Goal: Task Accomplishment & Management: Use online tool/utility

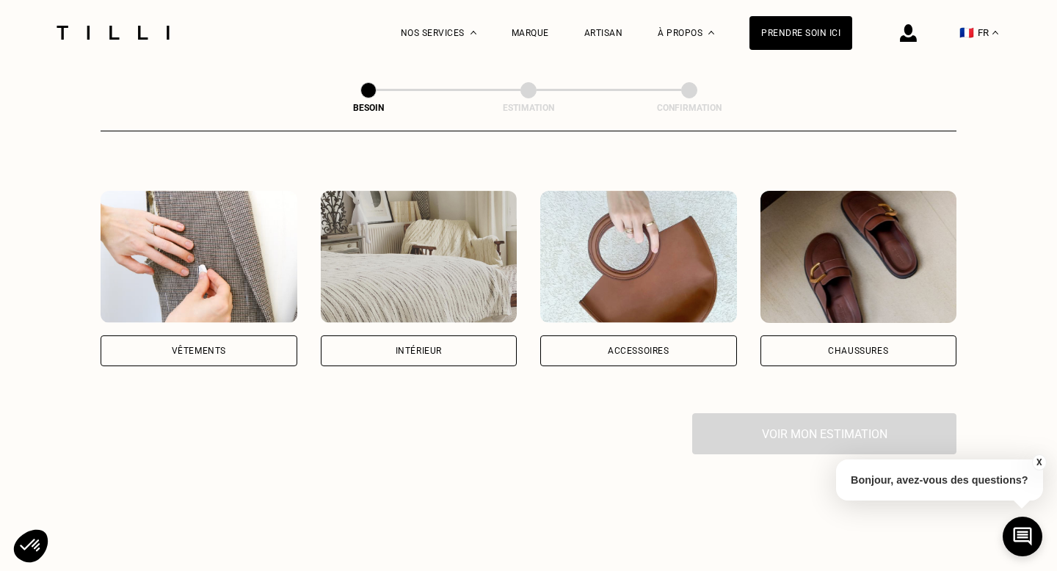
scroll to position [242, 0]
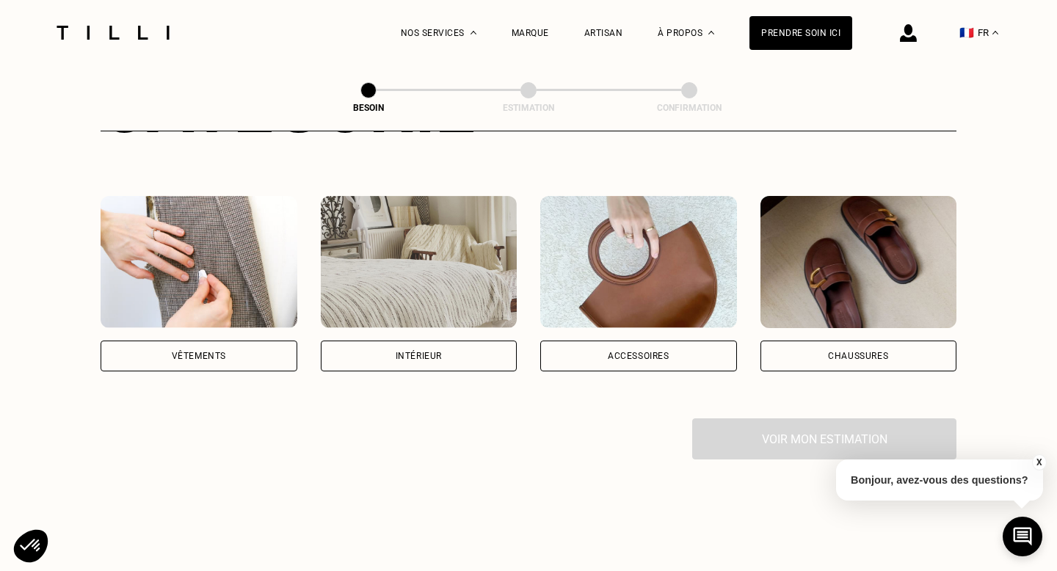
click at [226, 341] on div "Vêtements" at bounding box center [199, 356] width 197 height 31
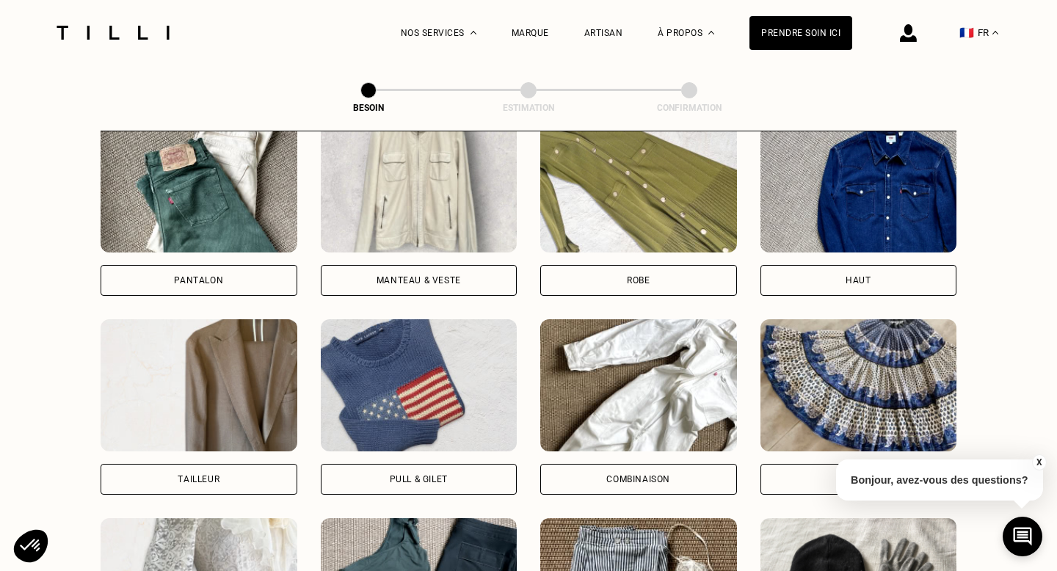
scroll to position [714, 0]
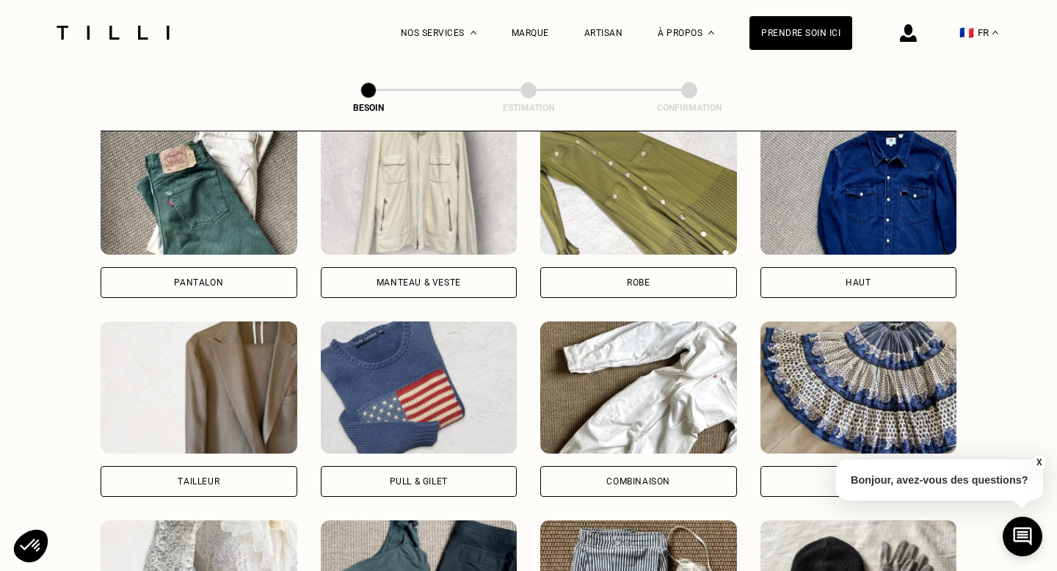
click at [625, 267] on div "Robe" at bounding box center [638, 282] width 197 height 31
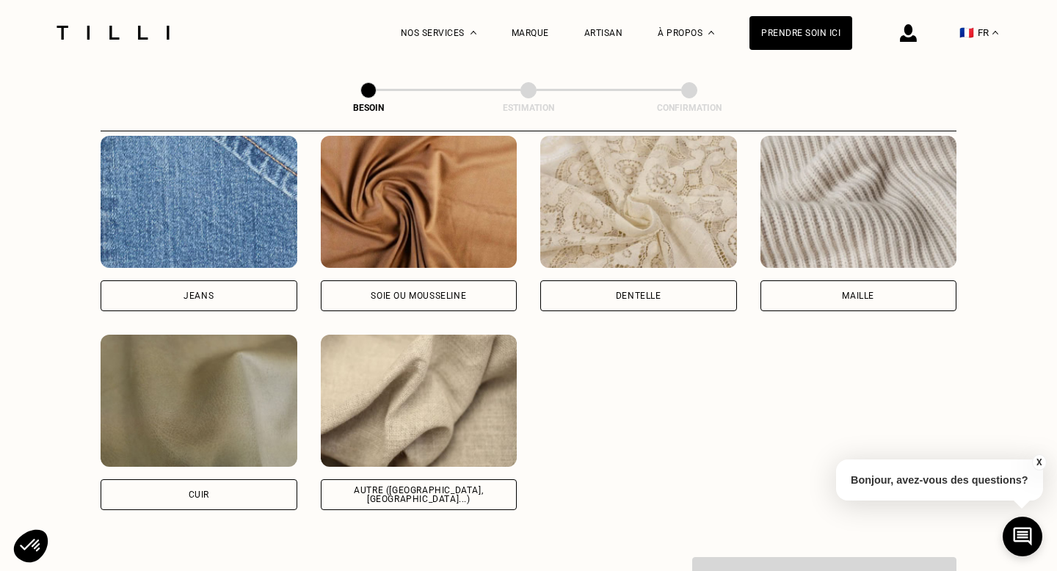
scroll to position [1590, 0]
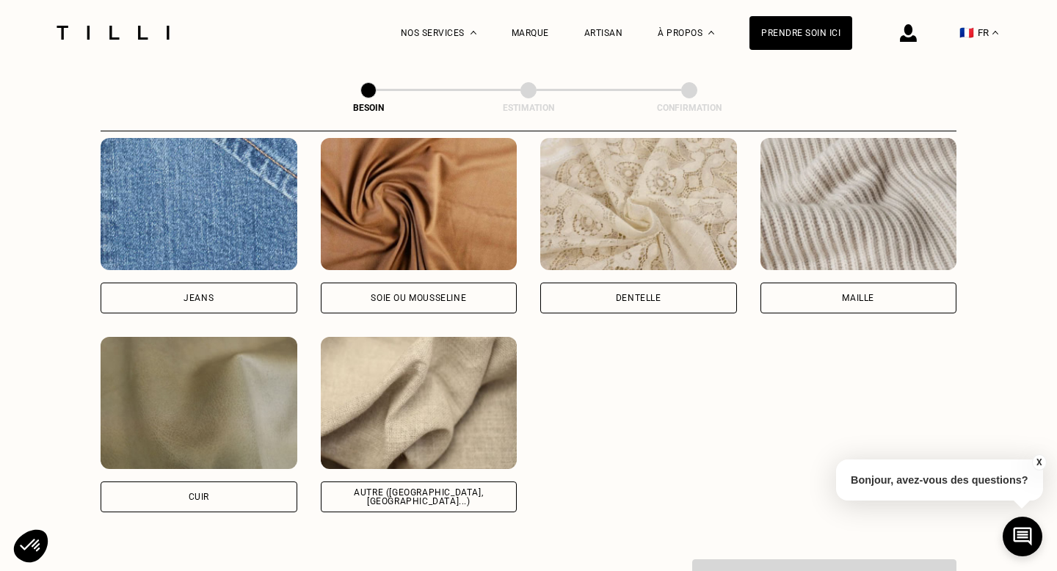
click at [467, 491] on div "Autre ([GEOGRAPHIC_DATA], [GEOGRAPHIC_DATA]...)" at bounding box center [419, 497] width 197 height 31
select select "FR"
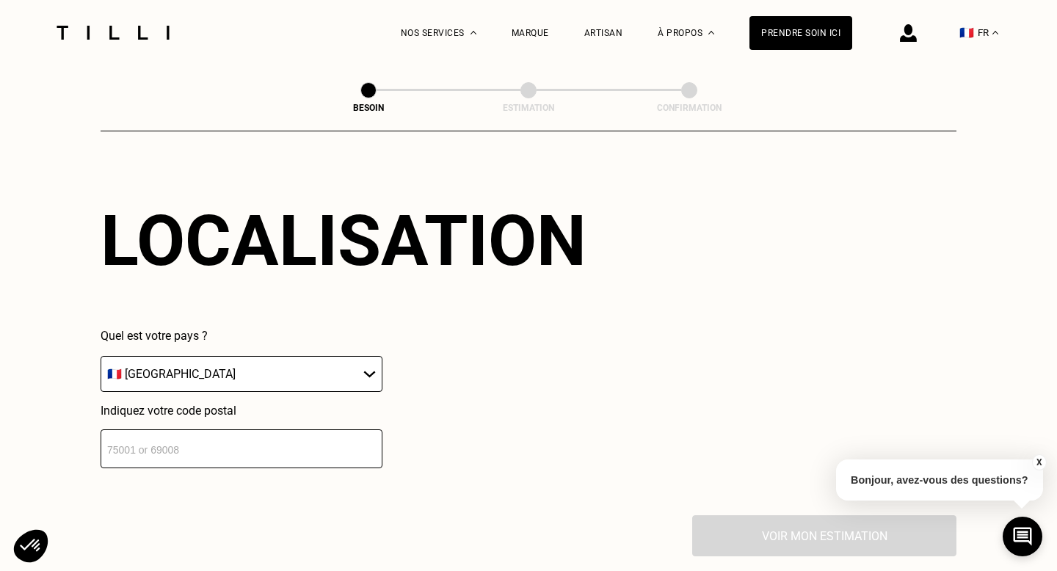
scroll to position [2057, 0]
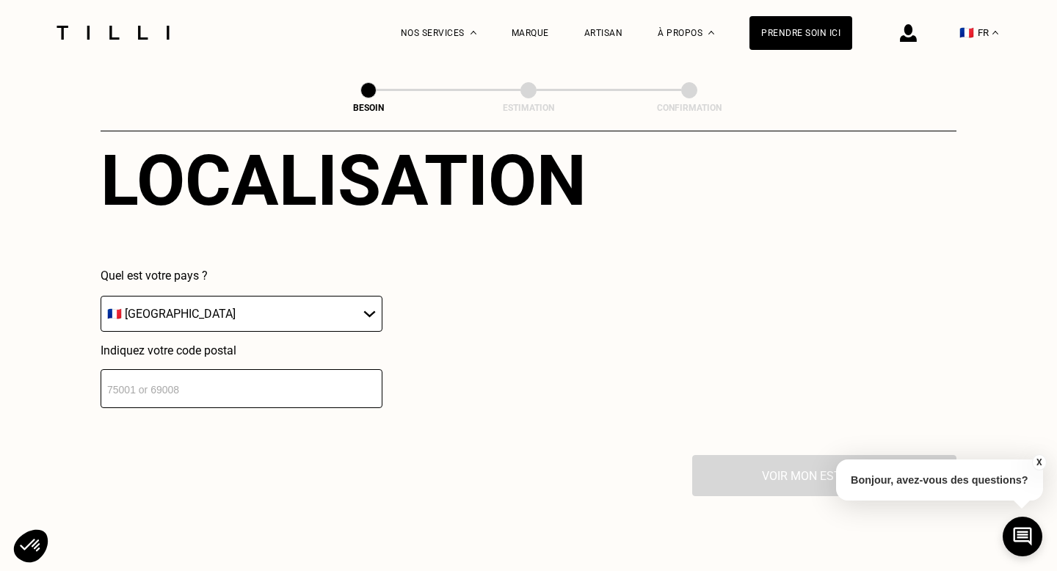
click at [289, 373] on input "number" at bounding box center [242, 388] width 282 height 39
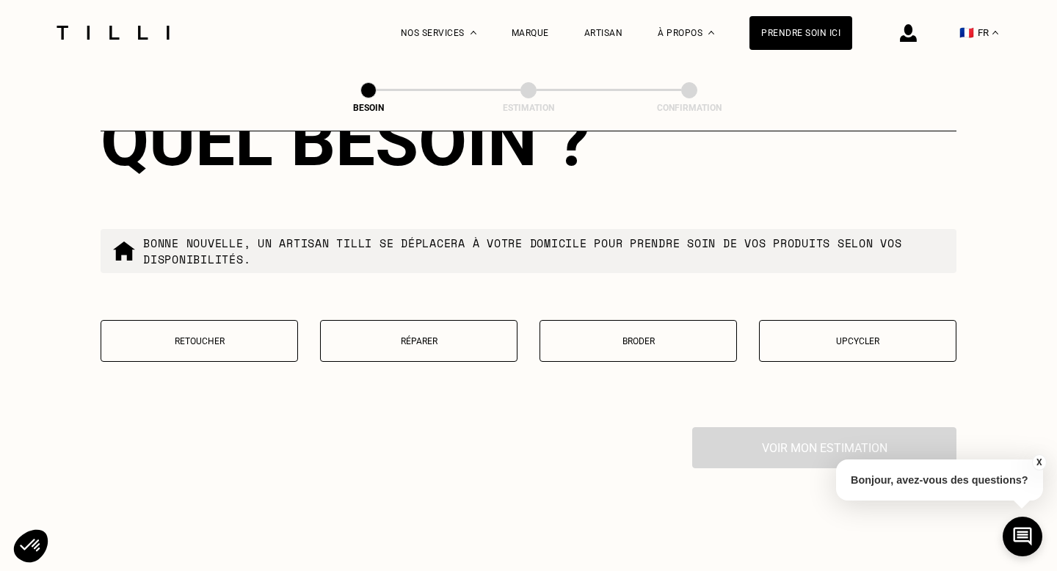
type input "75019"
click at [453, 336] on p "Réparer" at bounding box center [418, 341] width 181 height 10
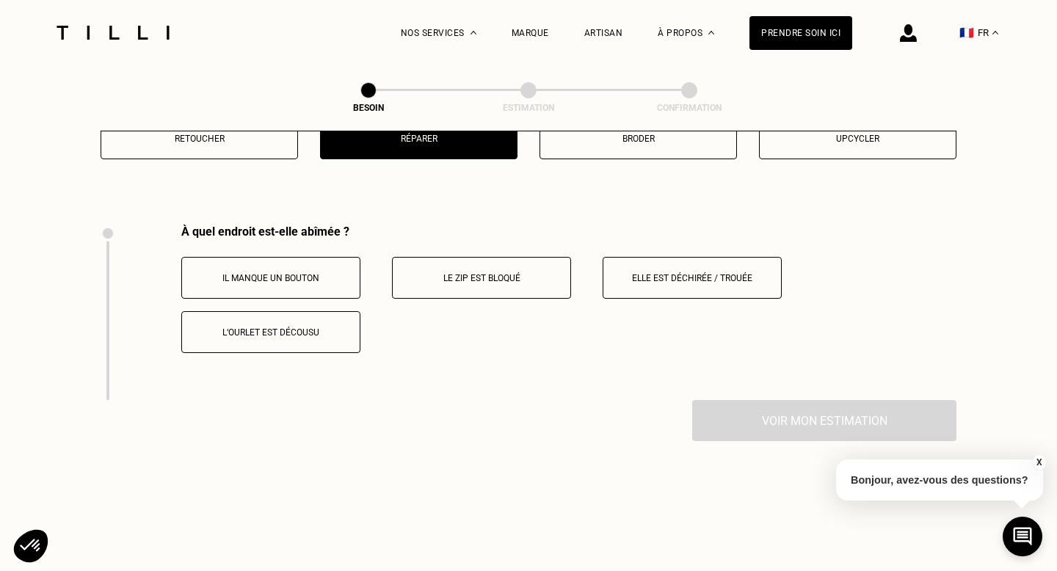
scroll to position [2656, 0]
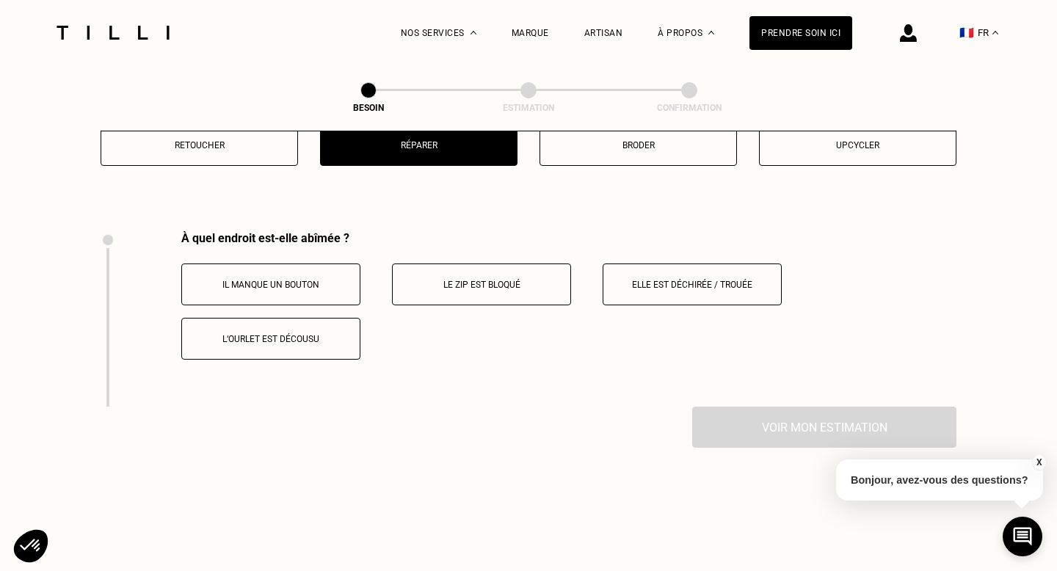
click at [706, 264] on button "Elle est déchirée / trouée" at bounding box center [692, 285] width 179 height 42
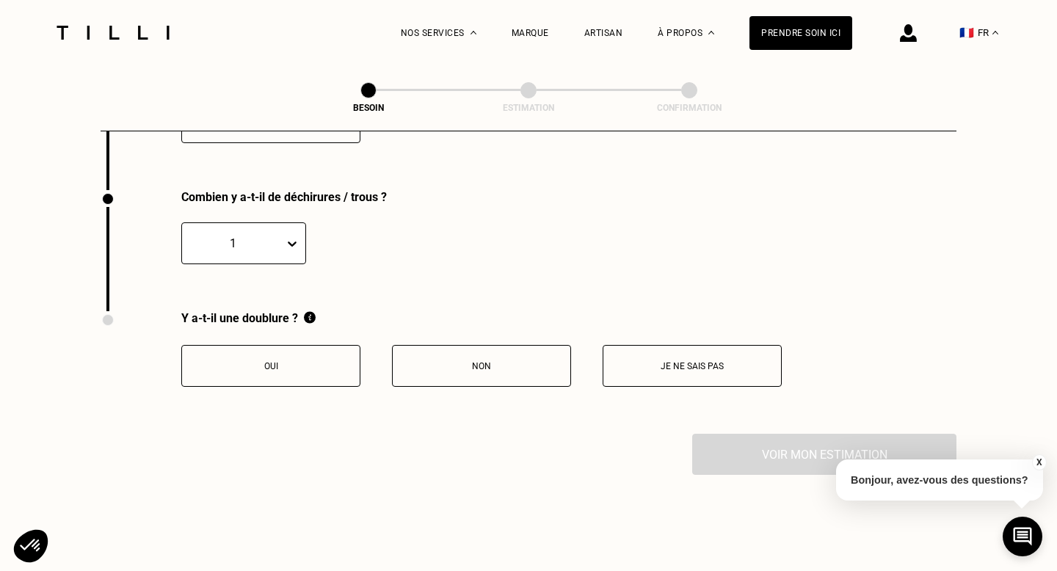
scroll to position [2871, 0]
click at [509, 361] on button "Non" at bounding box center [481, 368] width 179 height 42
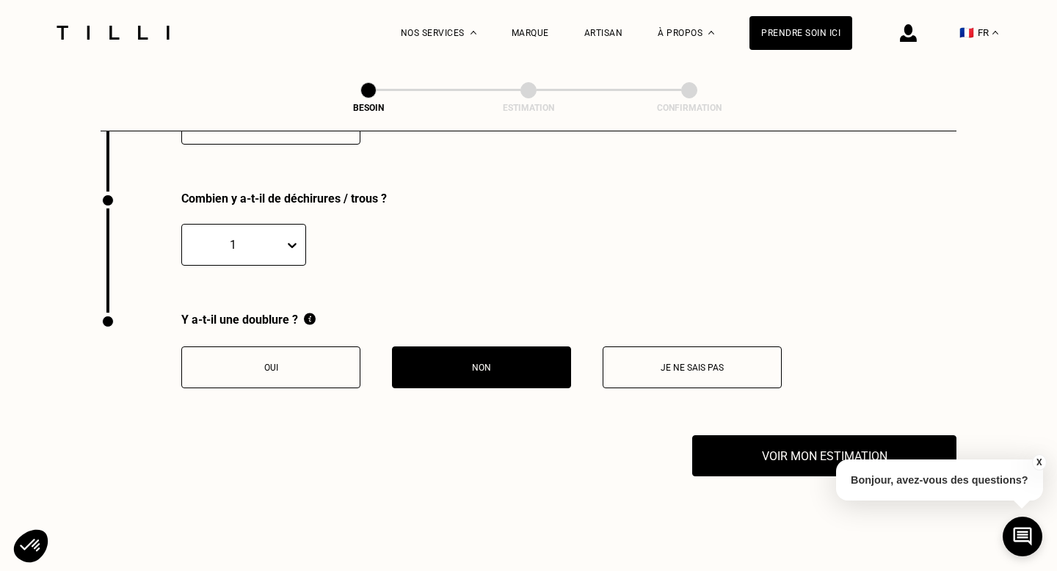
scroll to position [2875, 0]
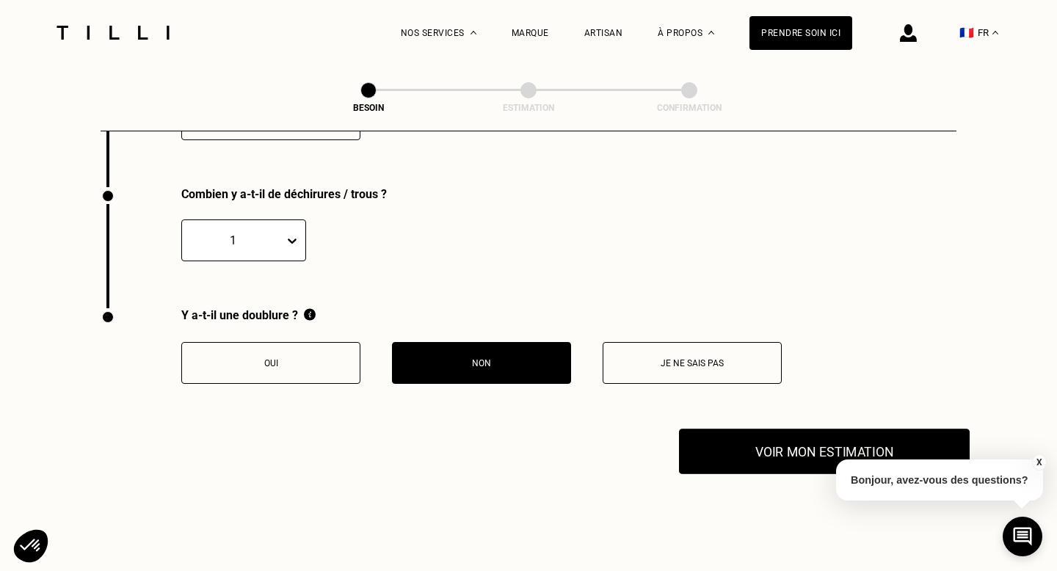
click at [745, 433] on button "Voir mon estimation" at bounding box center [824, 452] width 291 height 46
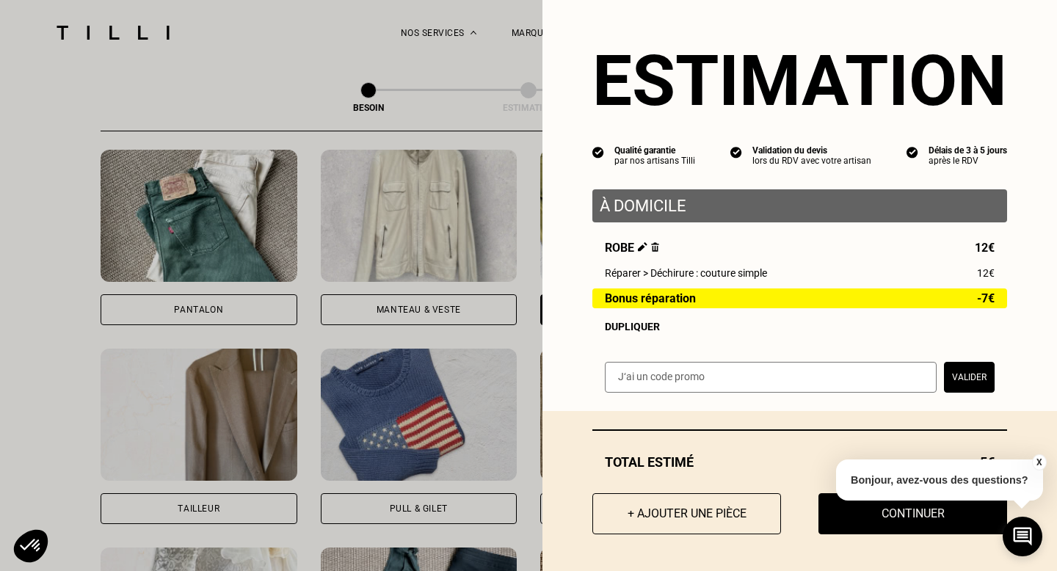
scroll to position [1054, 0]
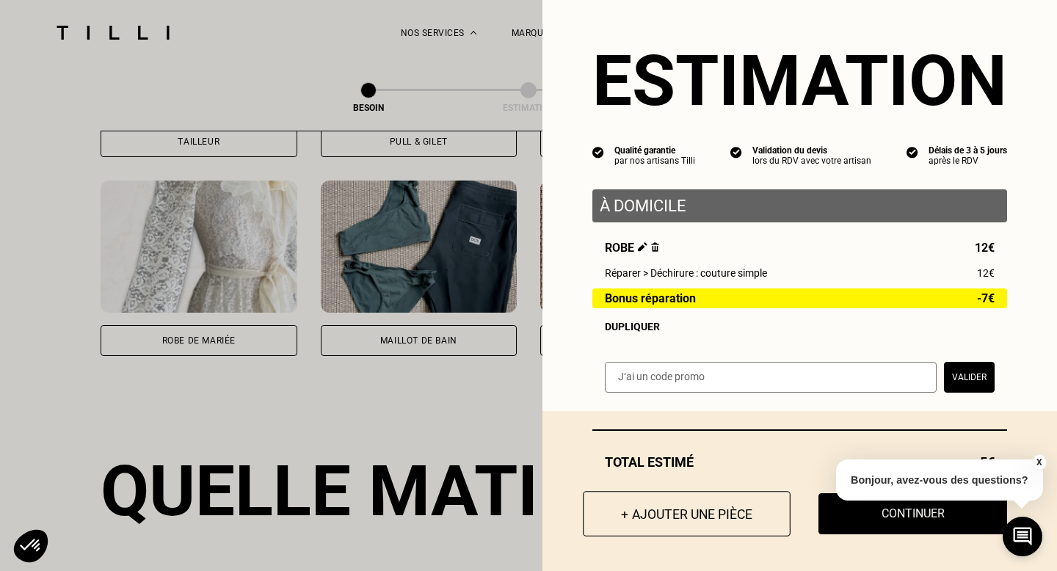
click at [654, 510] on button "+ Ajouter une pièce" at bounding box center [687, 514] width 208 height 46
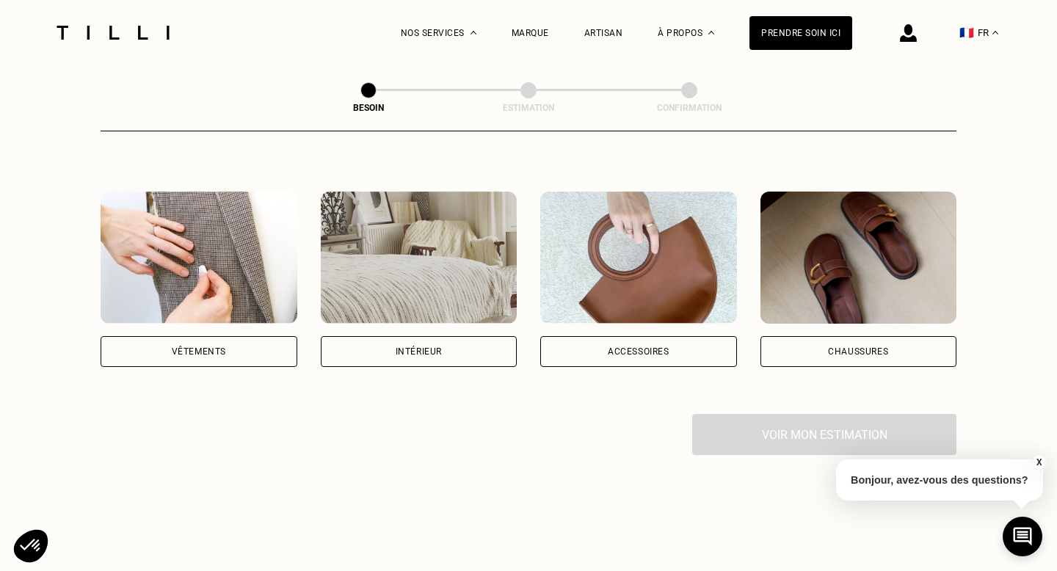
scroll to position [241, 0]
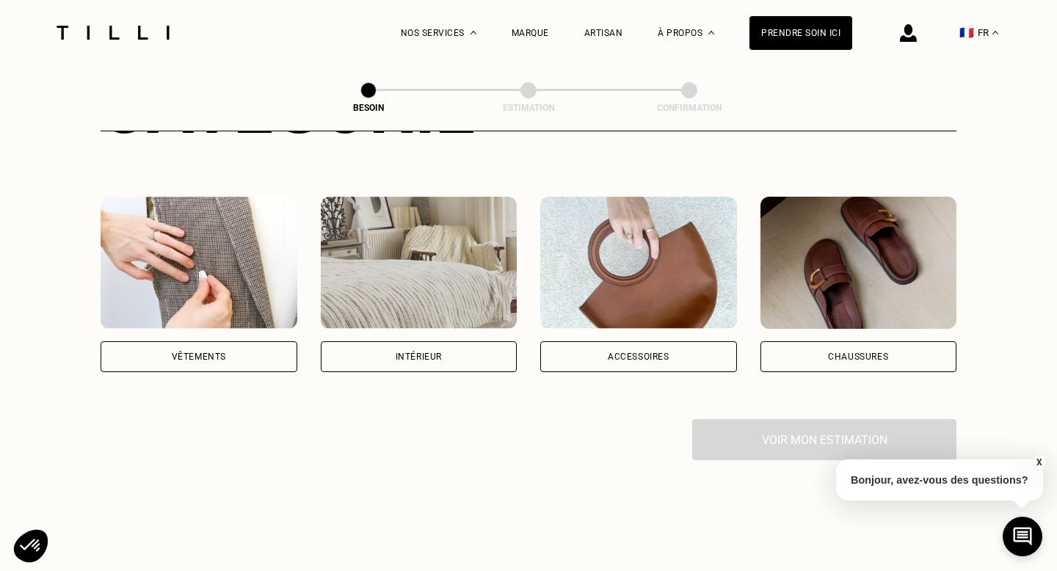
click at [254, 344] on div "Vêtements" at bounding box center [199, 356] width 197 height 31
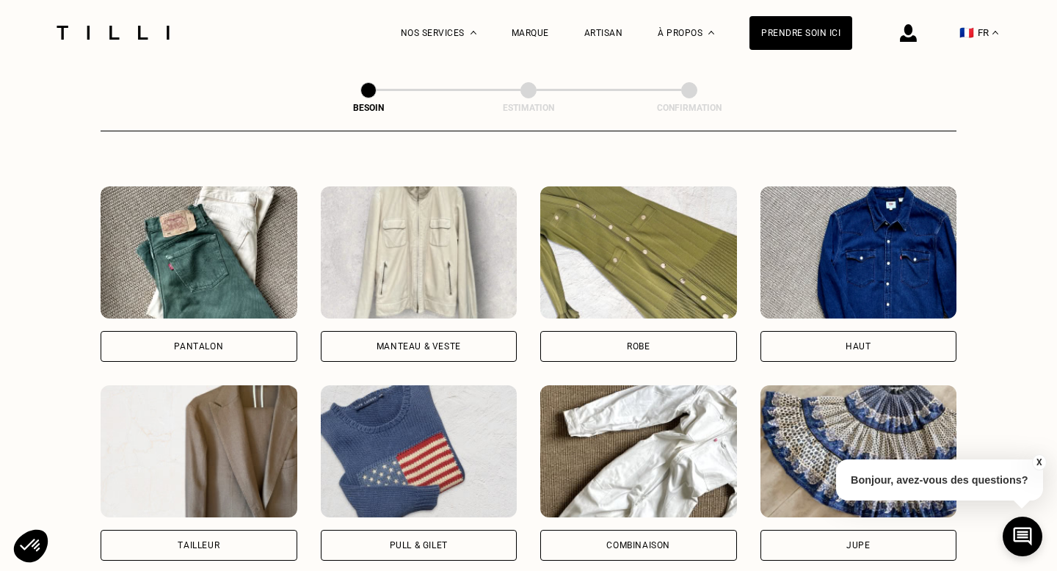
scroll to position [665, 0]
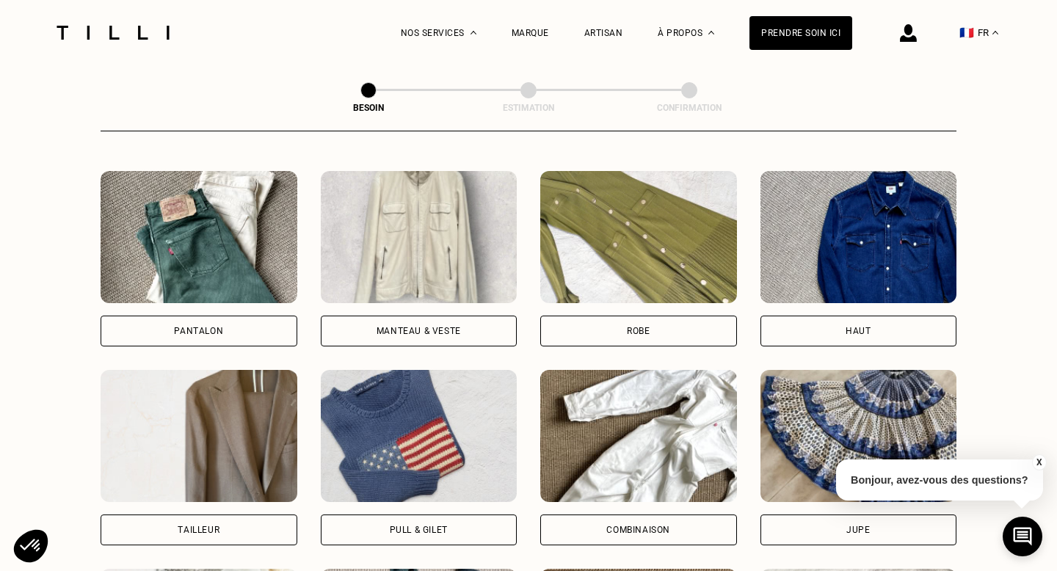
click at [374, 518] on div "Pull & gilet" at bounding box center [419, 530] width 197 height 31
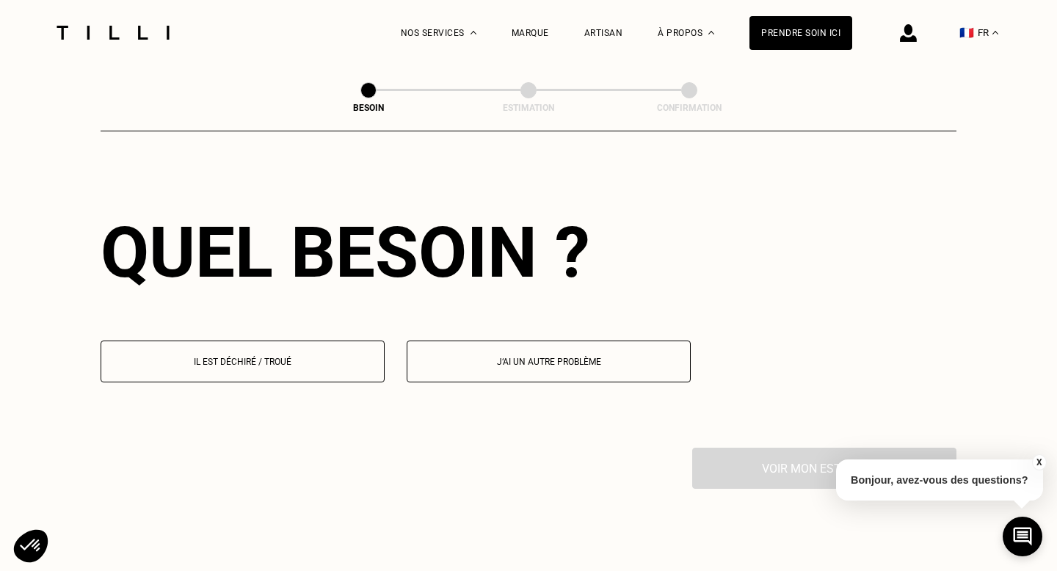
scroll to position [1303, 0]
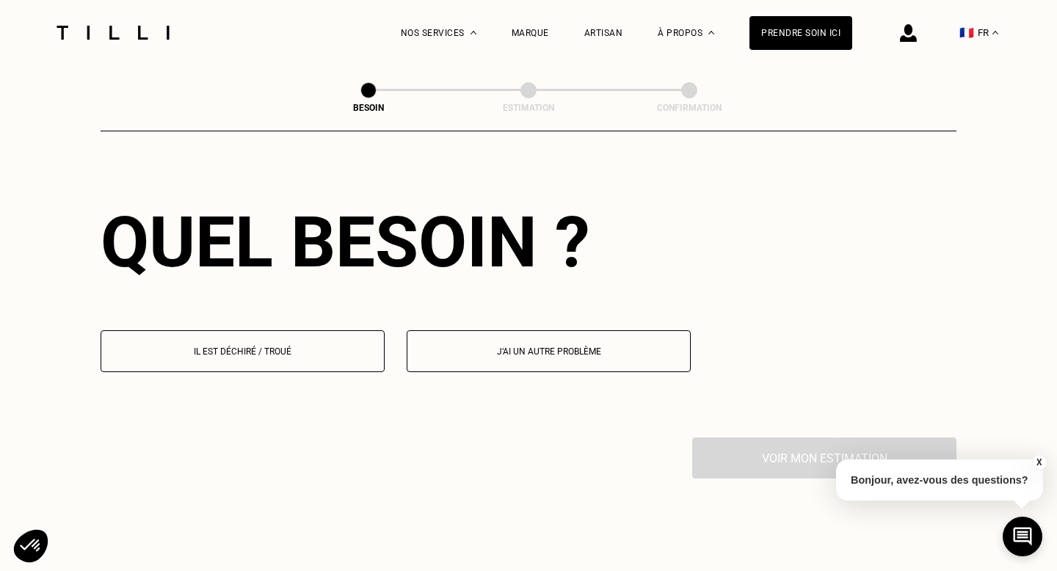
click at [327, 347] on p "Il est déchiré / troué" at bounding box center [243, 352] width 268 height 10
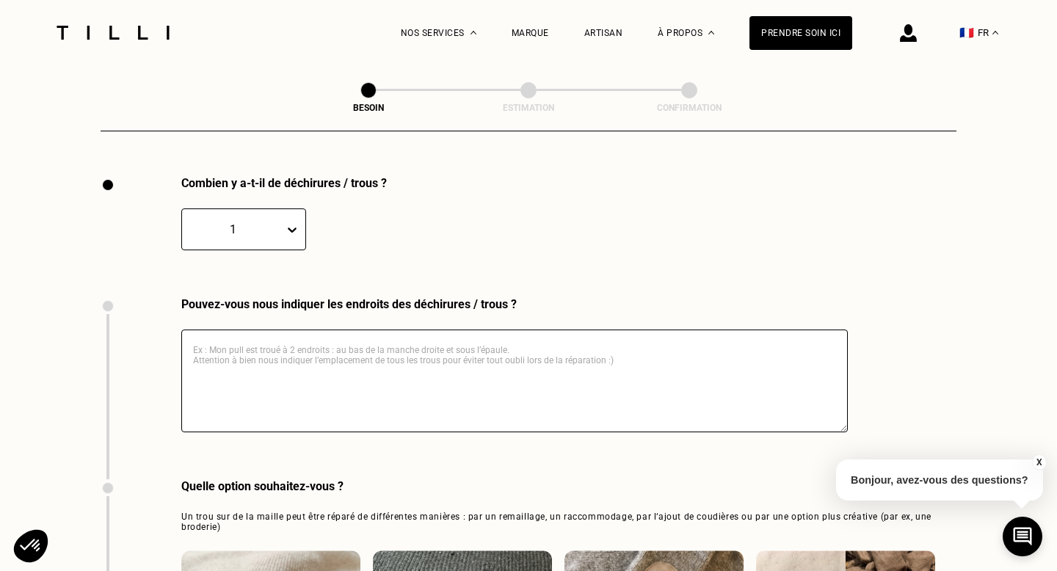
scroll to position [1573, 0]
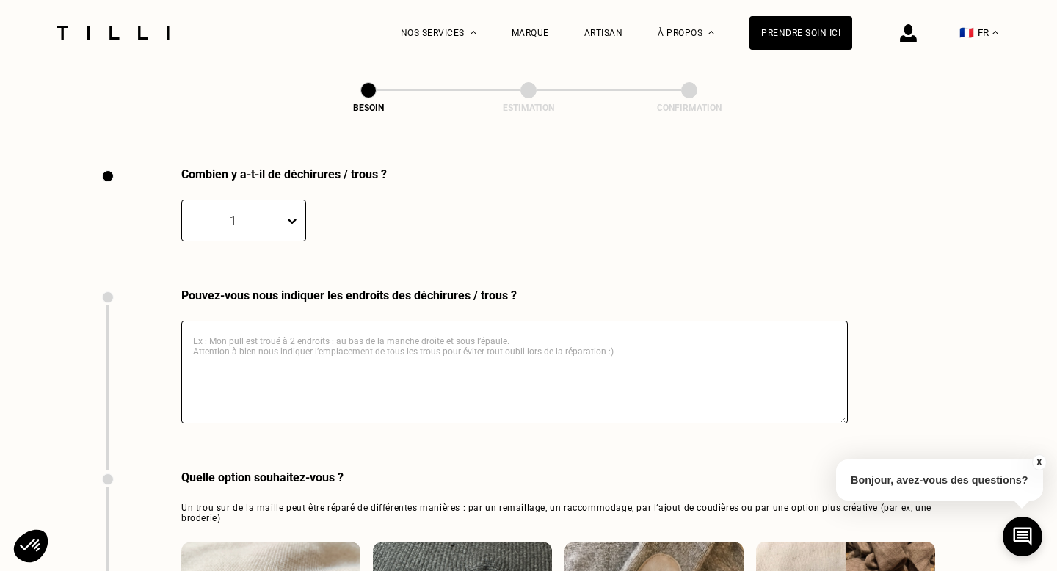
click at [283, 212] on div "1" at bounding box center [233, 220] width 102 height 17
click at [419, 231] on div "Combien y a-t-il de déchirures / trous ? 1" at bounding box center [427, 227] width 652 height 121
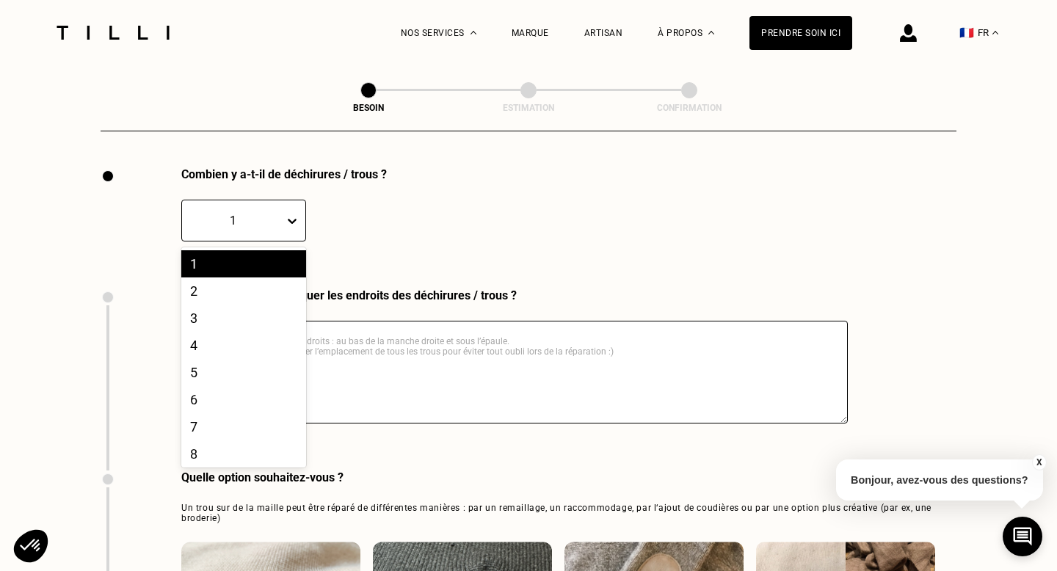
click at [280, 212] on div "1" at bounding box center [233, 220] width 102 height 17
click at [240, 362] on div "5" at bounding box center [243, 372] width 125 height 27
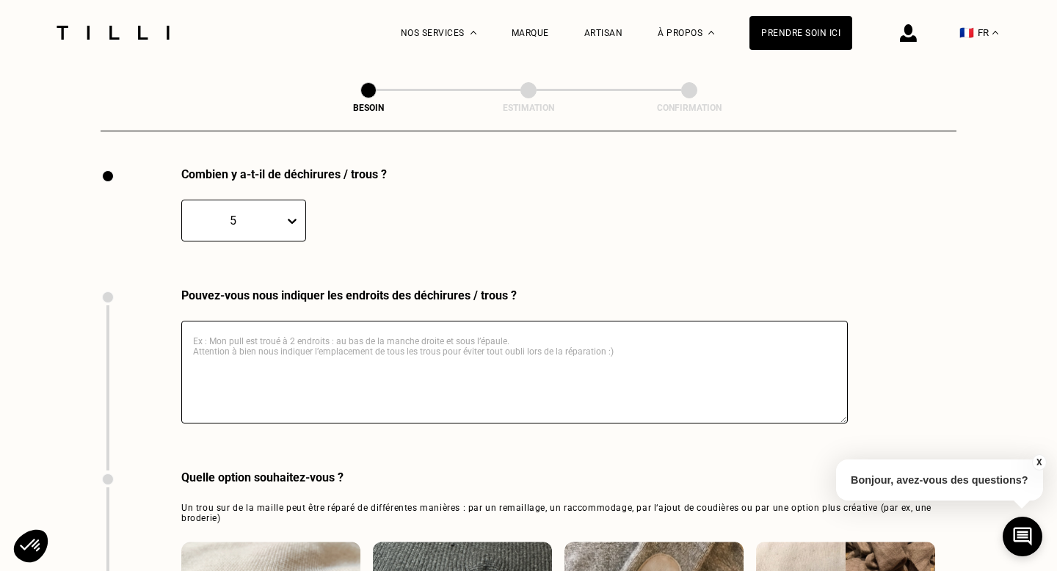
click at [429, 335] on textarea at bounding box center [514, 372] width 667 height 103
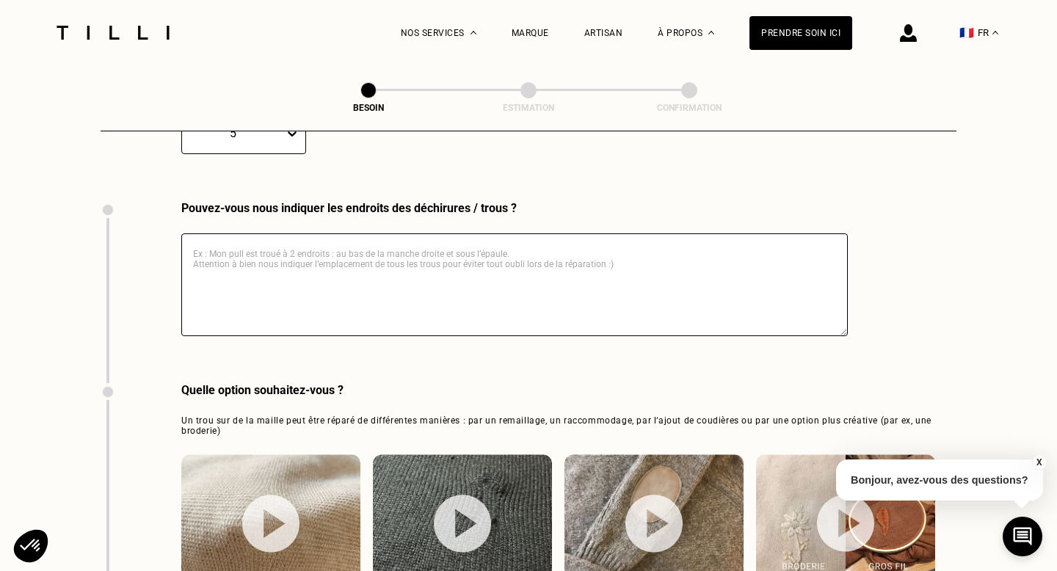
click at [499, 361] on div "Pouvez-vous nous indiquer les endroits des déchirures / trous ?" at bounding box center [474, 292] width 747 height 182
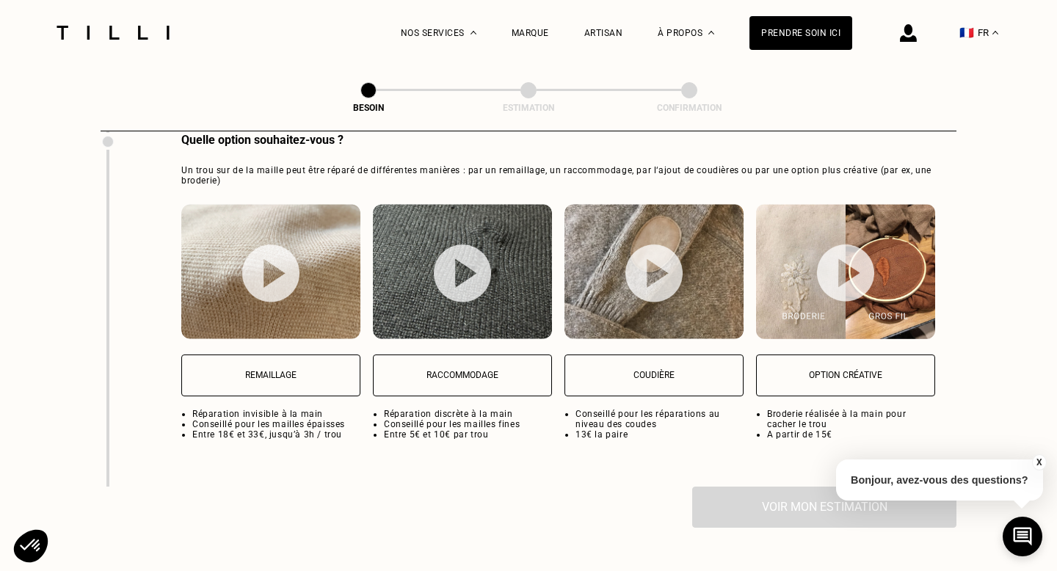
scroll to position [1916, 0]
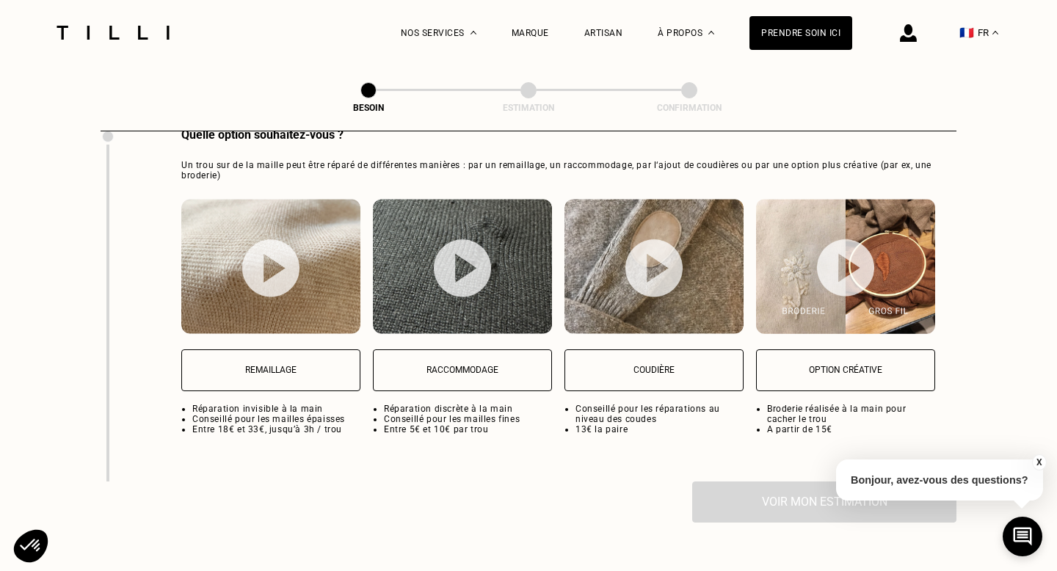
click at [334, 322] on div "Remaillage Réparation invisible à la main Conseillé pour les mailles épaisses E…" at bounding box center [270, 317] width 179 height 236
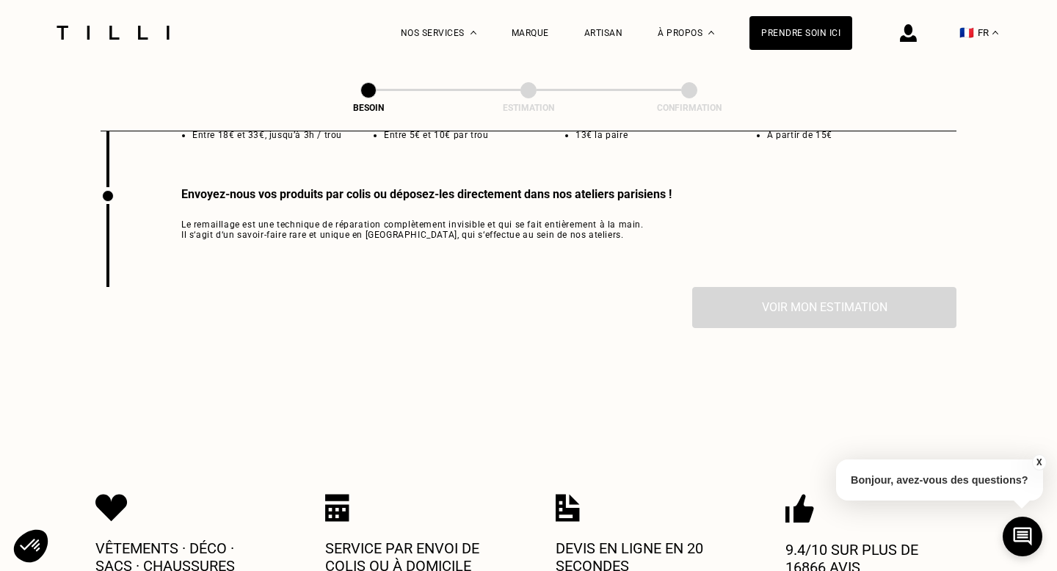
scroll to position [2208, 0]
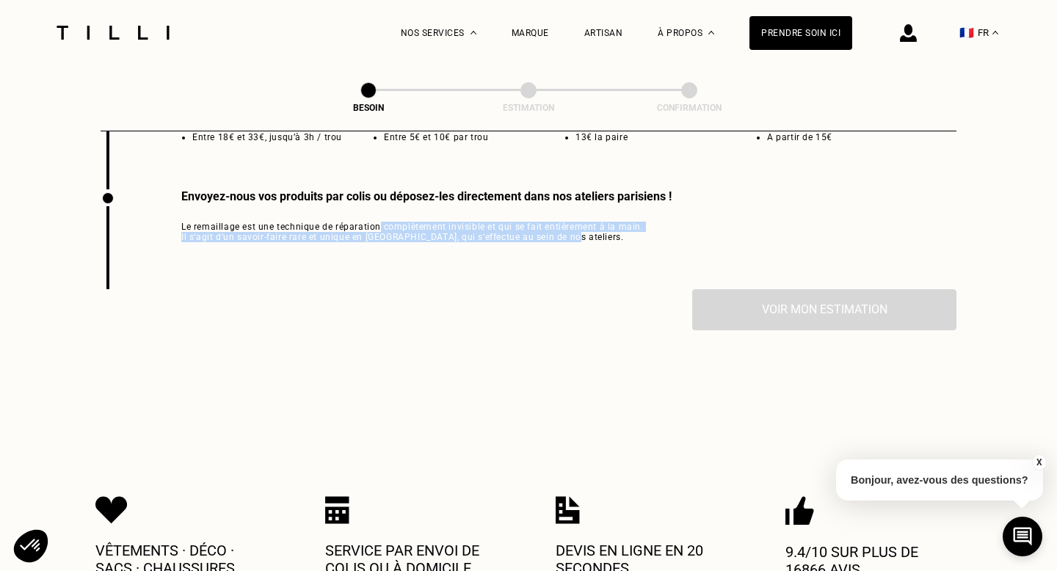
drag, startPoint x: 377, startPoint y: 209, endPoint x: 609, endPoint y: 235, distance: 233.5
click at [609, 235] on div "Envoyez-nous vos produits par colis ou déposez-les directement dans nos atelier…" at bounding box center [386, 239] width 571 height 100
click at [609, 234] on div "Envoyez-nous vos produits par colis ou déposez-les directement dans nos atelier…" at bounding box center [386, 239] width 571 height 100
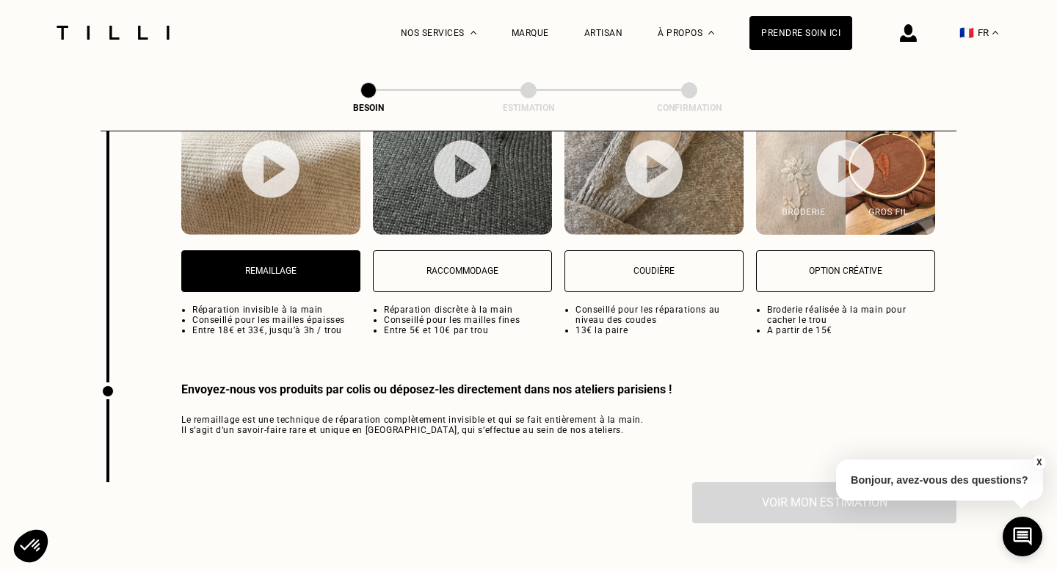
click at [485, 250] on button "Raccommodage" at bounding box center [462, 271] width 179 height 42
select select "FR"
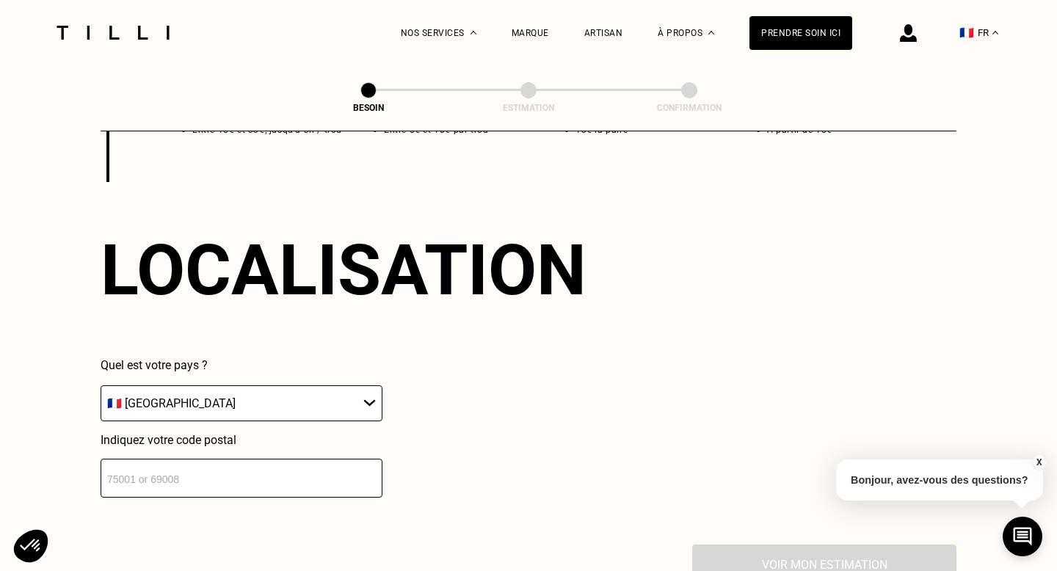
scroll to position [2292, 0]
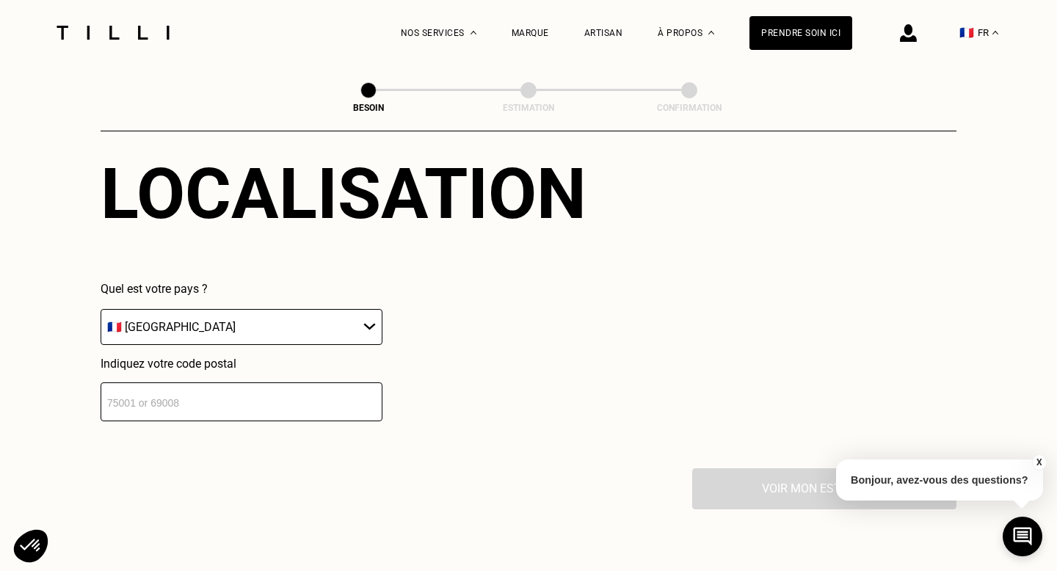
click at [287, 383] on input "number" at bounding box center [242, 402] width 282 height 39
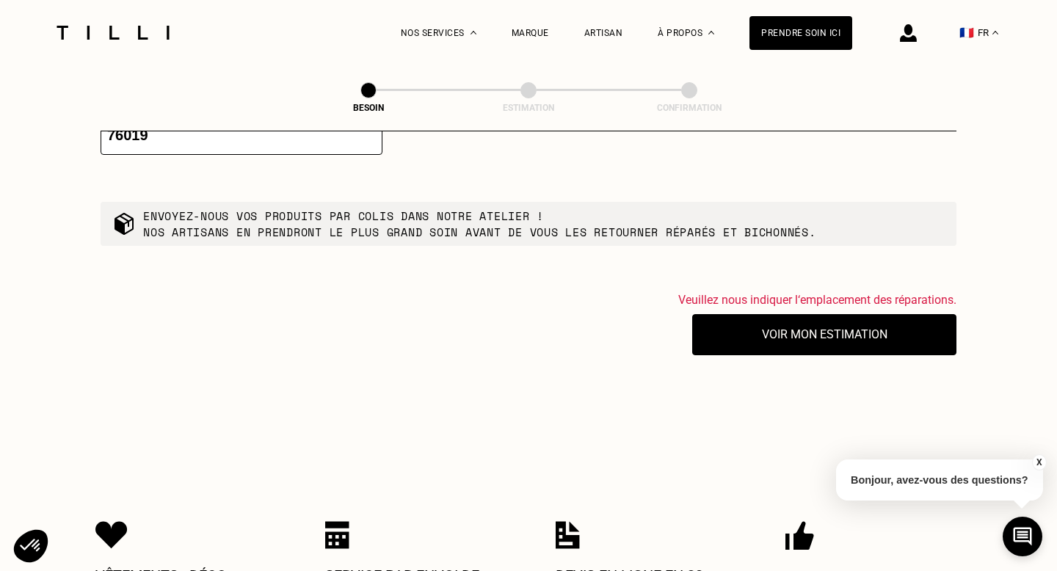
scroll to position [2637, 0]
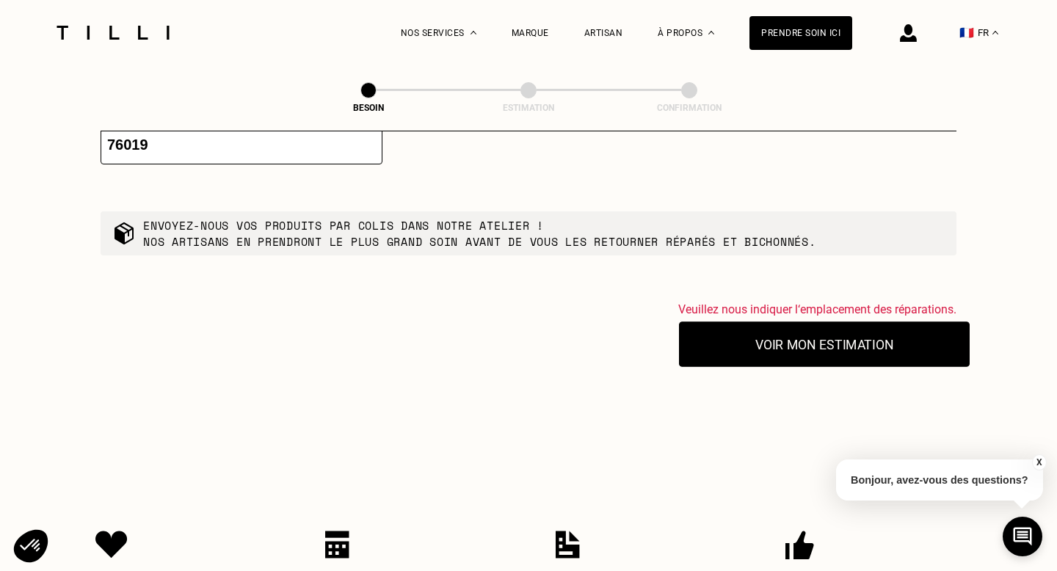
type input "76019"
click at [812, 335] on button "Voir mon estimation" at bounding box center [824, 345] width 291 height 46
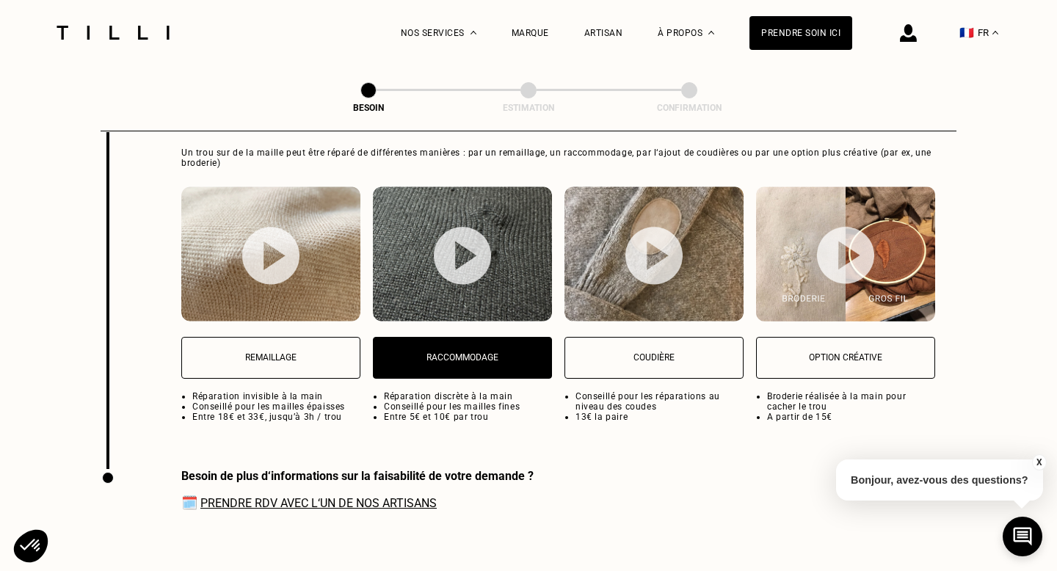
scroll to position [1840, 0]
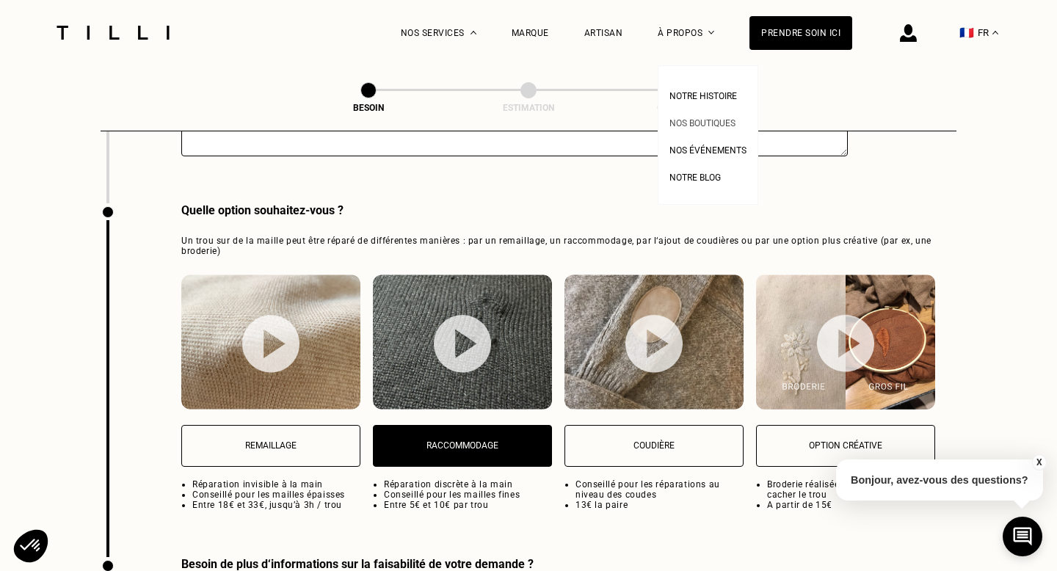
click at [714, 125] on span "Nos boutiques" at bounding box center [703, 123] width 66 height 10
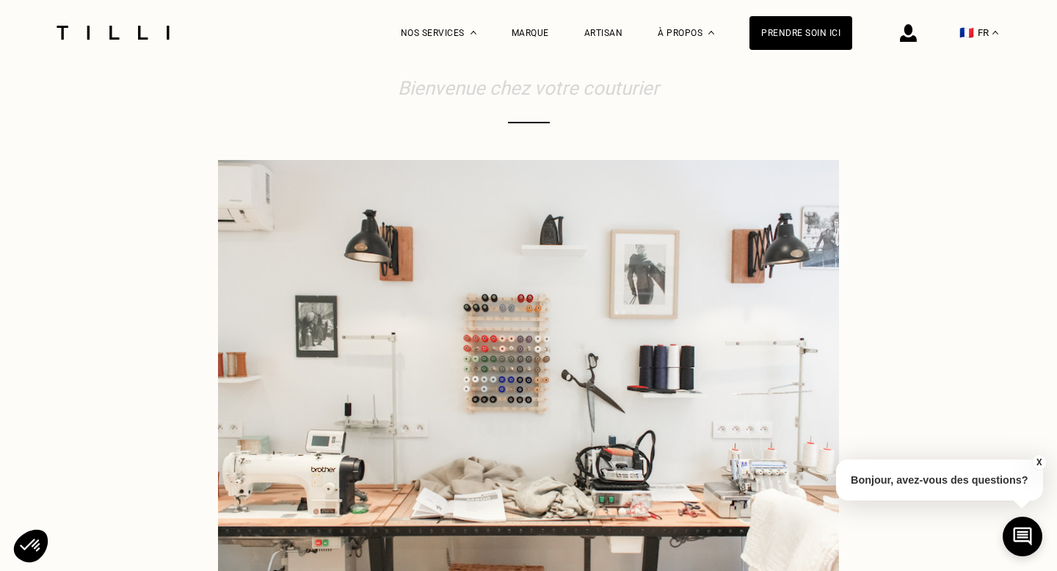
scroll to position [79, 0]
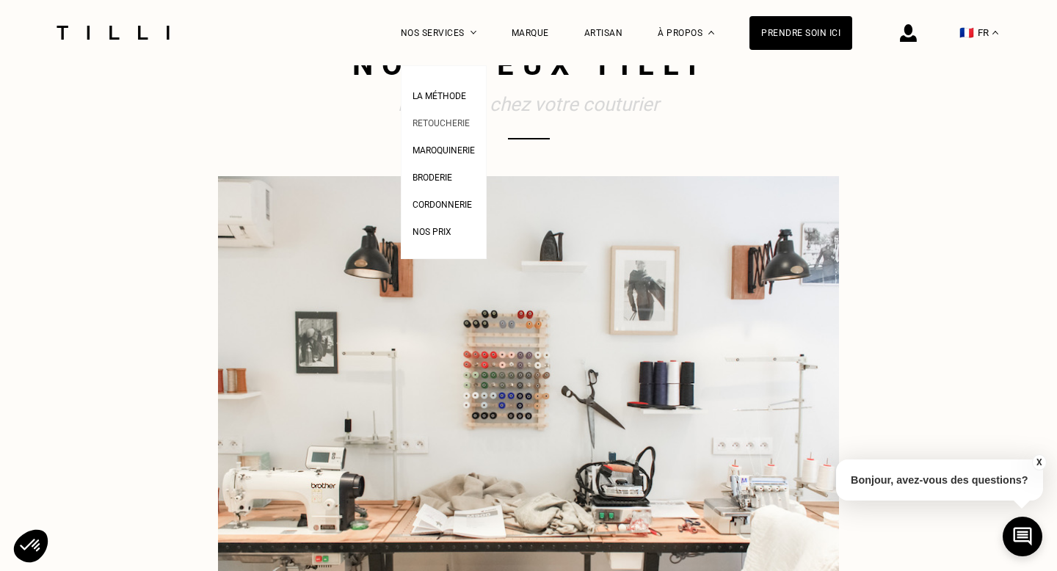
click at [451, 126] on span "Retoucherie" at bounding box center [441, 123] width 57 height 10
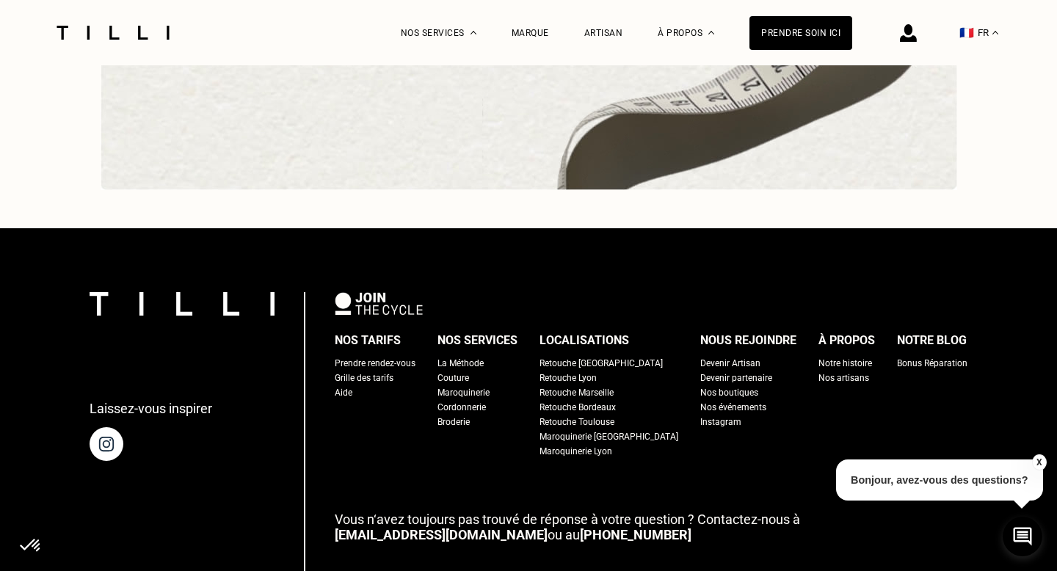
scroll to position [4636, 0]
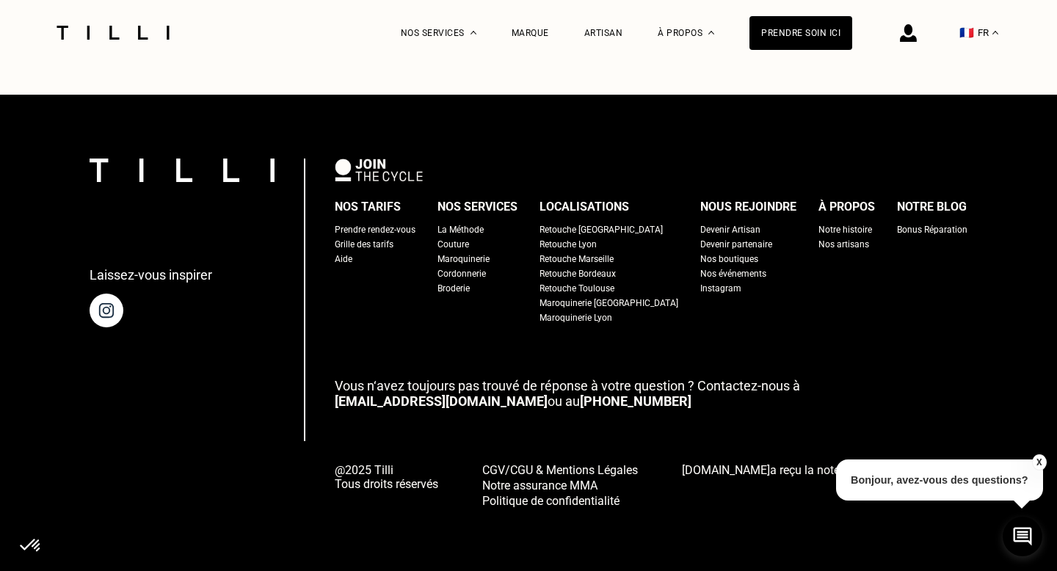
click at [410, 227] on div "Prendre rendez-vous" at bounding box center [375, 229] width 81 height 15
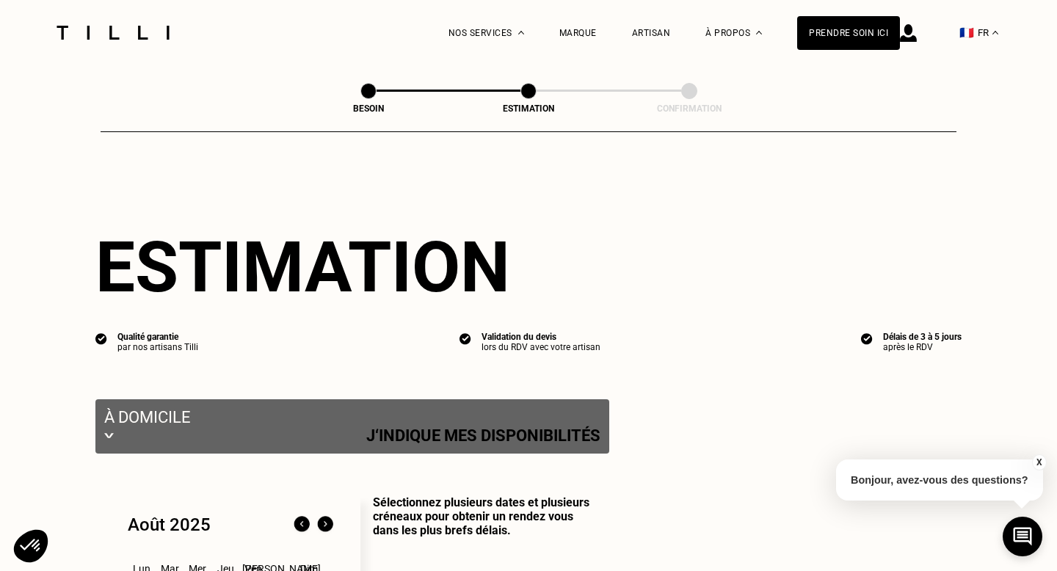
select select "FR"
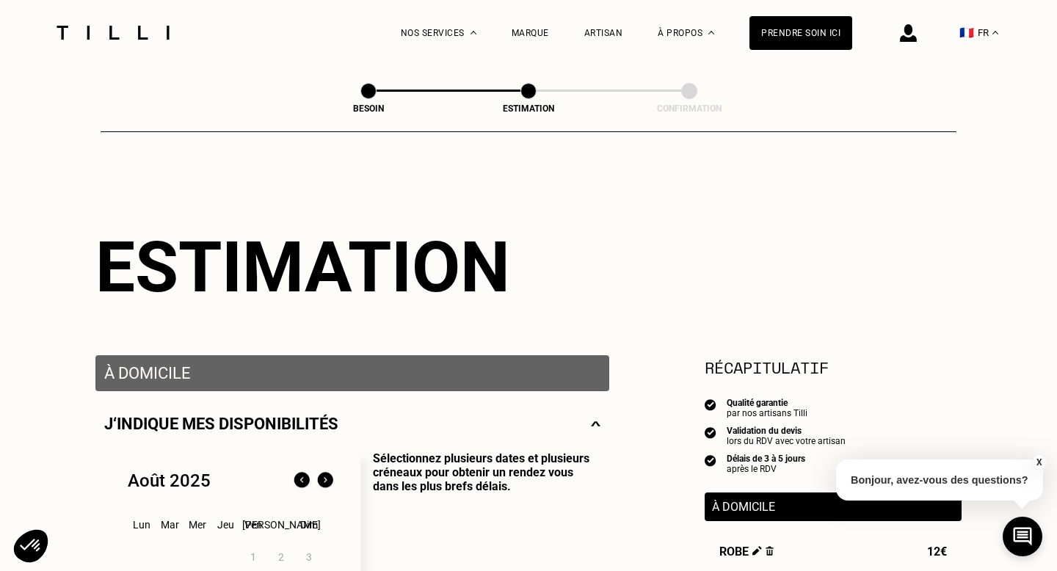
click at [110, 36] on img at bounding box center [112, 33] width 123 height 14
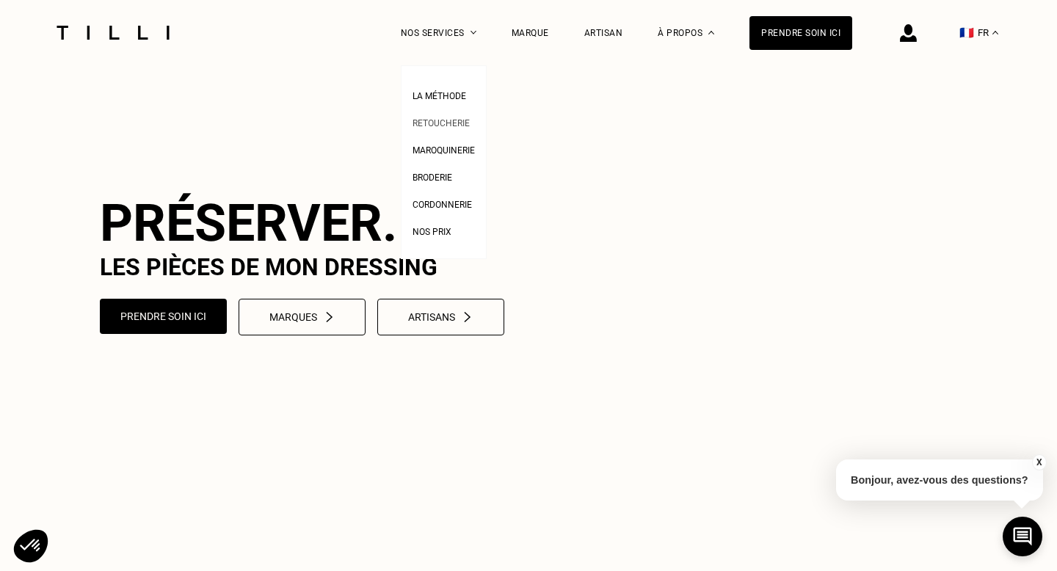
click at [458, 122] on span "Retoucherie" at bounding box center [441, 123] width 57 height 10
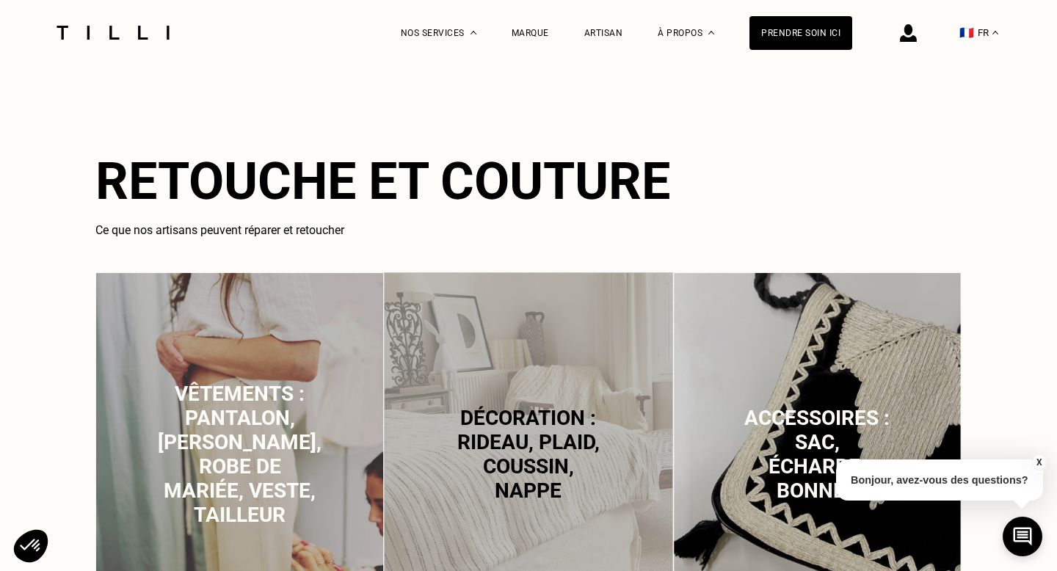
scroll to position [979, 0]
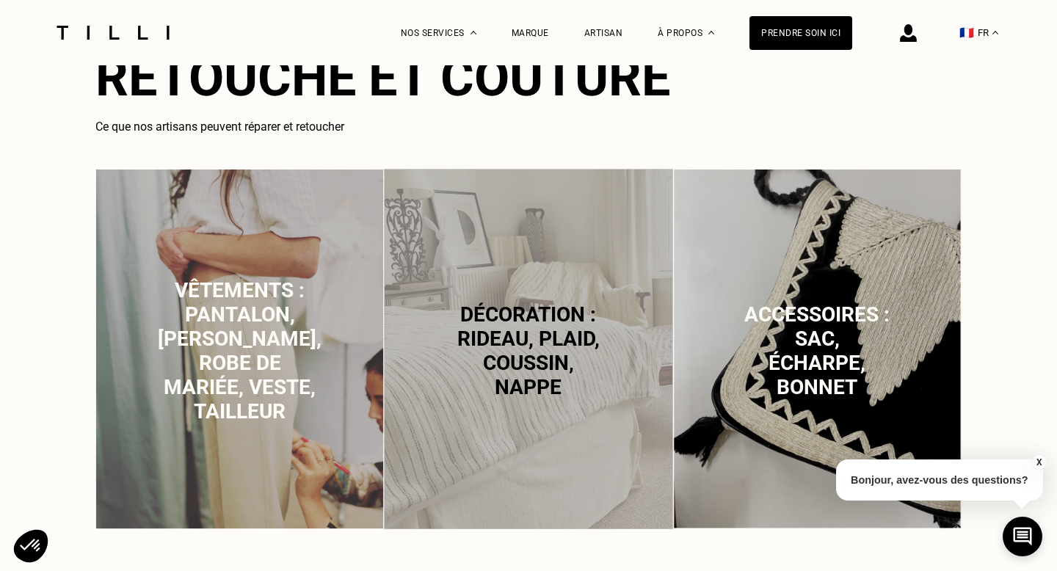
click at [341, 298] on img at bounding box center [239, 349] width 289 height 361
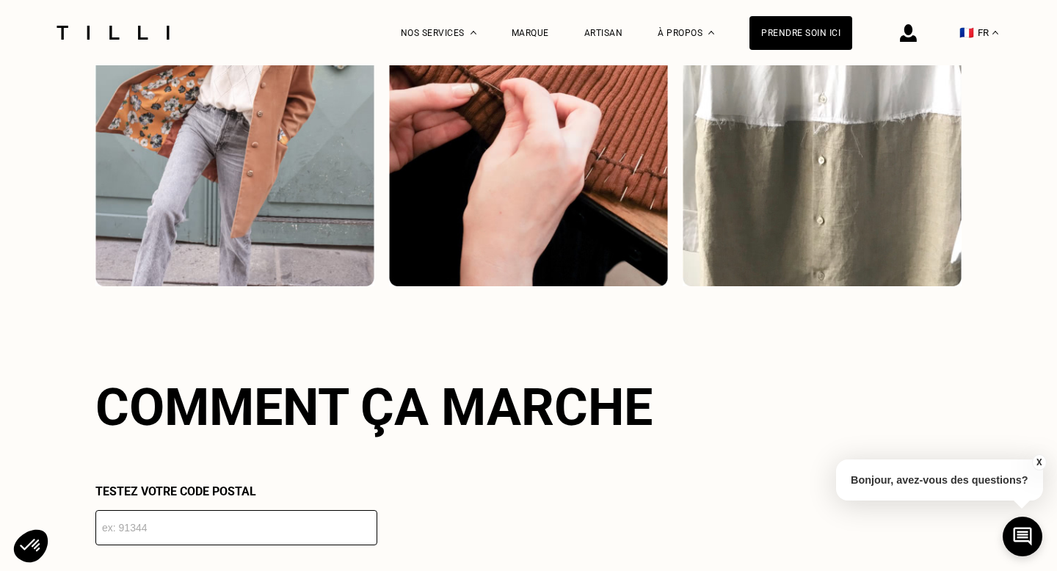
scroll to position [2147, 0]
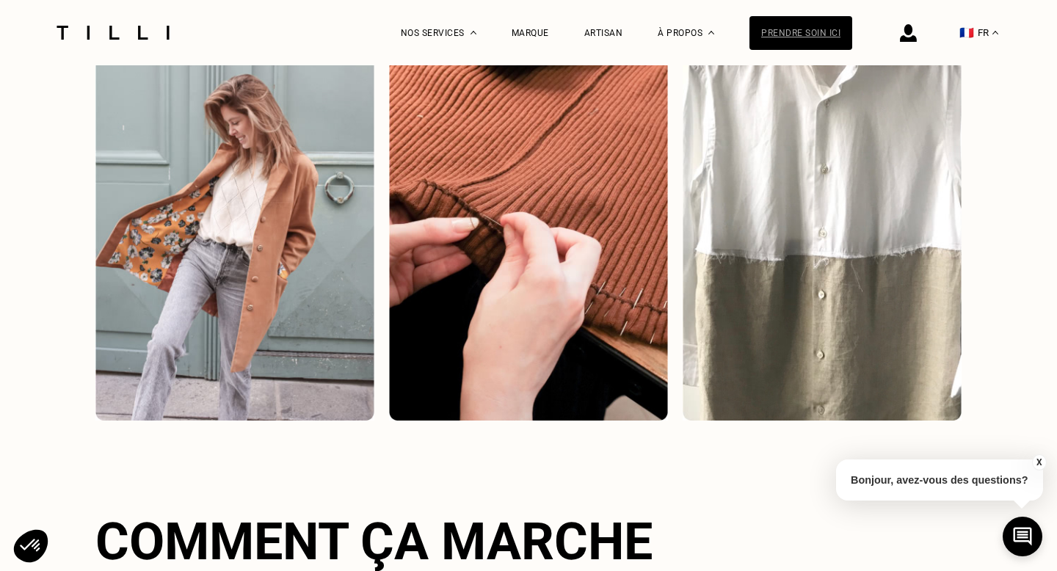
click at [772, 27] on div "Prendre soin ici" at bounding box center [801, 33] width 103 height 34
select select "FR"
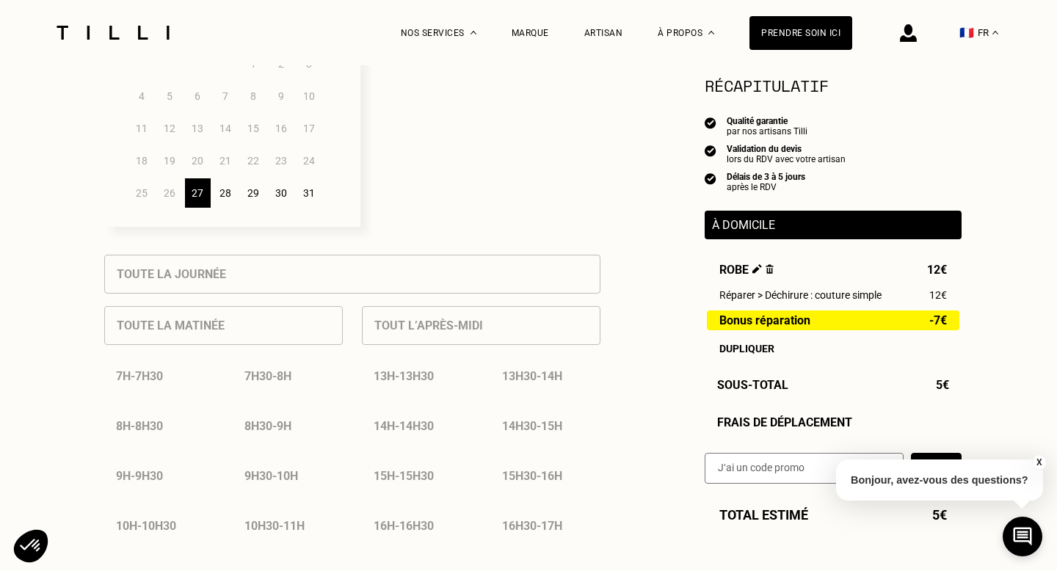
scroll to position [193, 0]
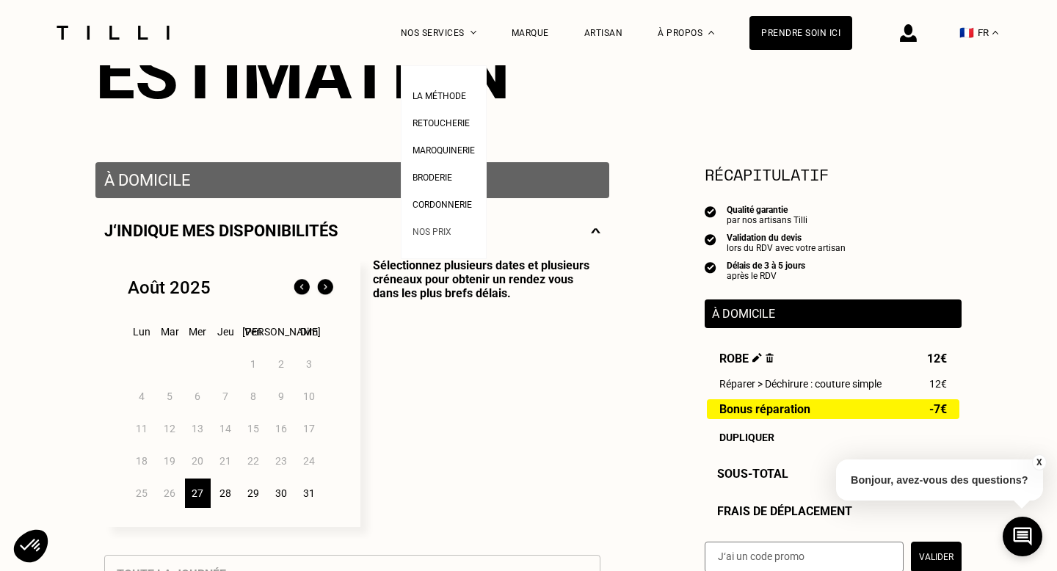
click at [443, 232] on span "Nos prix" at bounding box center [432, 232] width 39 height 10
select select "FR"
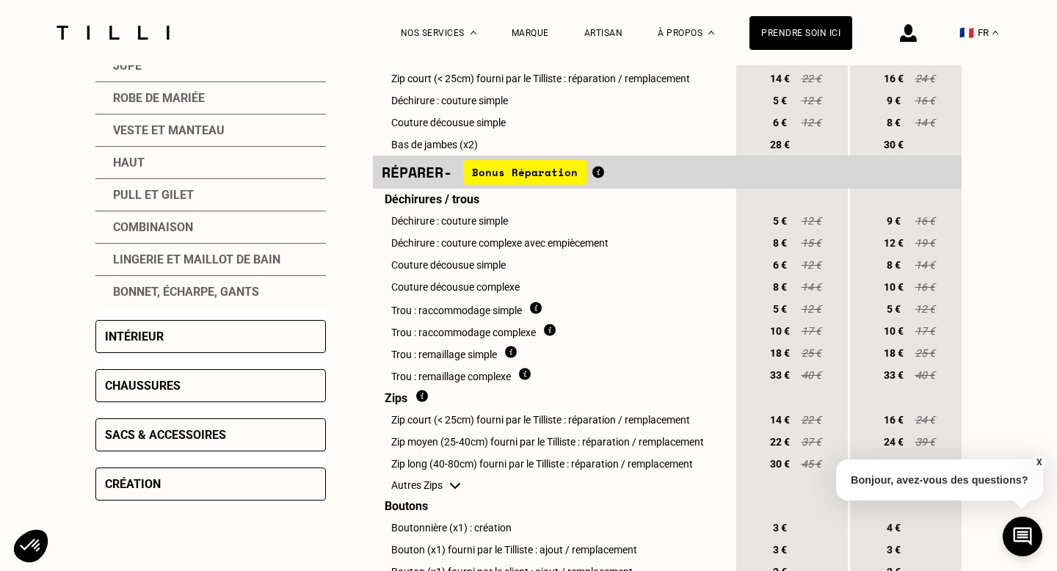
scroll to position [461, 0]
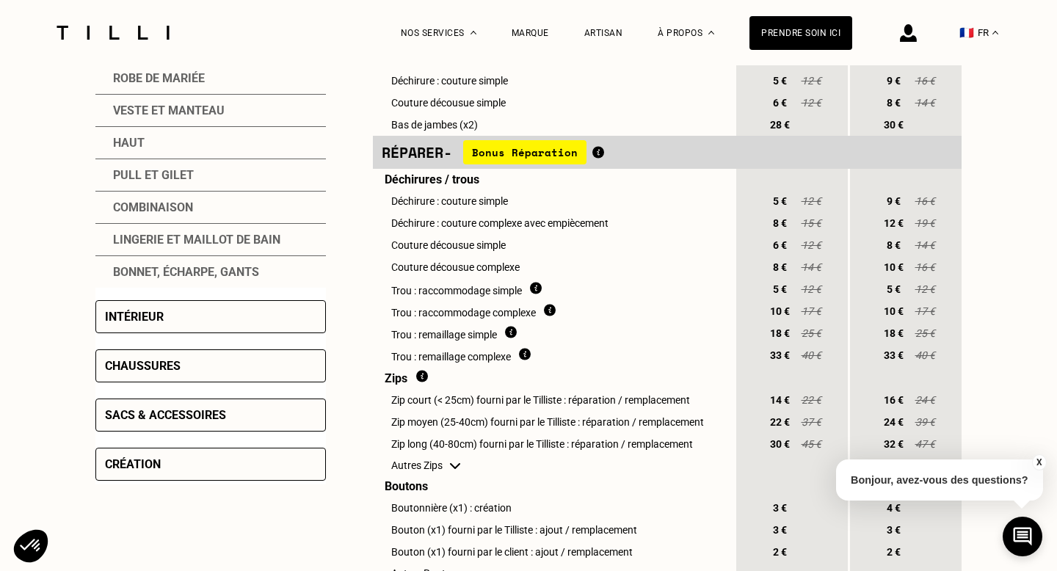
click at [157, 414] on div "Sacs & accessoires" at bounding box center [165, 415] width 121 height 14
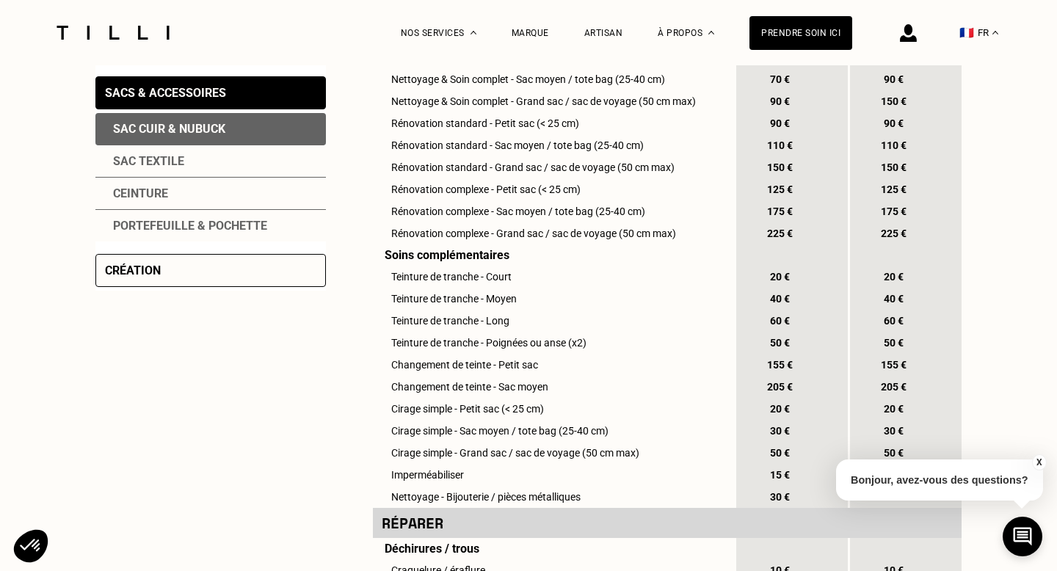
scroll to position [392, 0]
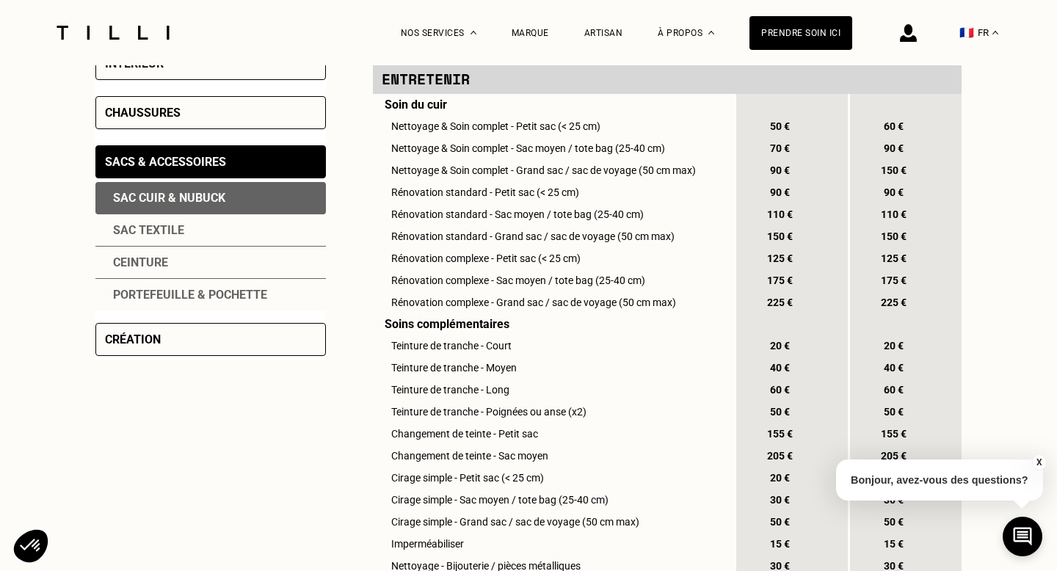
click at [181, 333] on div "Création" at bounding box center [210, 339] width 231 height 33
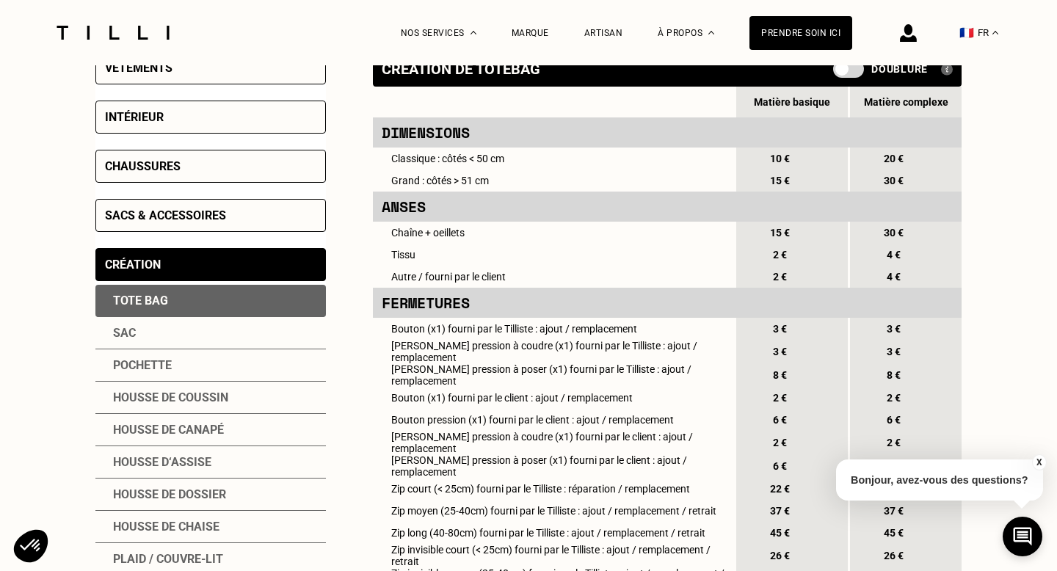
scroll to position [330, 0]
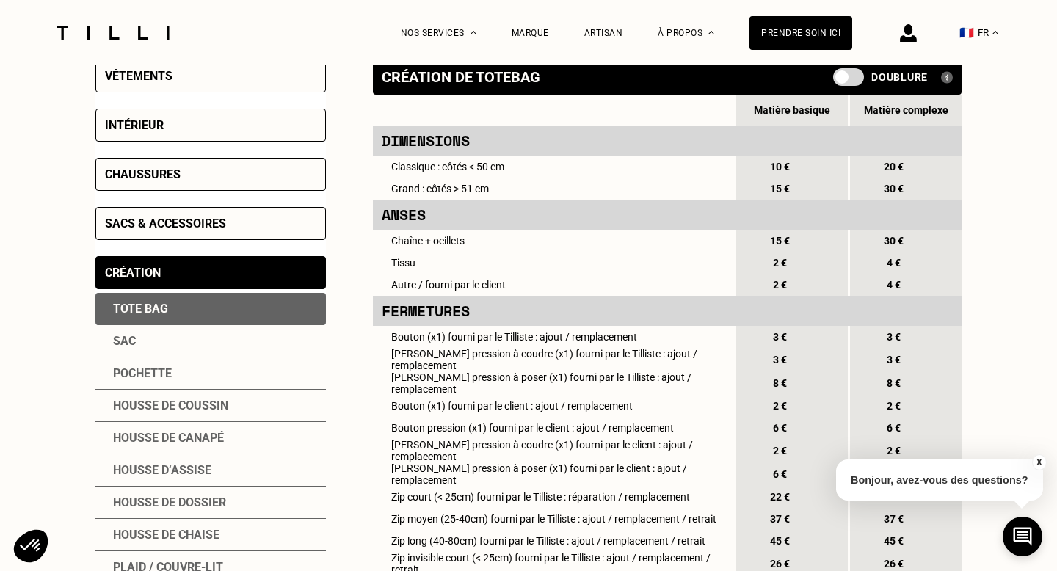
click at [184, 78] on div "Vêtements" at bounding box center [210, 75] width 231 height 33
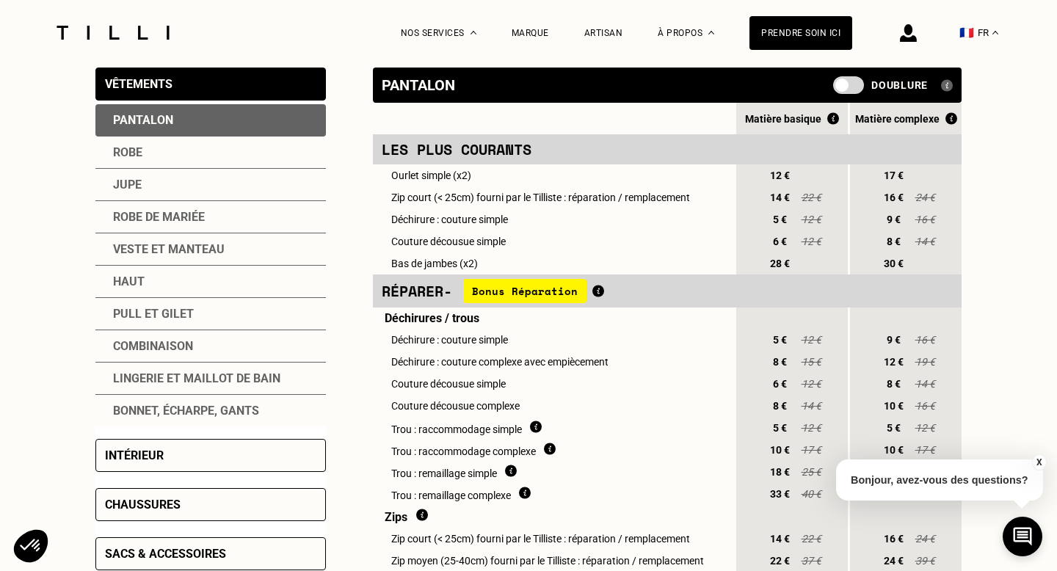
scroll to position [310, 0]
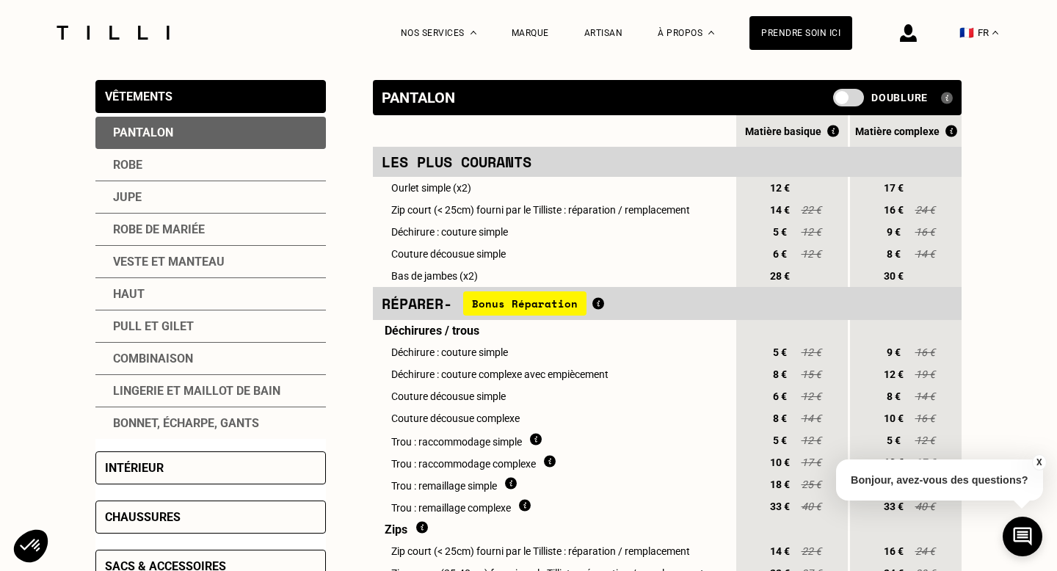
click at [192, 261] on div "Veste et manteau" at bounding box center [210, 262] width 231 height 32
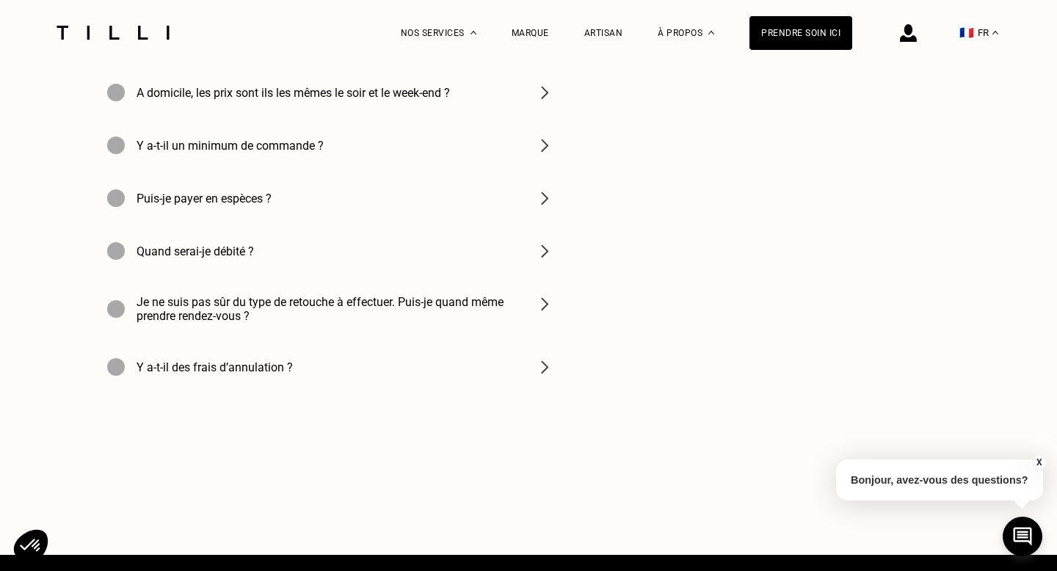
scroll to position [2166, 0]
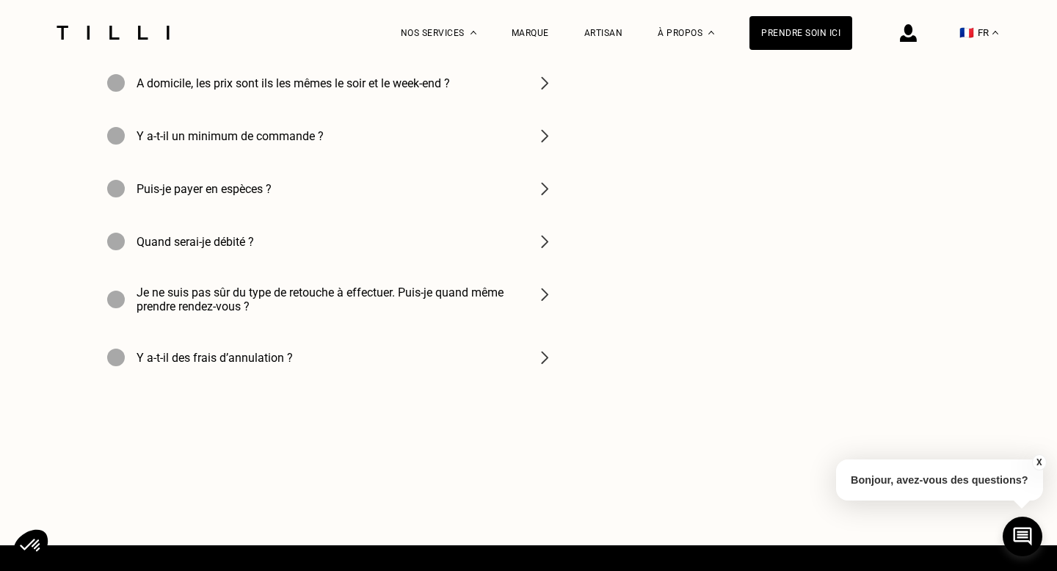
click at [377, 268] on div "Quand serai-je débité ?" at bounding box center [330, 241] width 470 height 53
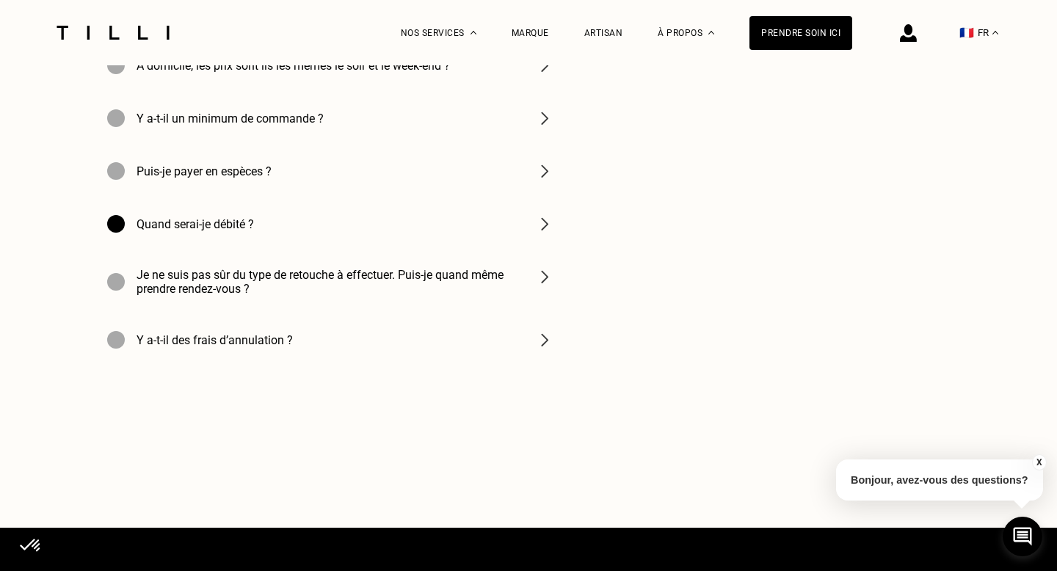
click at [380, 289] on h4 "Je ne suis pas sûr du type de retouche à effectuer. Puis-je quand même prendre …" at bounding box center [328, 282] width 382 height 28
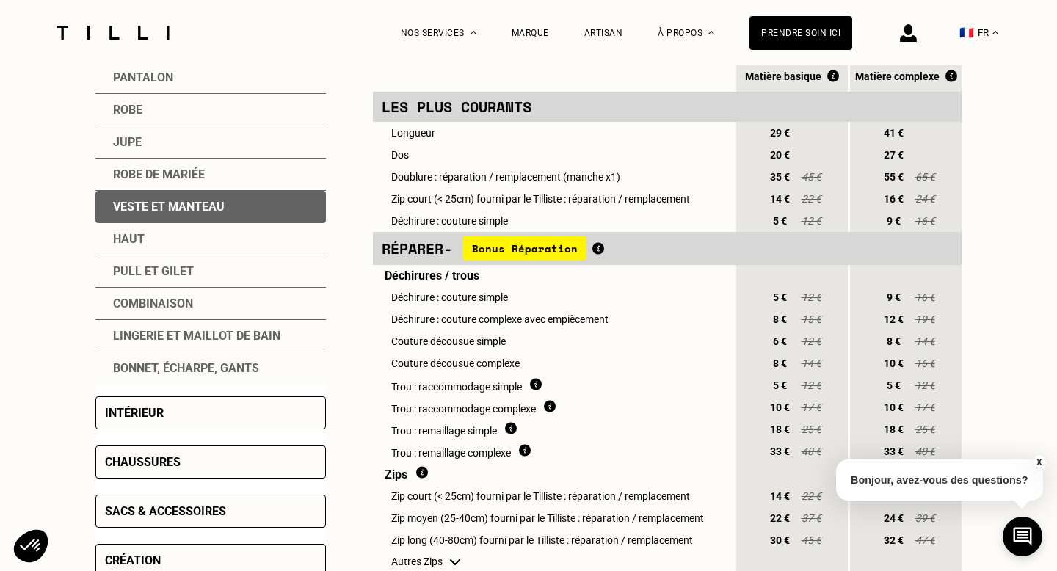
scroll to position [209, 0]
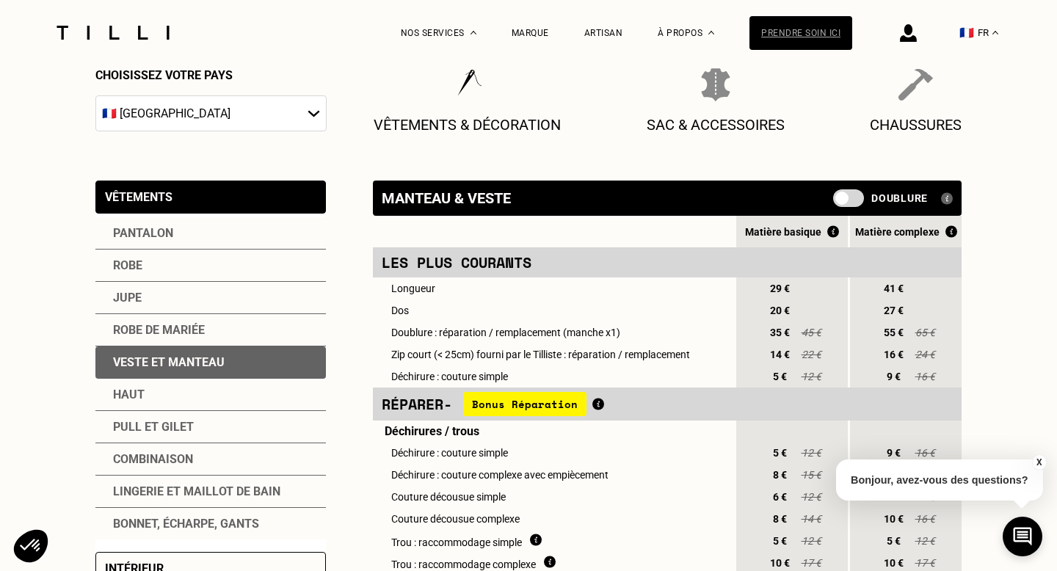
click at [794, 35] on div "Prendre soin ici" at bounding box center [801, 33] width 103 height 34
select select "FR"
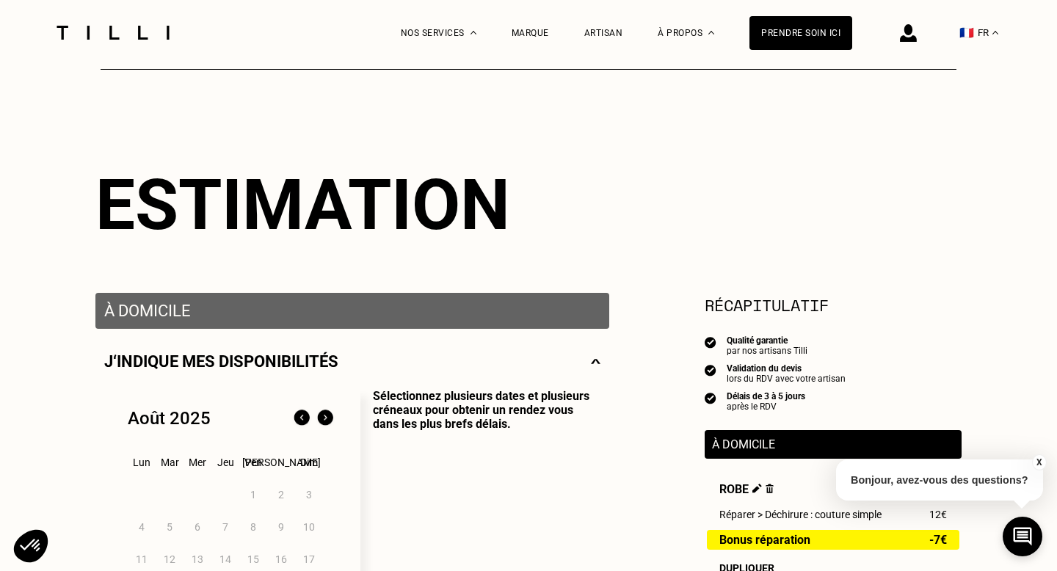
scroll to position [198, 0]
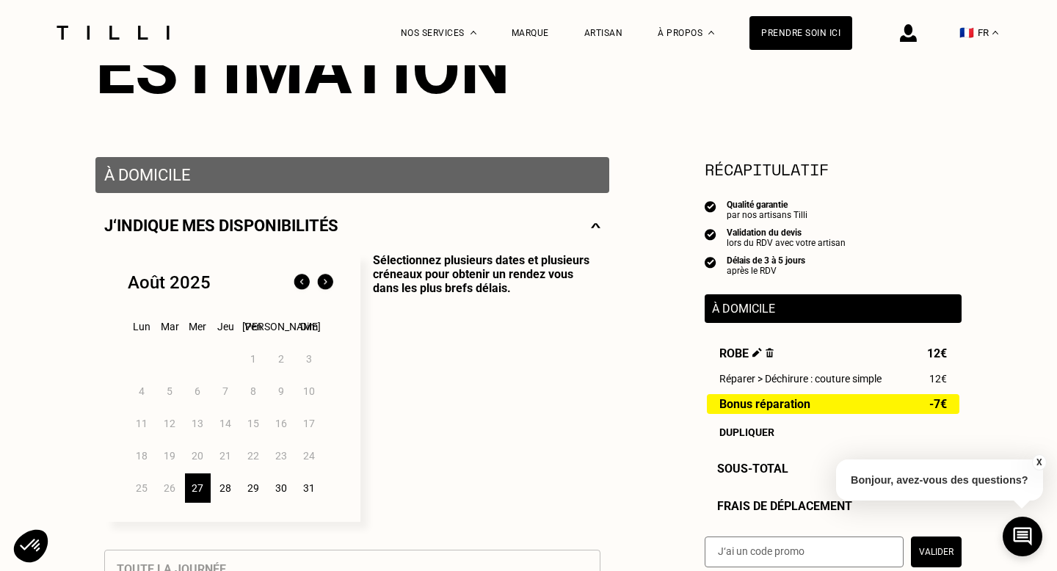
click at [767, 352] on img at bounding box center [770, 353] width 8 height 10
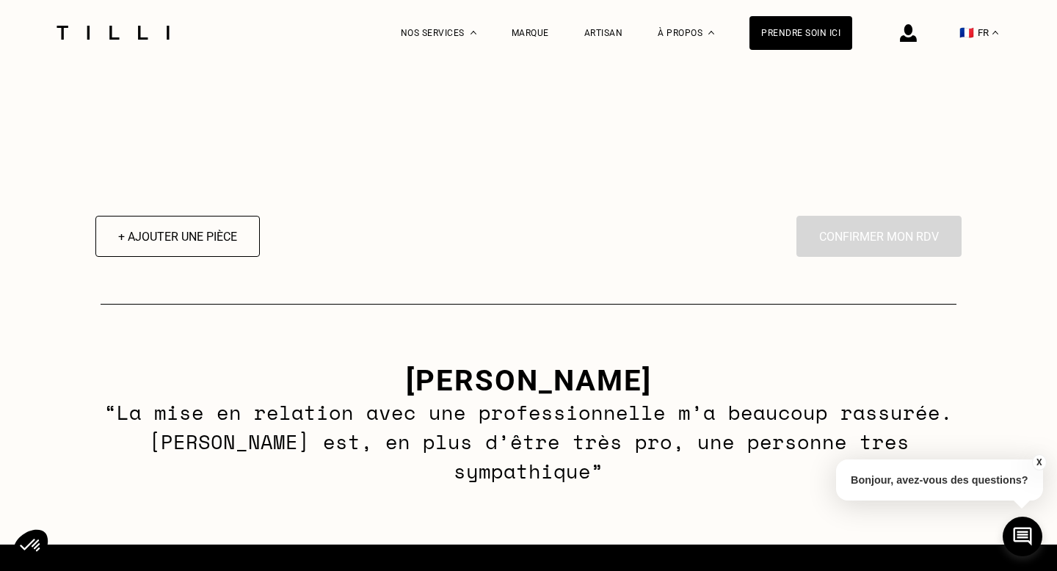
scroll to position [453, 0]
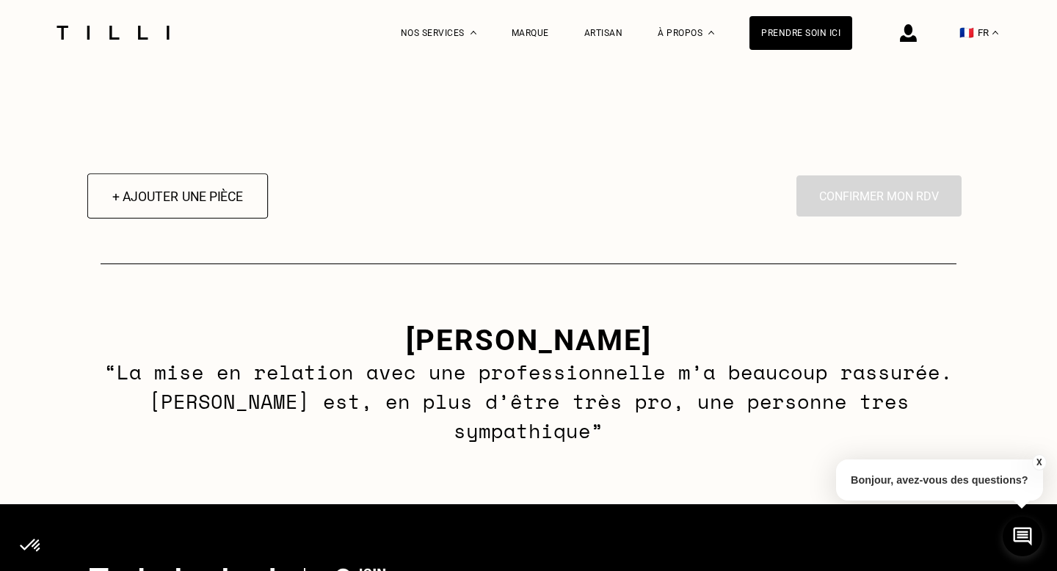
click at [249, 203] on button "+ Ajouter une pièce" at bounding box center [177, 196] width 181 height 46
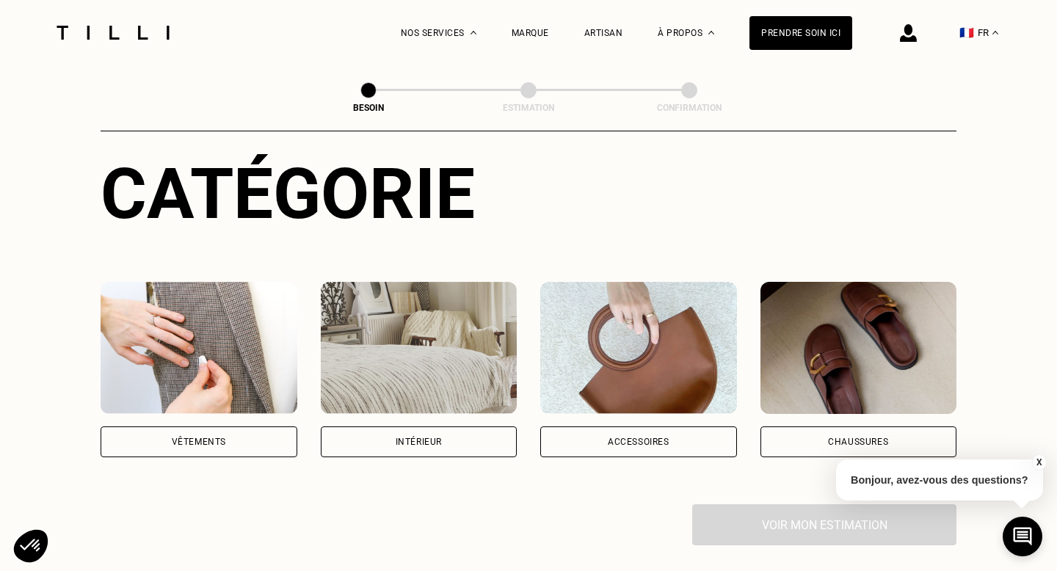
scroll to position [303, 0]
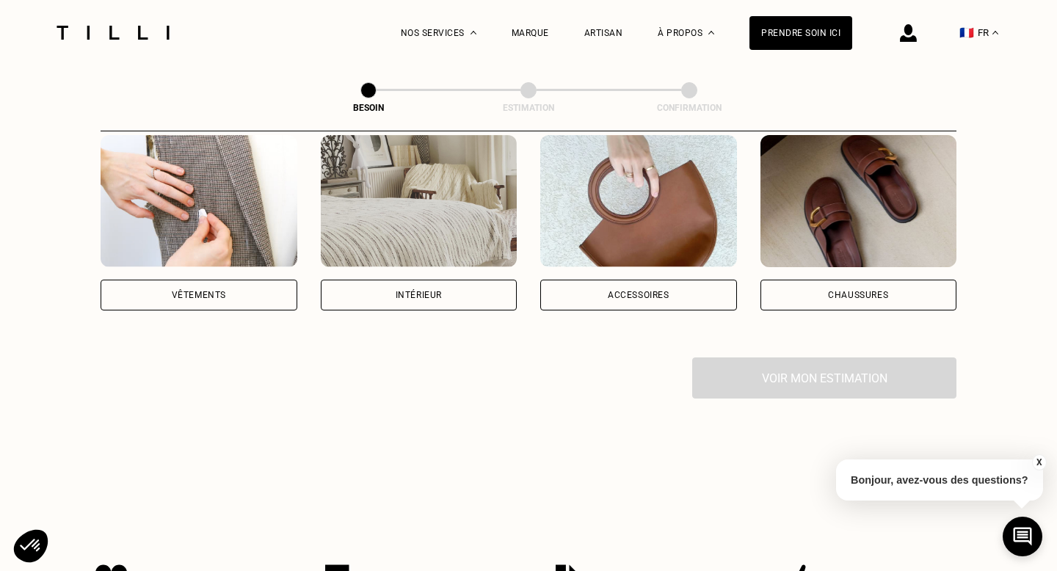
click at [233, 206] on img at bounding box center [199, 201] width 197 height 132
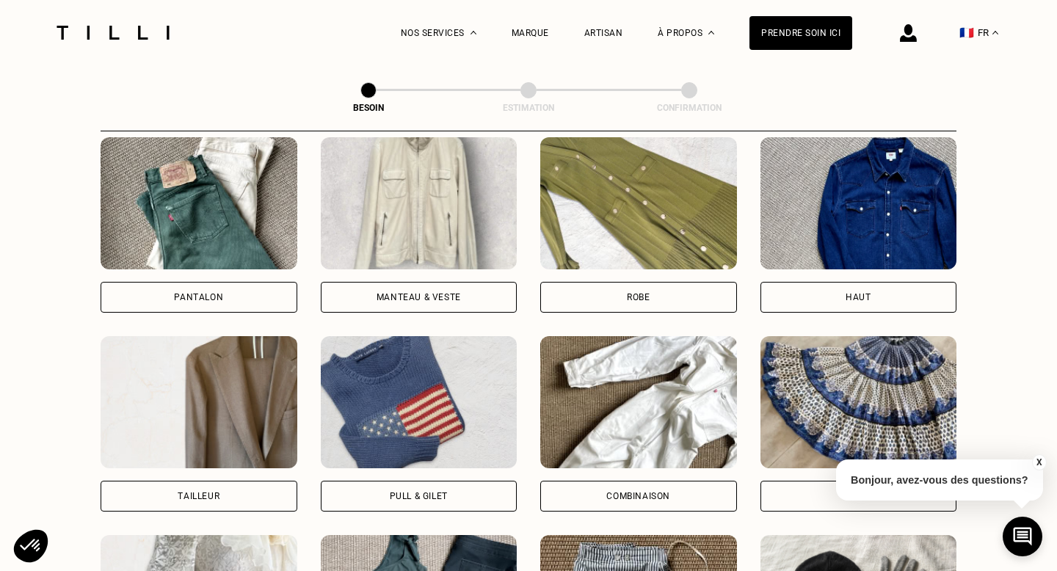
scroll to position [678, 0]
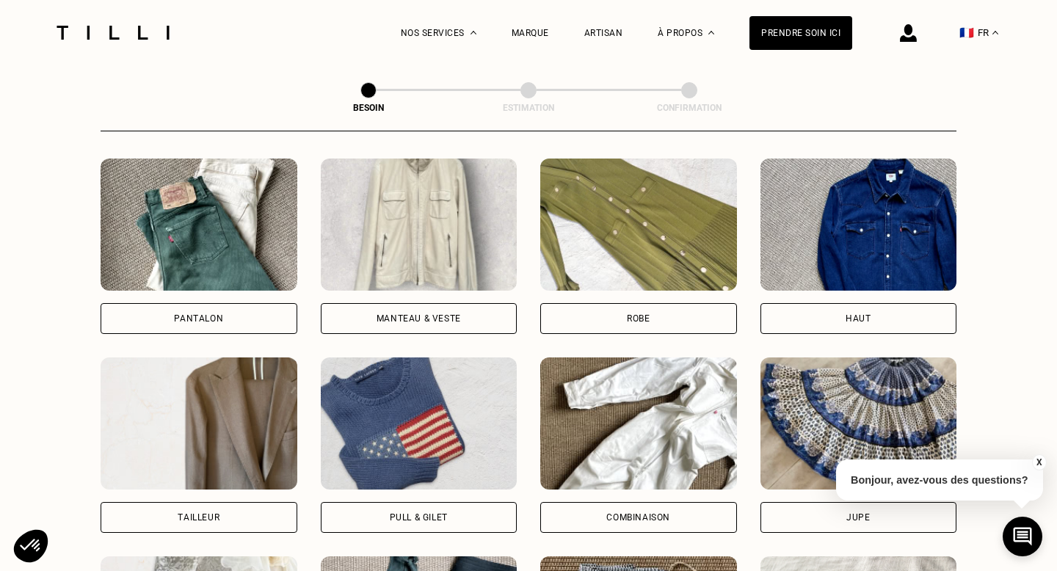
click at [270, 367] on img at bounding box center [199, 424] width 197 height 132
select select "FR"
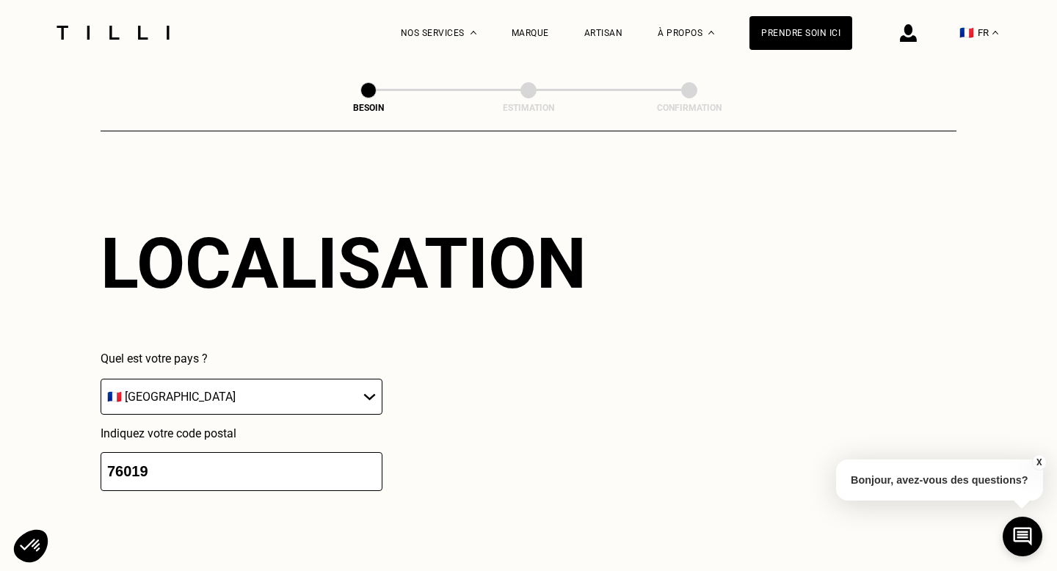
scroll to position [1284, 0]
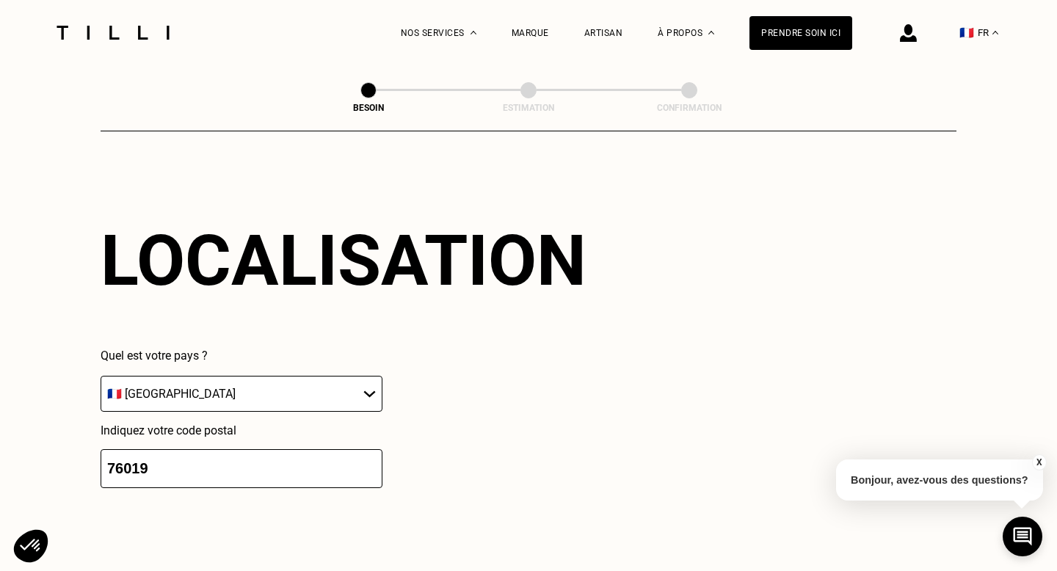
click at [248, 468] on input "76019" at bounding box center [242, 468] width 282 height 39
click at [238, 450] on input "76019" at bounding box center [242, 468] width 282 height 39
drag, startPoint x: 238, startPoint y: 450, endPoint x: 117, endPoint y: 450, distance: 121.1
click at [117, 450] on input "76019" at bounding box center [242, 468] width 282 height 39
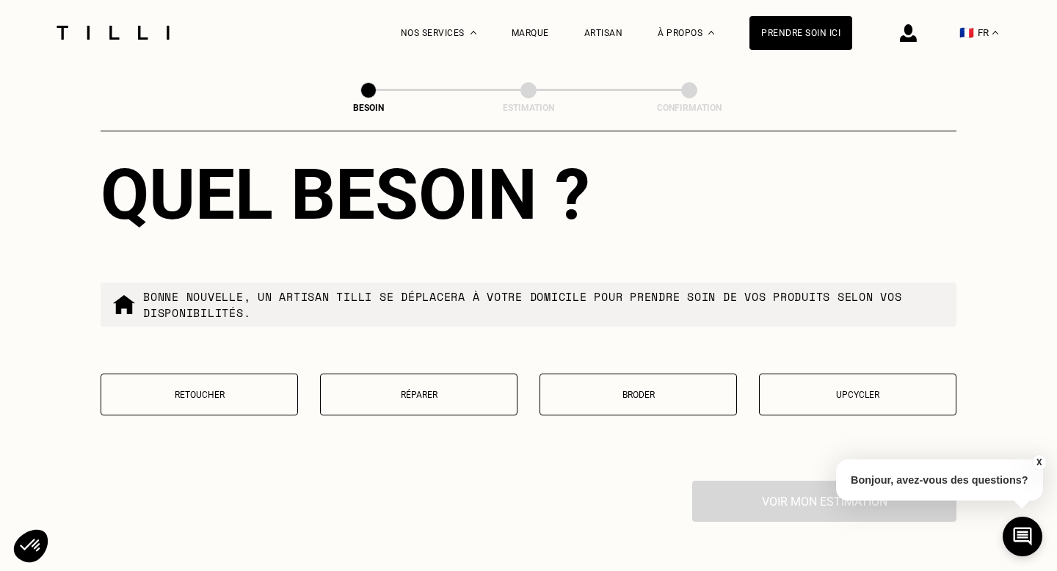
scroll to position [1734, 0]
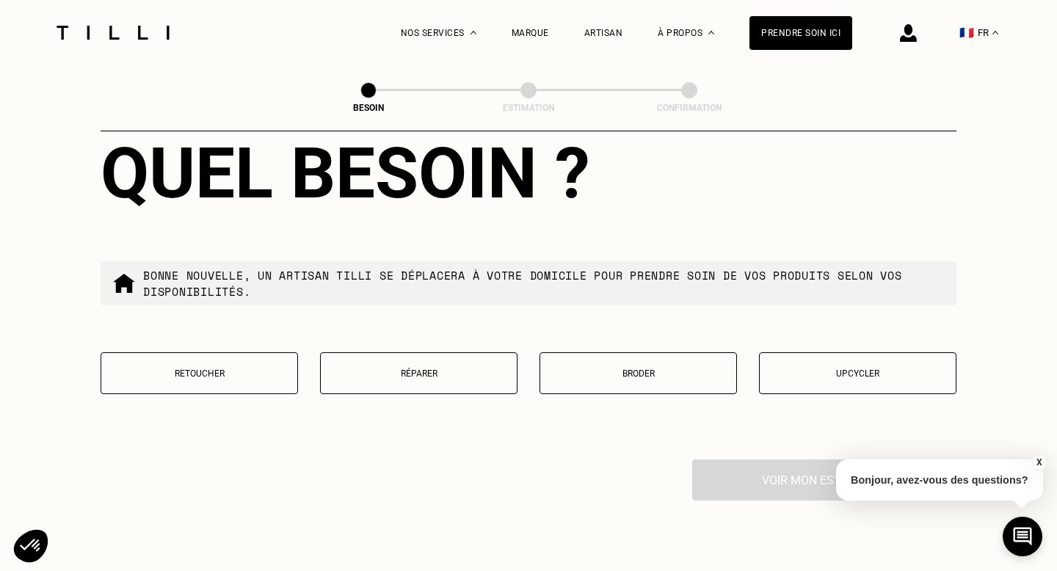
type input "75019"
click at [410, 369] on p "Réparer" at bounding box center [418, 374] width 181 height 10
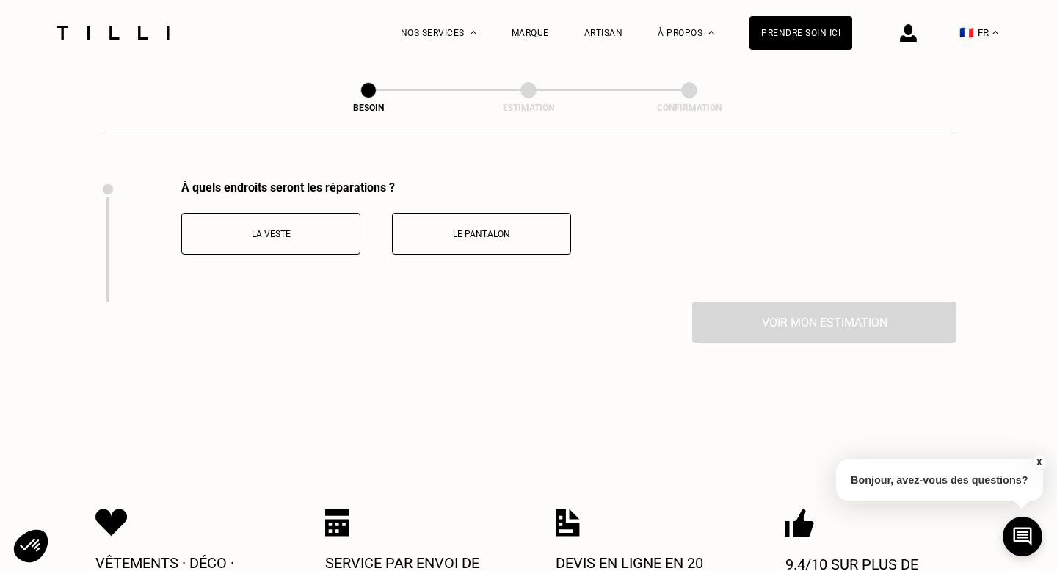
scroll to position [2019, 0]
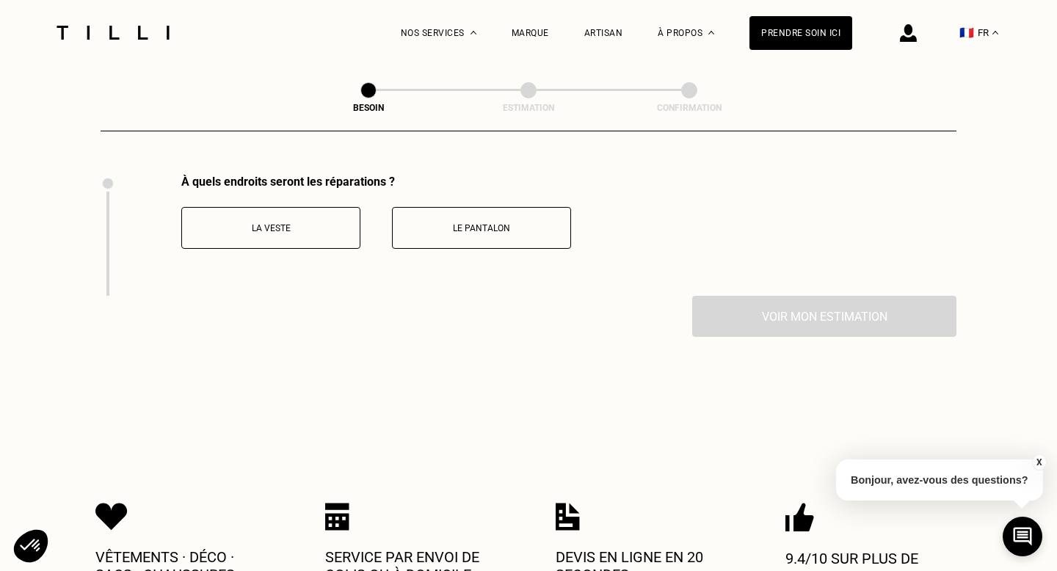
click at [342, 220] on button "La veste" at bounding box center [270, 228] width 179 height 42
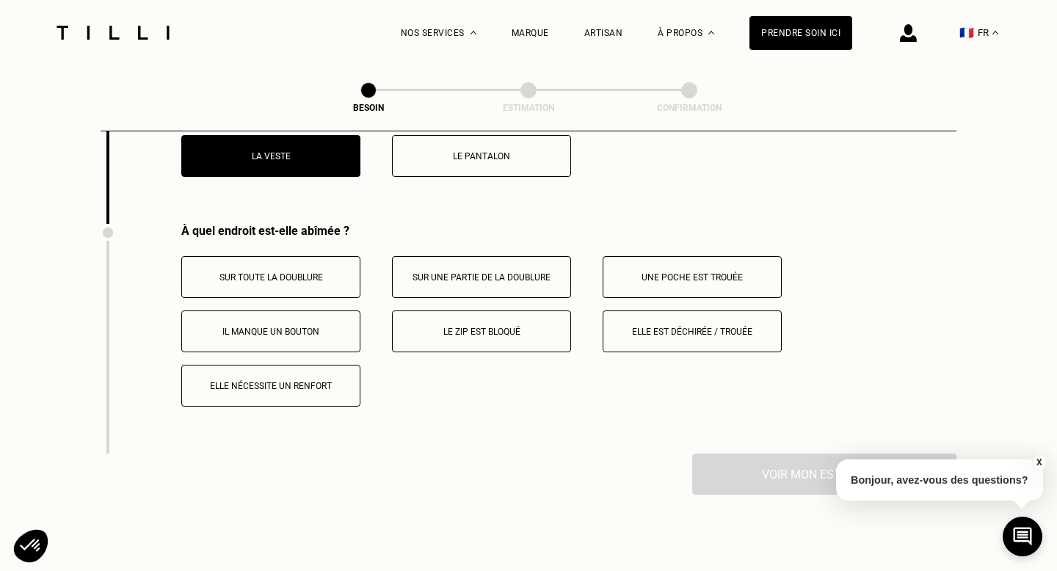
scroll to position [2090, 0]
click at [722, 328] on p "Elle est déchirée / trouée" at bounding box center [692, 333] width 163 height 10
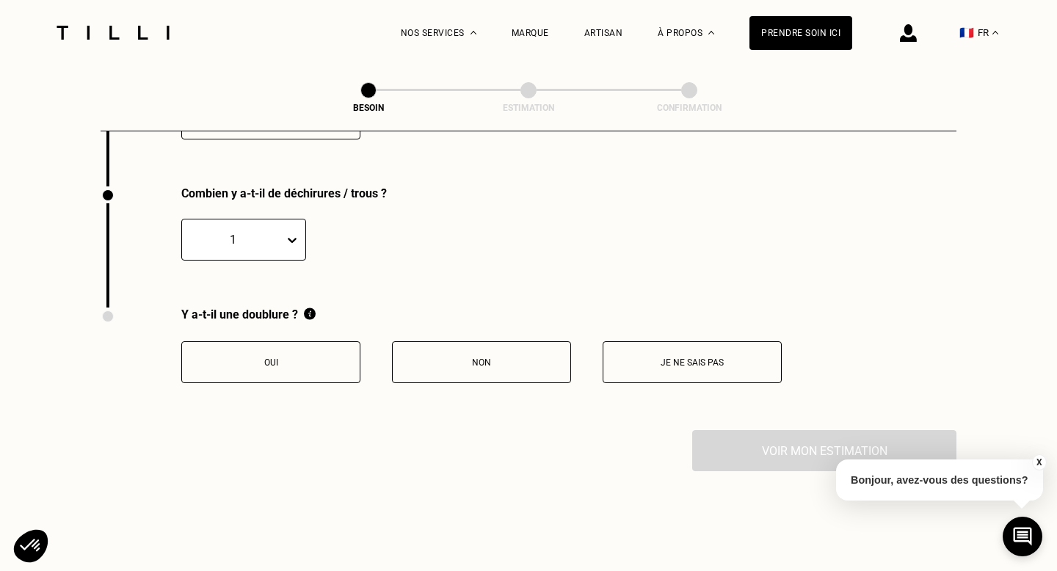
scroll to position [2364, 0]
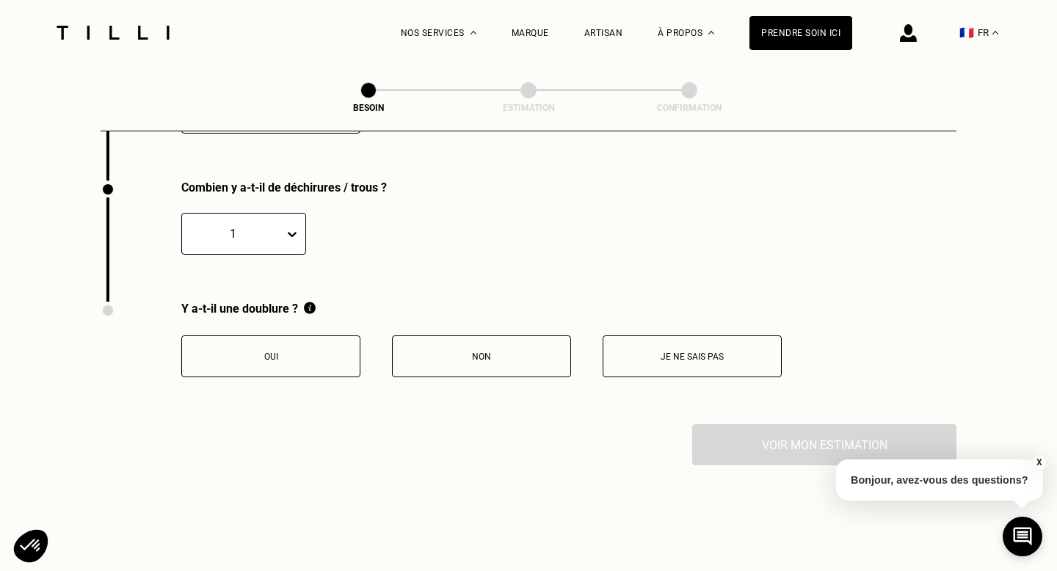
click at [304, 350] on button "Oui" at bounding box center [270, 357] width 179 height 42
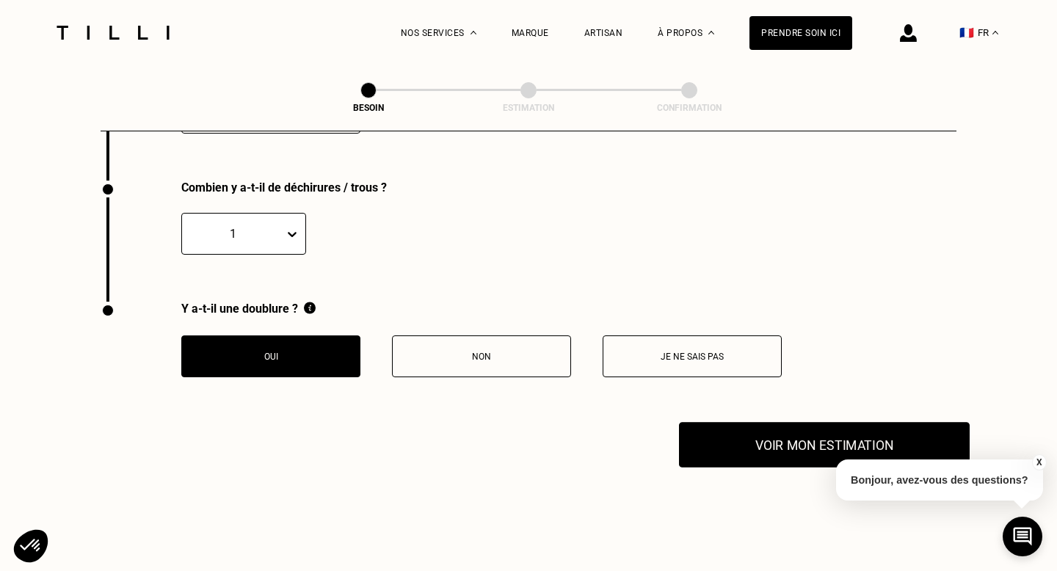
click at [768, 426] on button "Voir mon estimation" at bounding box center [824, 445] width 291 height 46
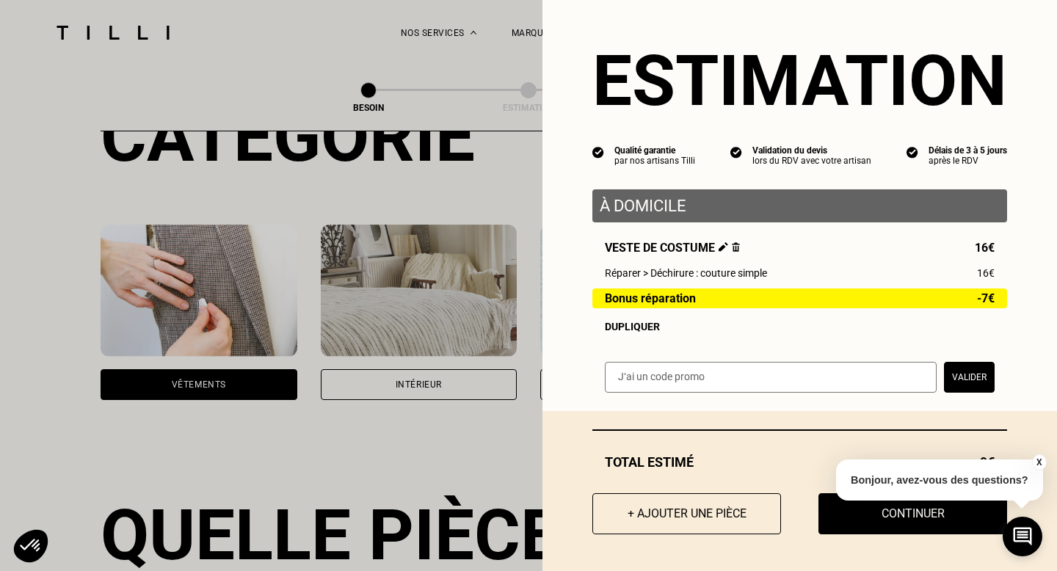
scroll to position [0, 0]
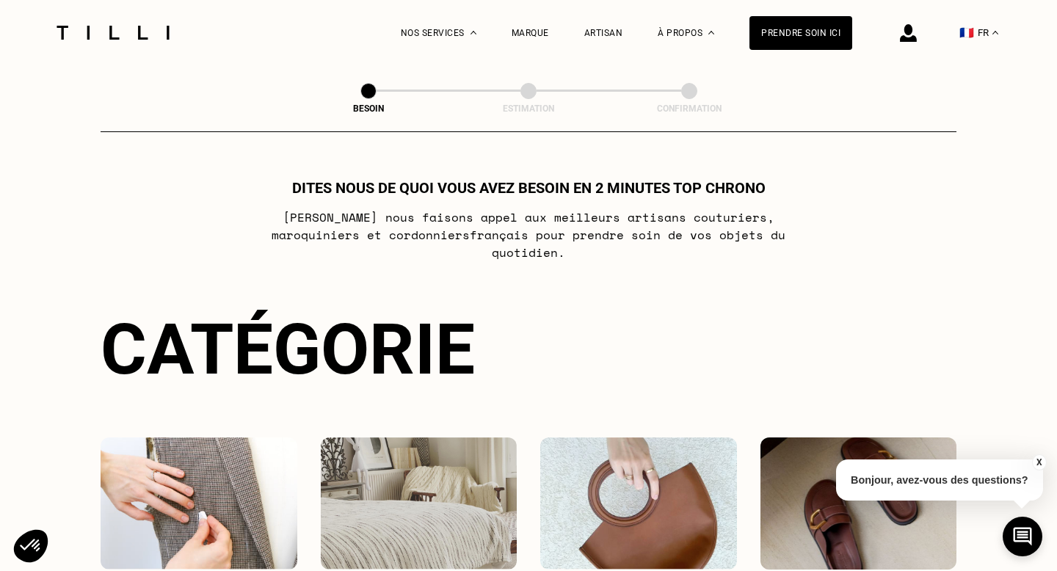
click at [164, 48] on div at bounding box center [112, 32] width 123 height 65
click at [147, 33] on img at bounding box center [112, 33] width 123 height 14
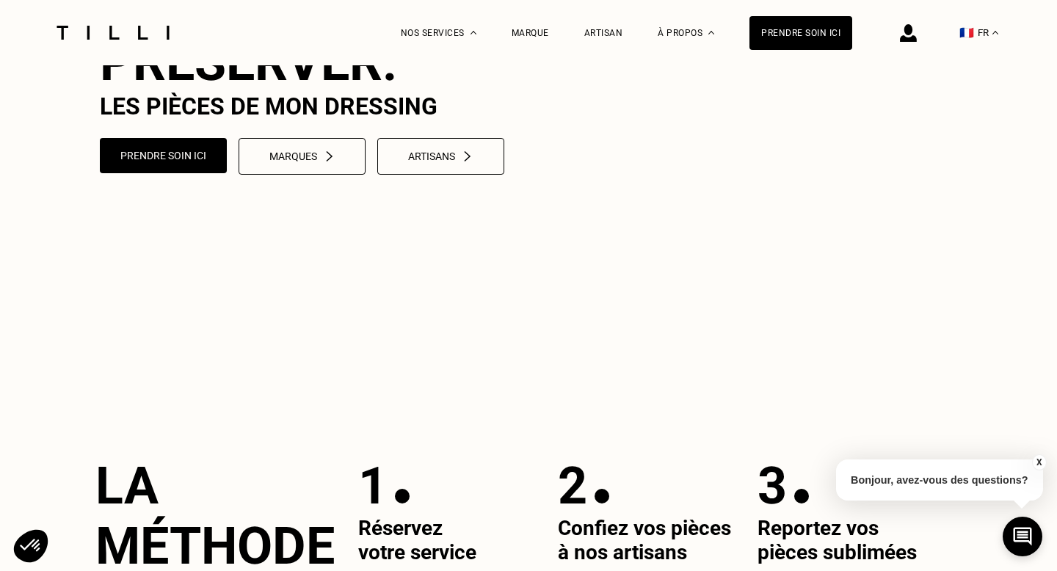
scroll to position [93, 0]
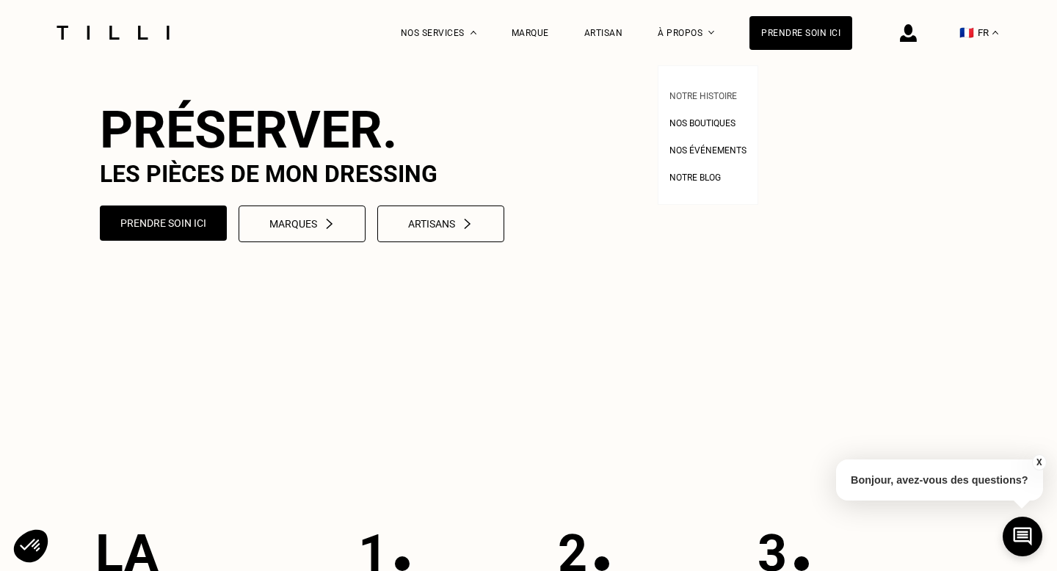
click at [711, 98] on span "Notre histoire" at bounding box center [704, 96] width 68 height 10
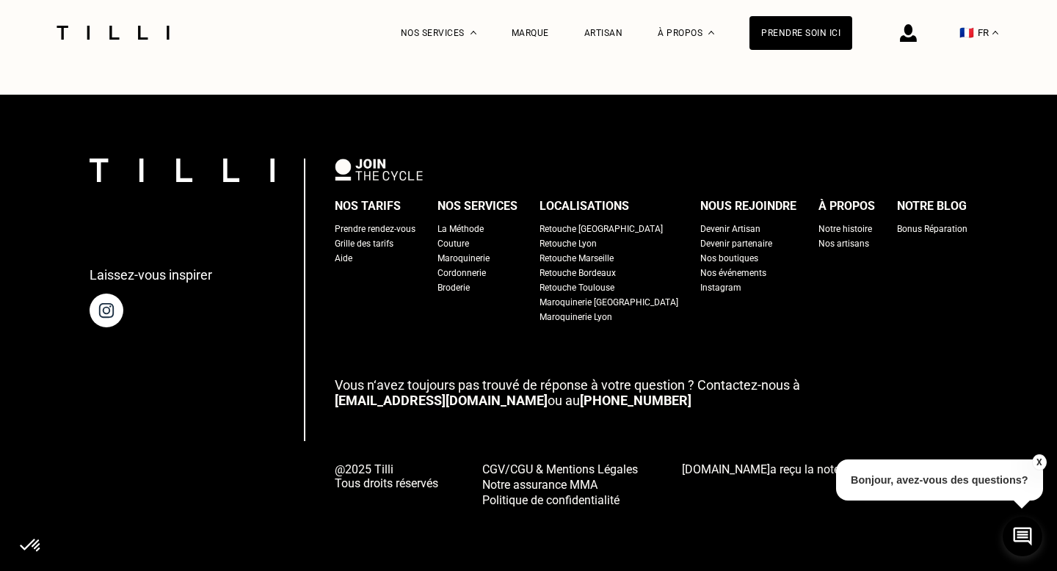
scroll to position [4919, 0]
click at [897, 229] on div "Bonus Réparation" at bounding box center [932, 229] width 70 height 15
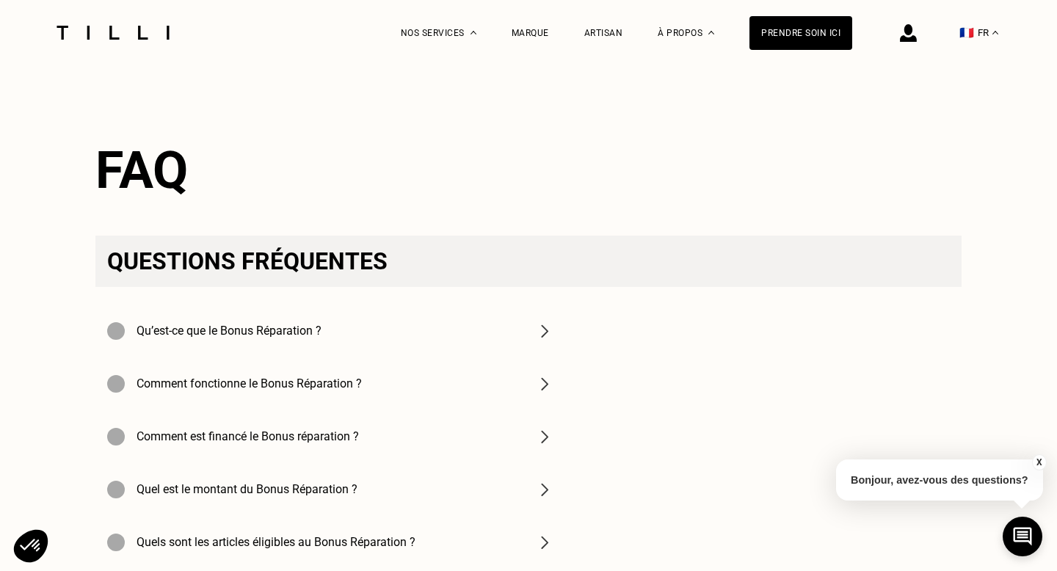
scroll to position [4541, 0]
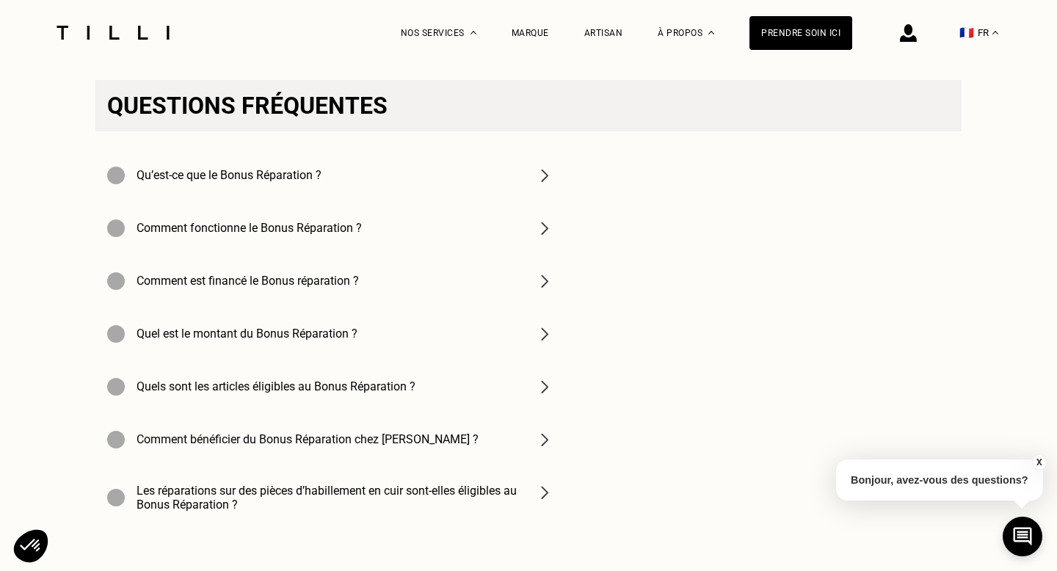
click at [344, 149] on div "Qu’est-ce que le Bonus Réparation ?" at bounding box center [330, 175] width 470 height 53
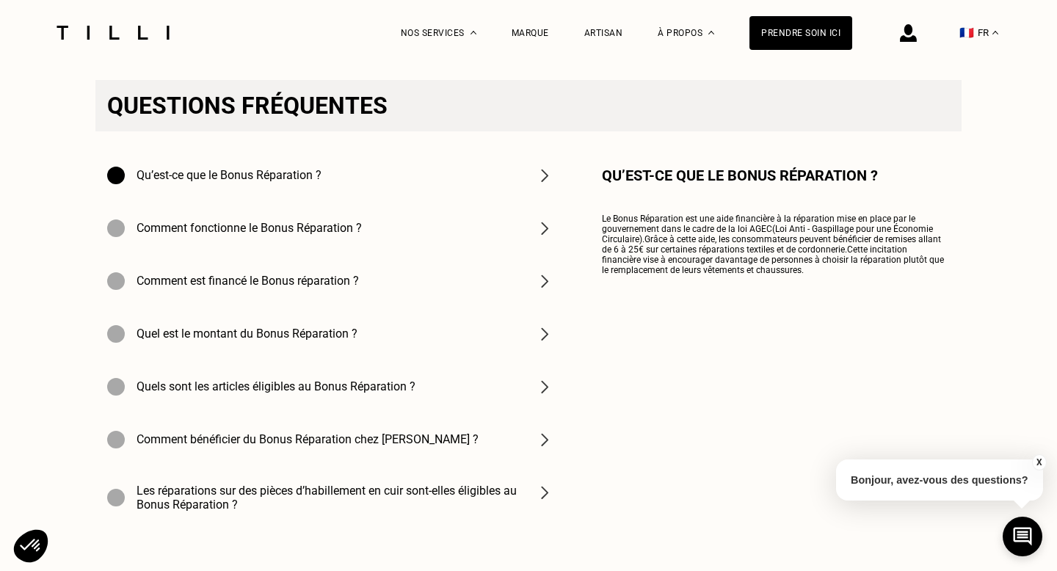
click at [338, 221] on h4 "Comment fonctionne le Bonus Réparation ?" at bounding box center [249, 228] width 225 height 14
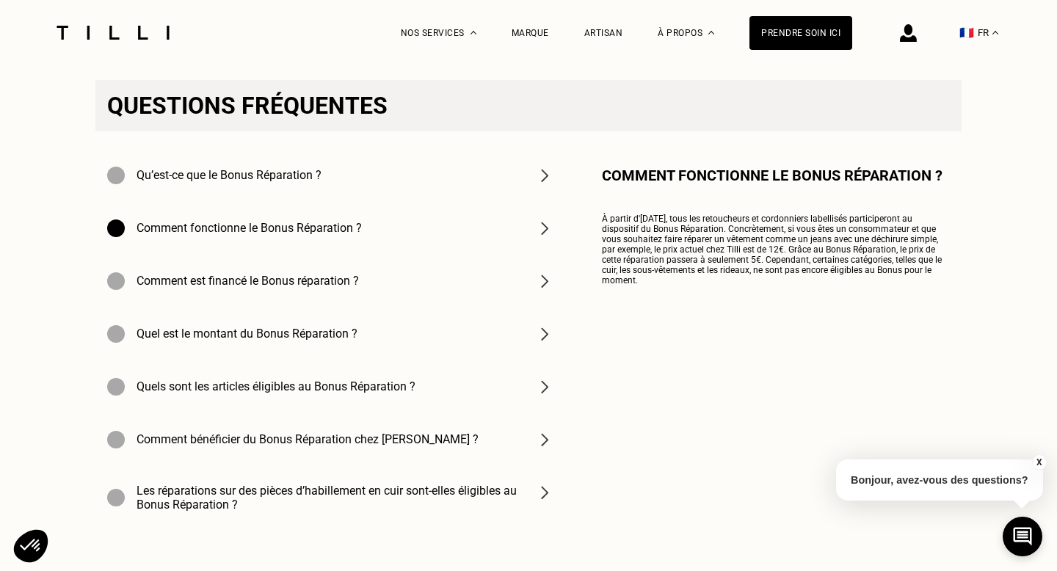
click at [337, 274] on h4 "Comment est financé le Bonus réparation ?" at bounding box center [248, 281] width 222 height 14
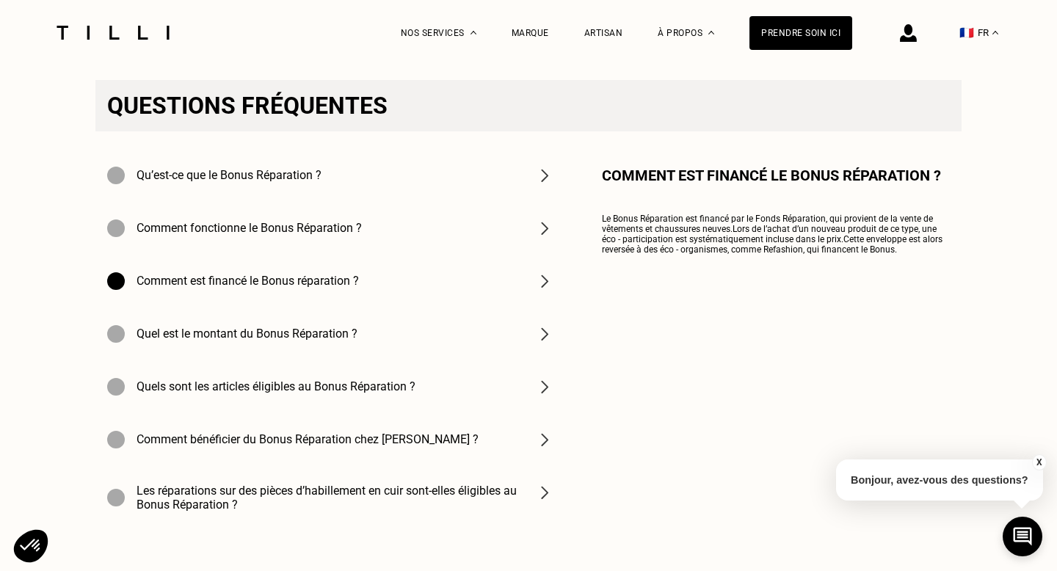
click at [352, 321] on div "Quel est le montant du Bonus Réparation ?" at bounding box center [330, 334] width 470 height 53
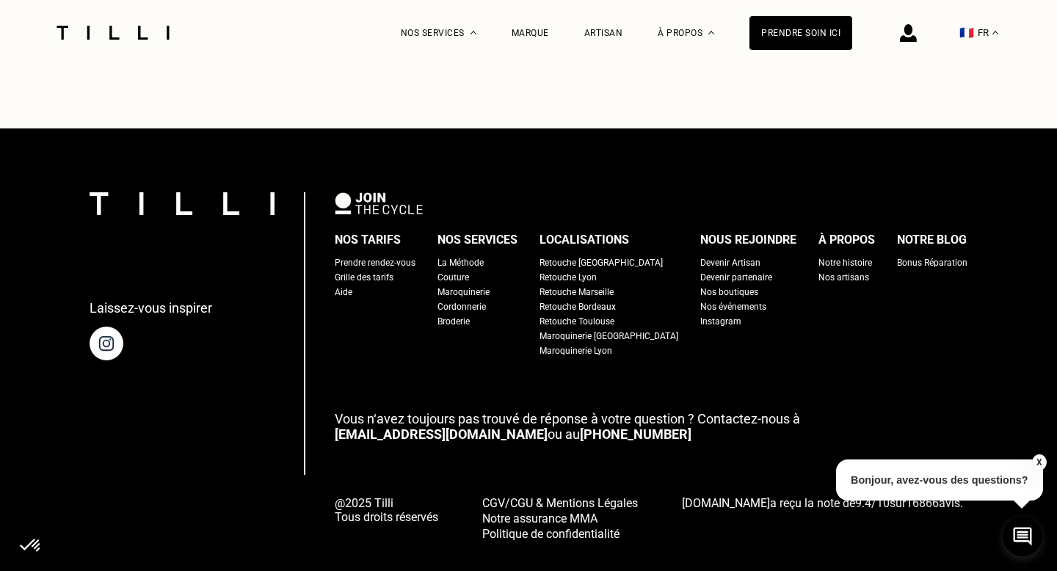
scroll to position [5030, 0]
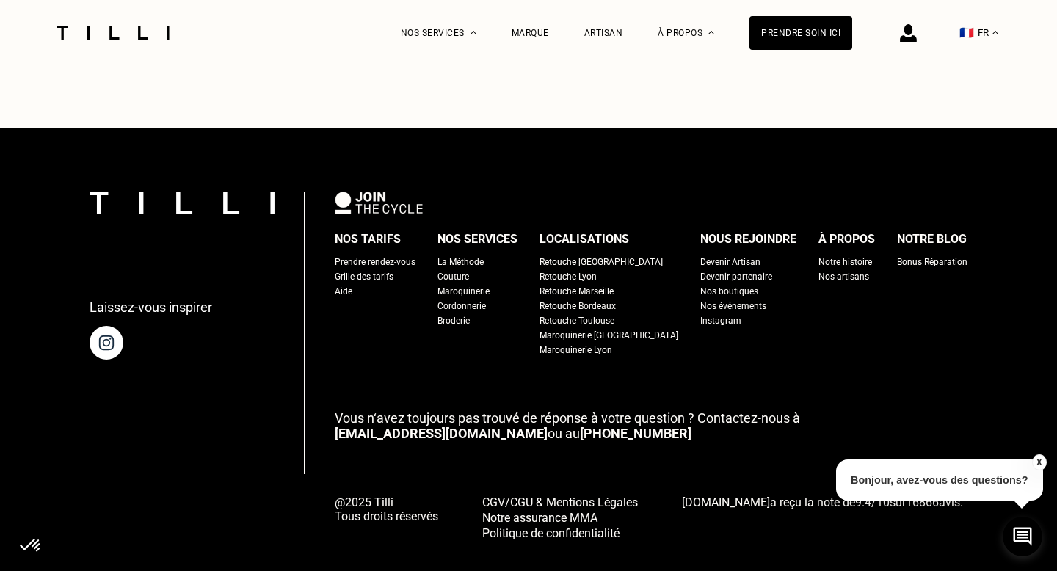
click at [385, 255] on div "Prendre rendez-vous" at bounding box center [375, 262] width 81 height 15
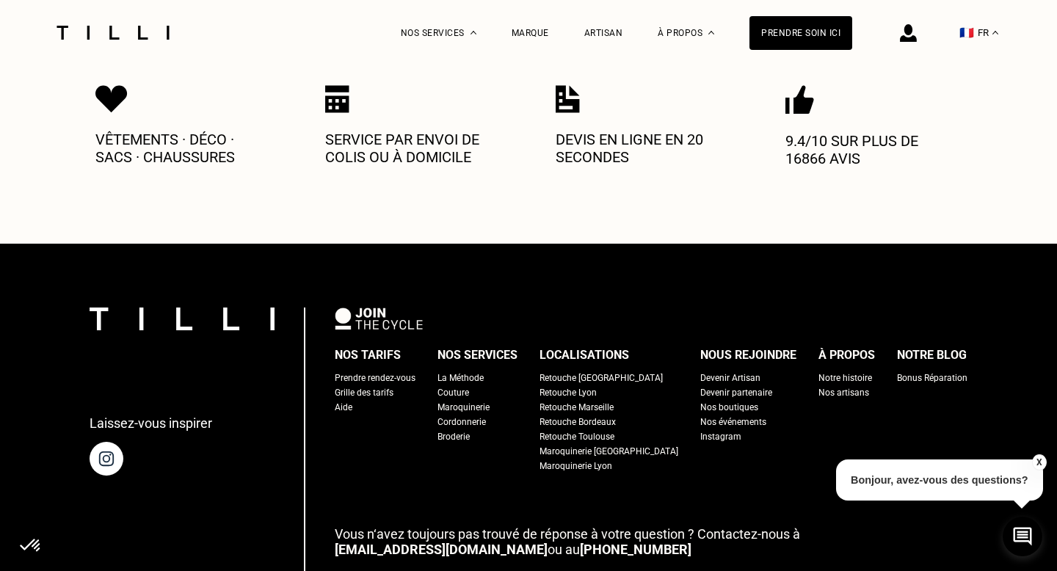
scroll to position [677, 0]
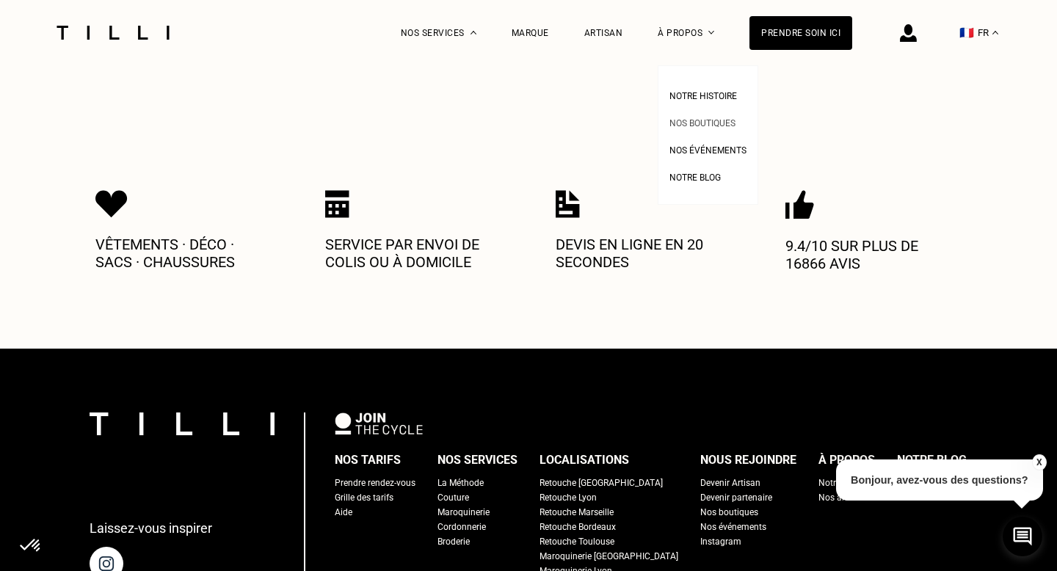
click at [700, 115] on link "Nos boutiques" at bounding box center [703, 121] width 66 height 15
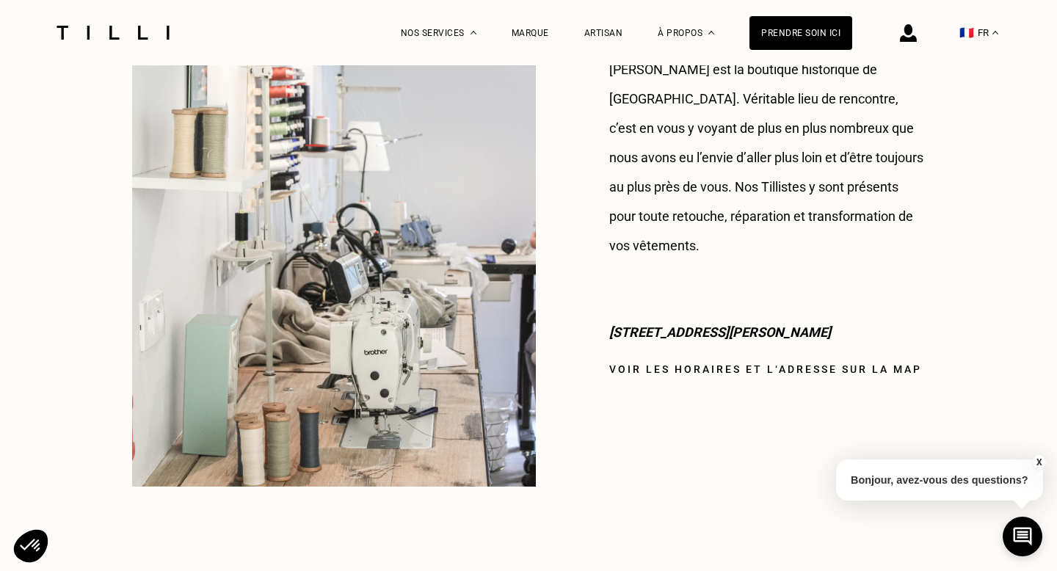
scroll to position [1267, 0]
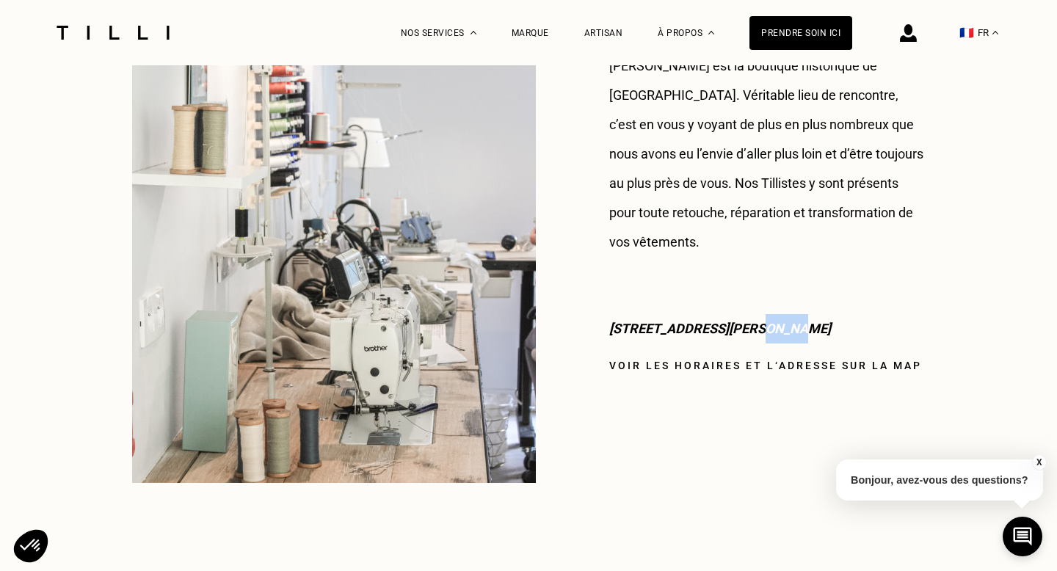
drag, startPoint x: 774, startPoint y: 299, endPoint x: 739, endPoint y: 299, distance: 34.5
click at [739, 314] on p "[STREET_ADDRESS][PERSON_NAME]" at bounding box center [767, 328] width 316 height 29
copy p "75009"
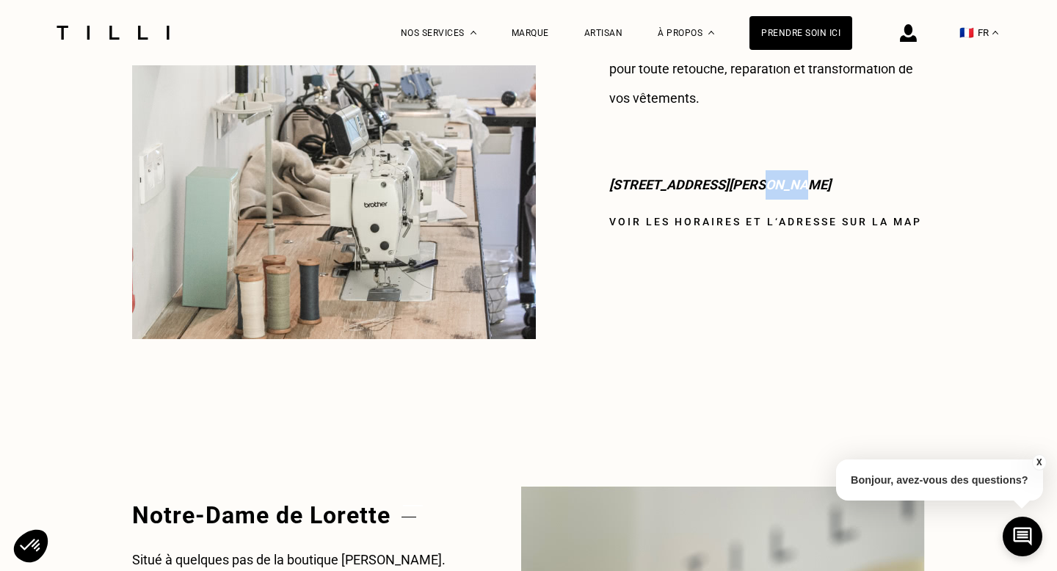
scroll to position [1114, 0]
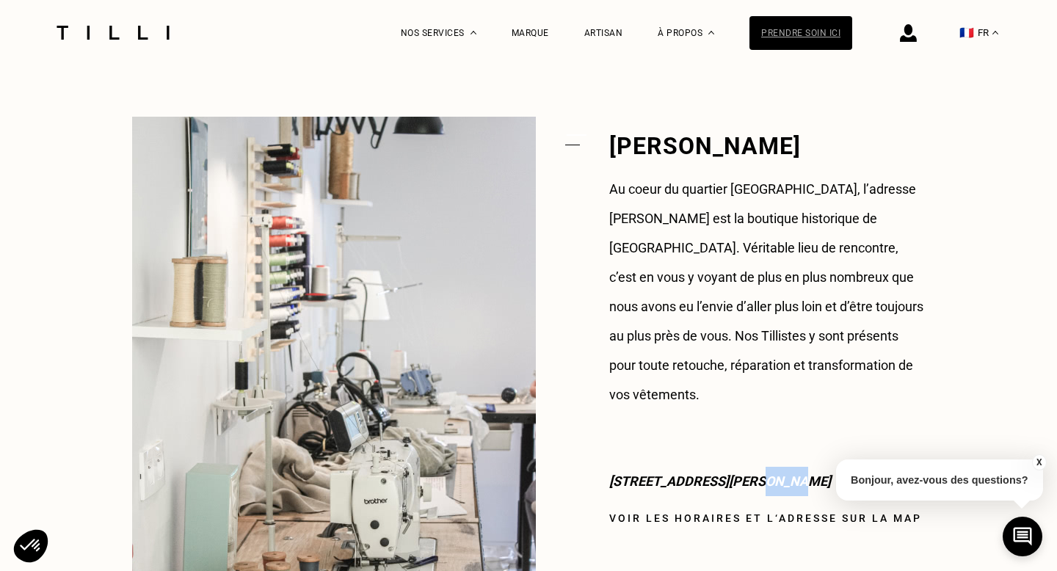
click at [792, 32] on div "Prendre soin ici" at bounding box center [801, 33] width 103 height 34
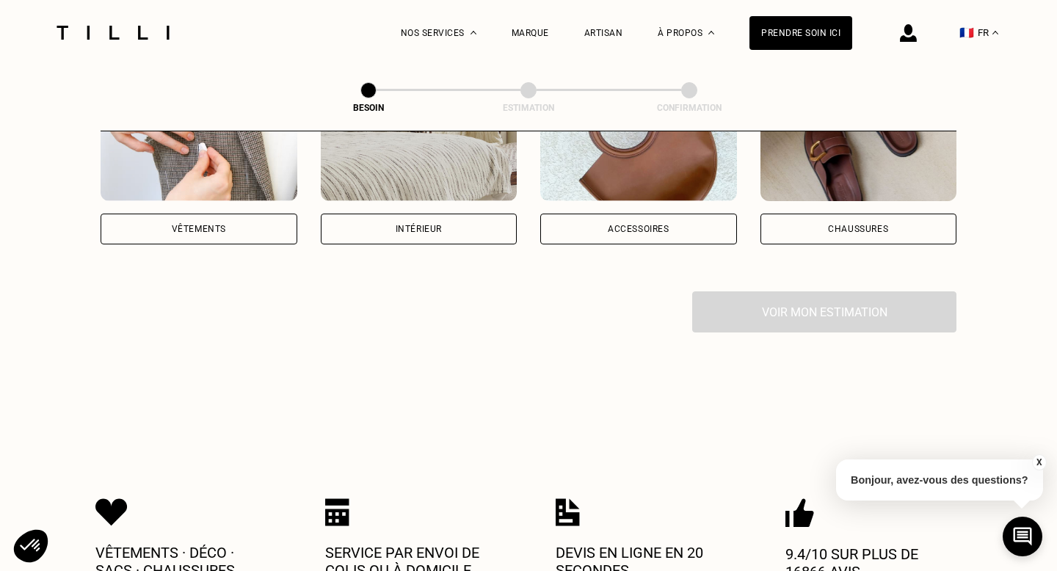
scroll to position [214, 0]
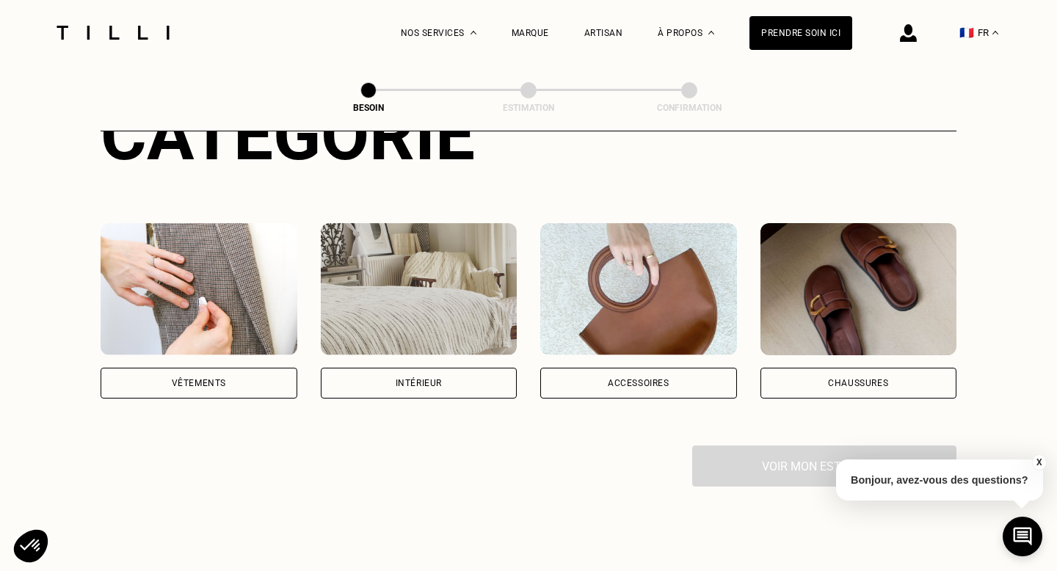
click at [231, 347] on div "Vêtements" at bounding box center [199, 310] width 197 height 175
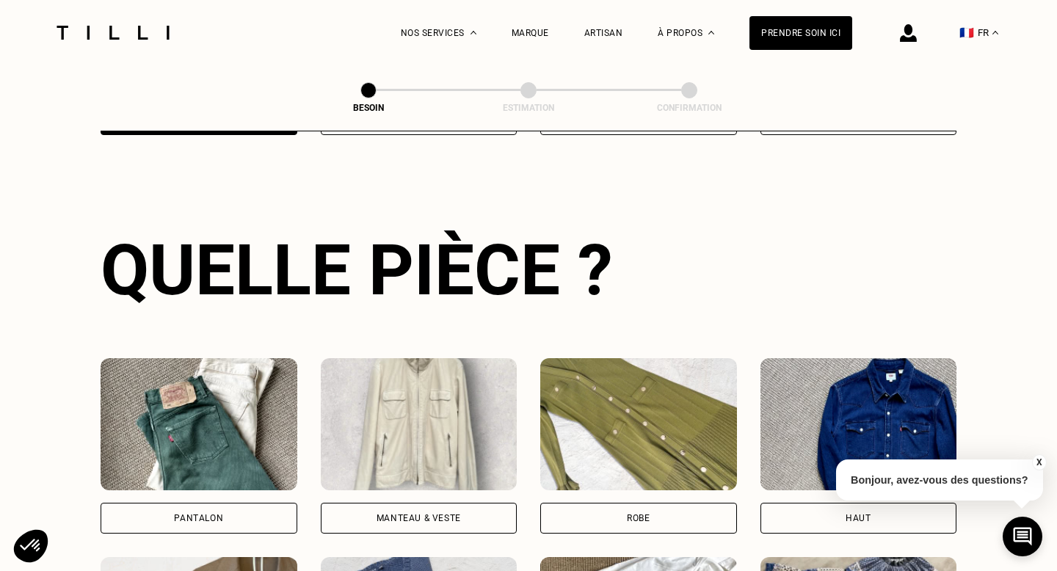
click at [228, 405] on img at bounding box center [199, 424] width 197 height 132
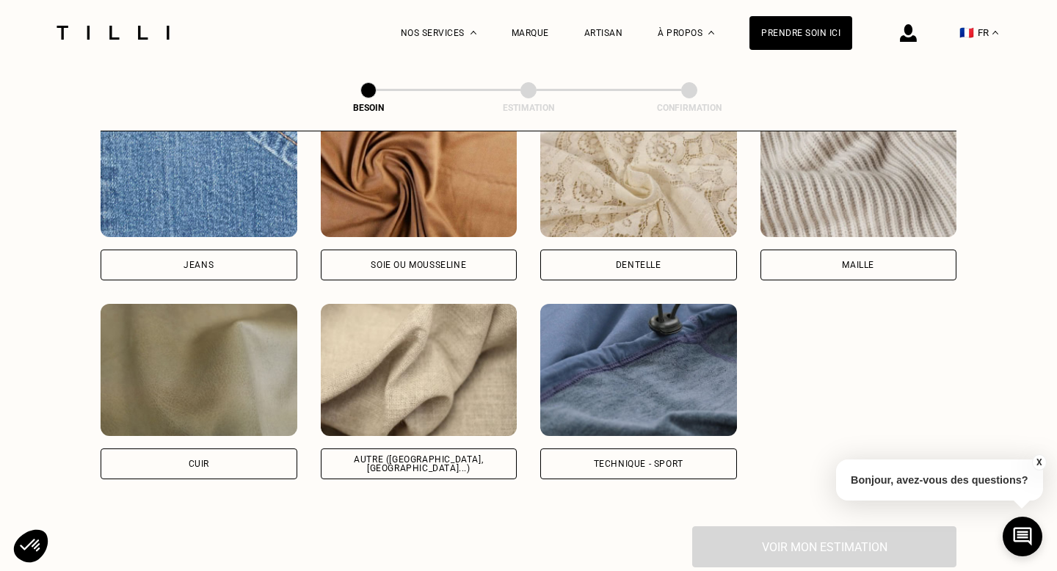
scroll to position [1783, 0]
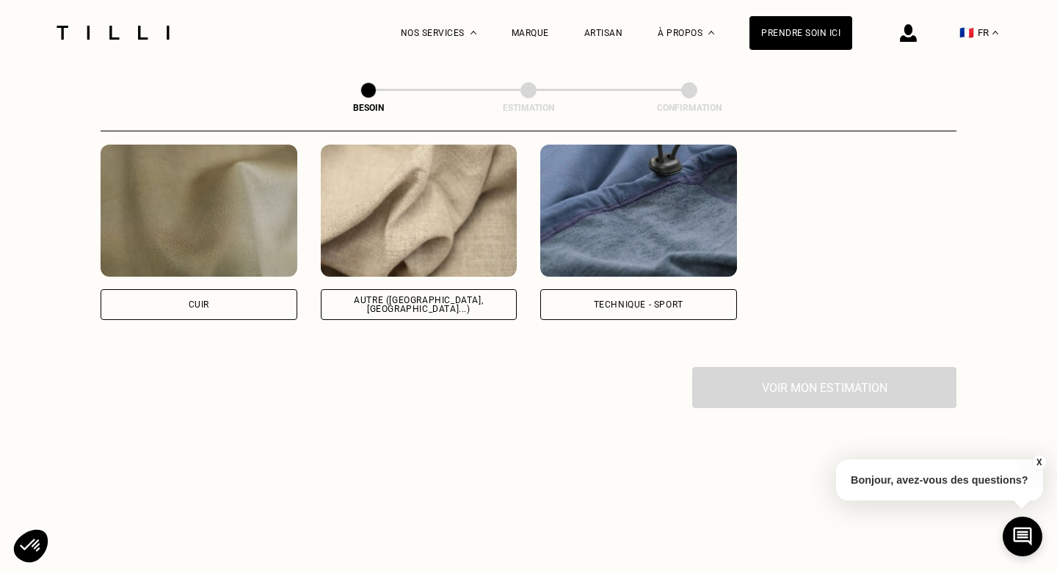
click at [358, 246] on img at bounding box center [419, 211] width 197 height 132
select select "FR"
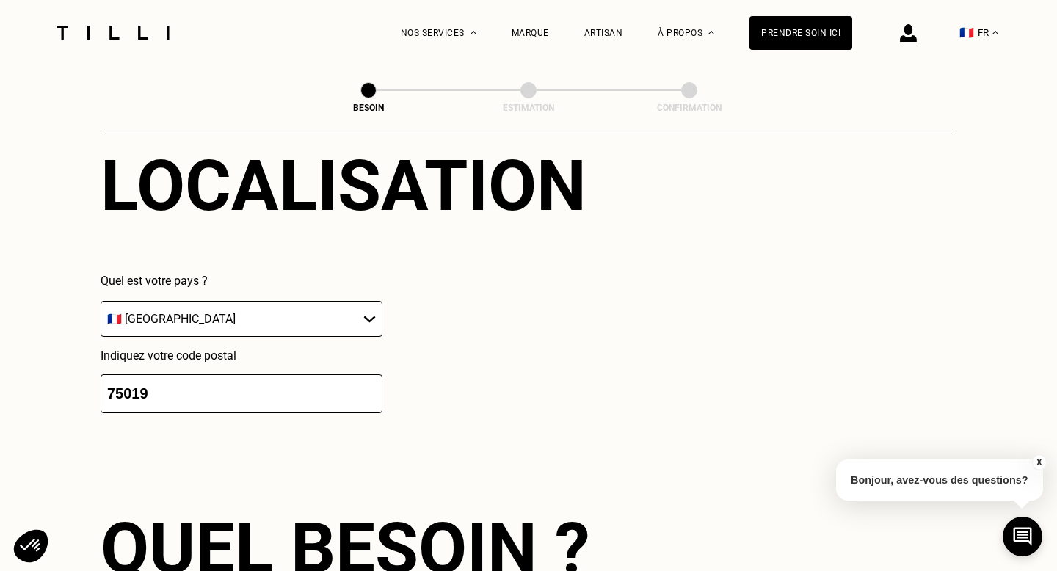
scroll to position [2116, 0]
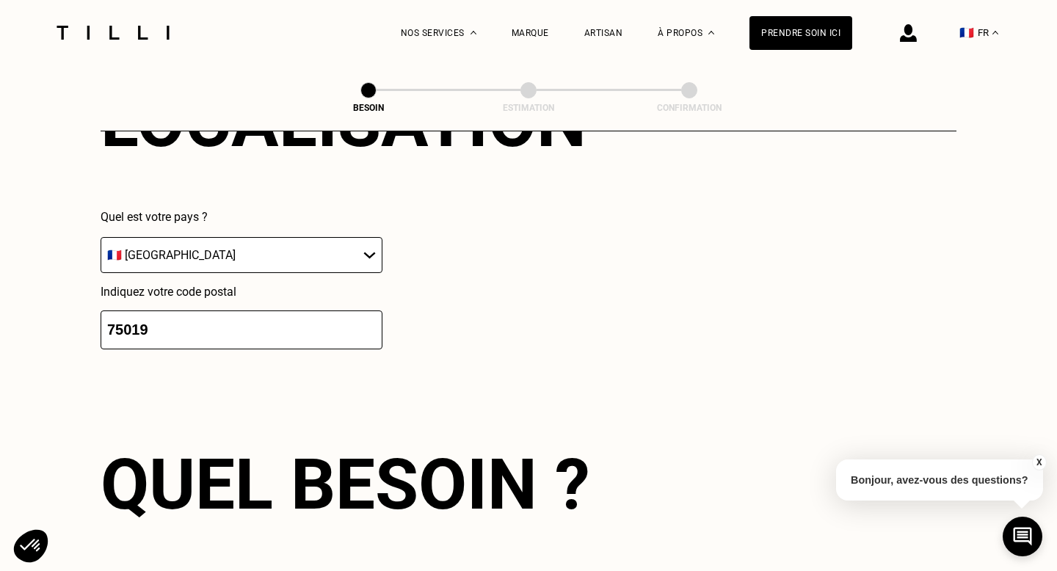
drag, startPoint x: 294, startPoint y: 324, endPoint x: 75, endPoint y: 319, distance: 218.8
paste input "0"
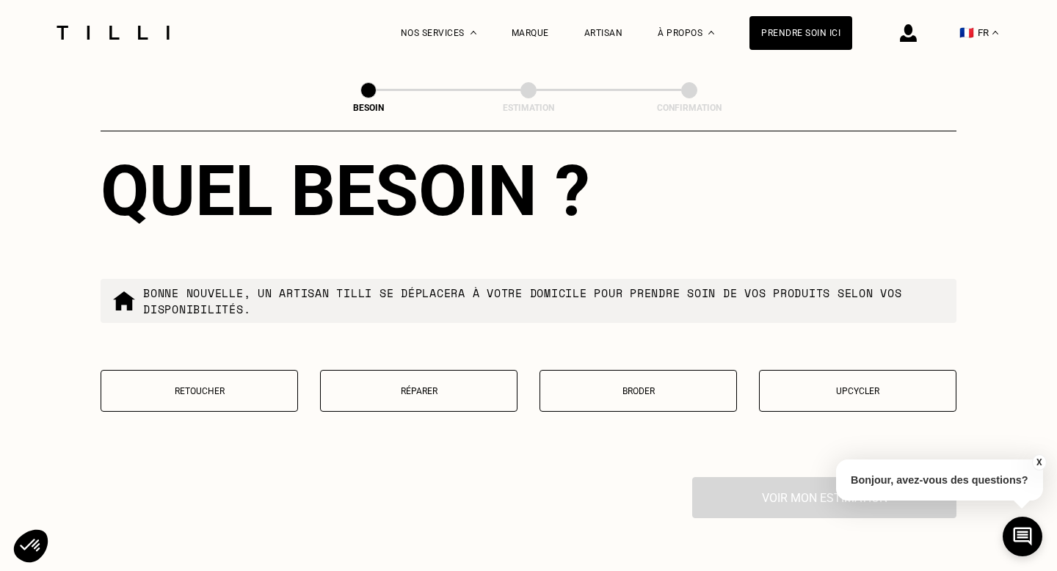
scroll to position [2423, 0]
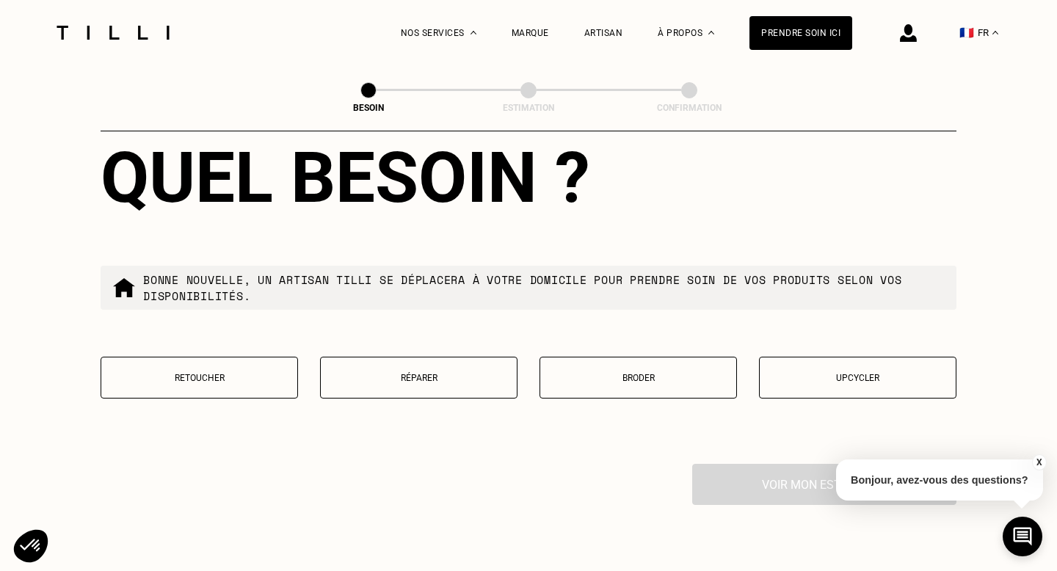
type input "75009"
click at [404, 373] on p "Réparer" at bounding box center [418, 378] width 181 height 10
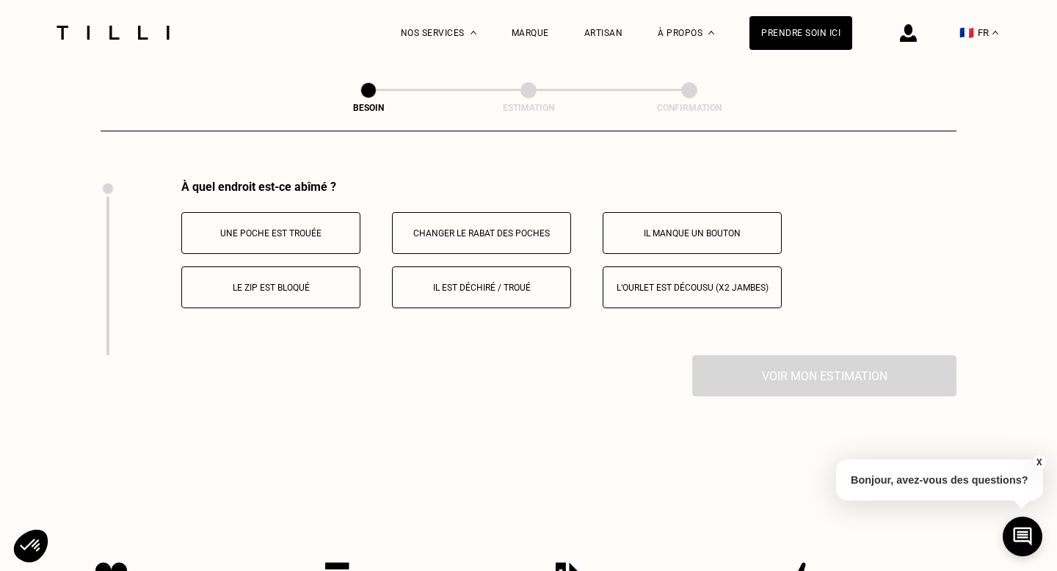
scroll to position [2708, 0]
click at [485, 280] on button "Il est déchiré / troué" at bounding box center [481, 287] width 179 height 42
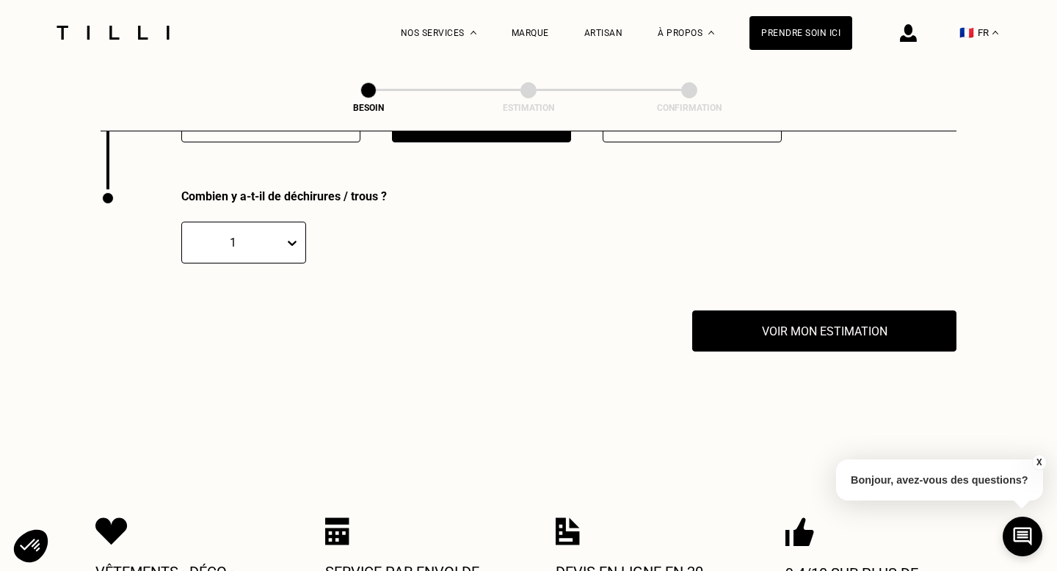
scroll to position [2883, 0]
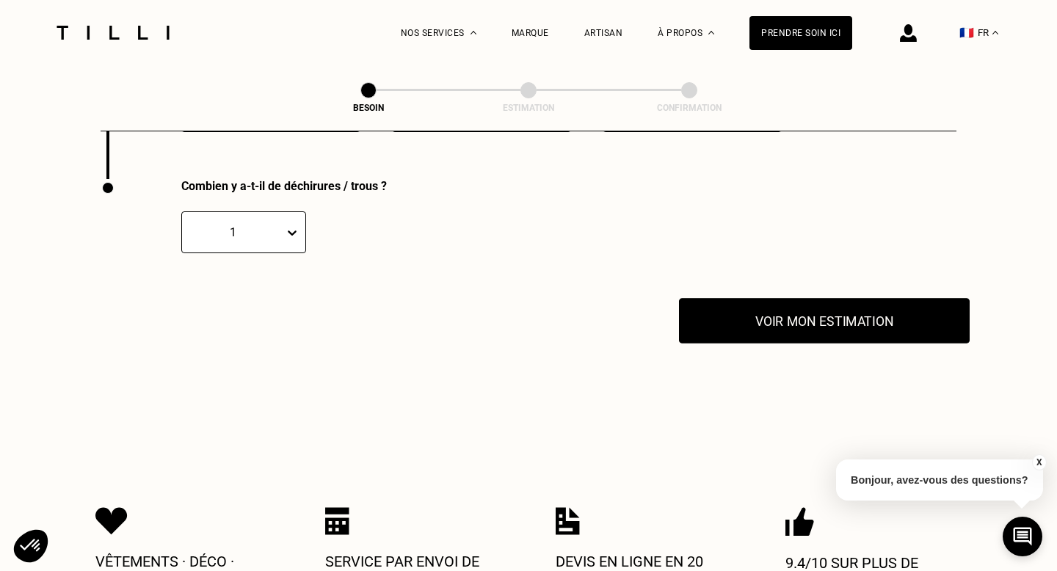
click at [769, 300] on button "Voir mon estimation" at bounding box center [824, 321] width 291 height 46
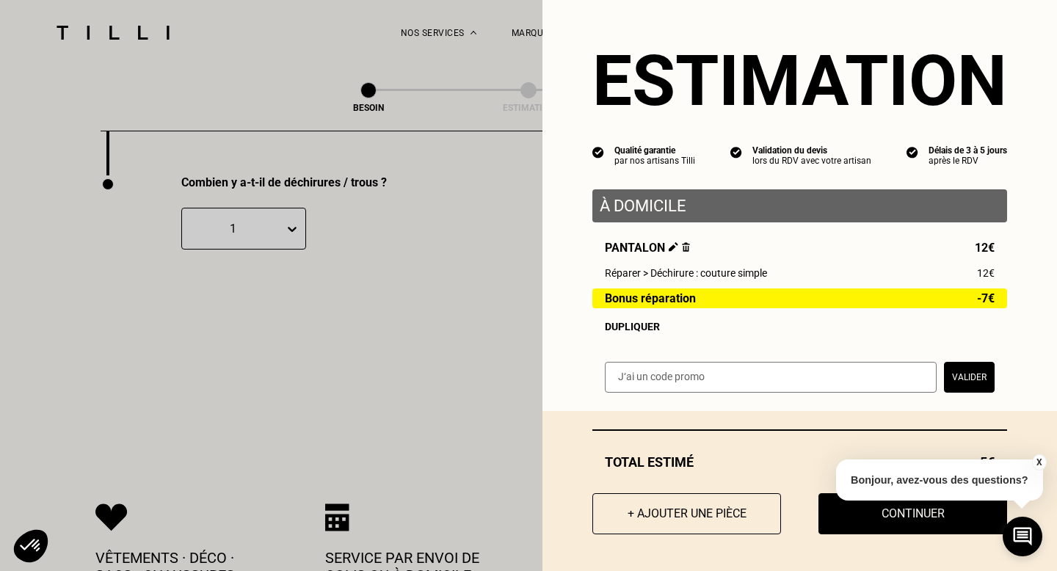
scroll to position [0, 0]
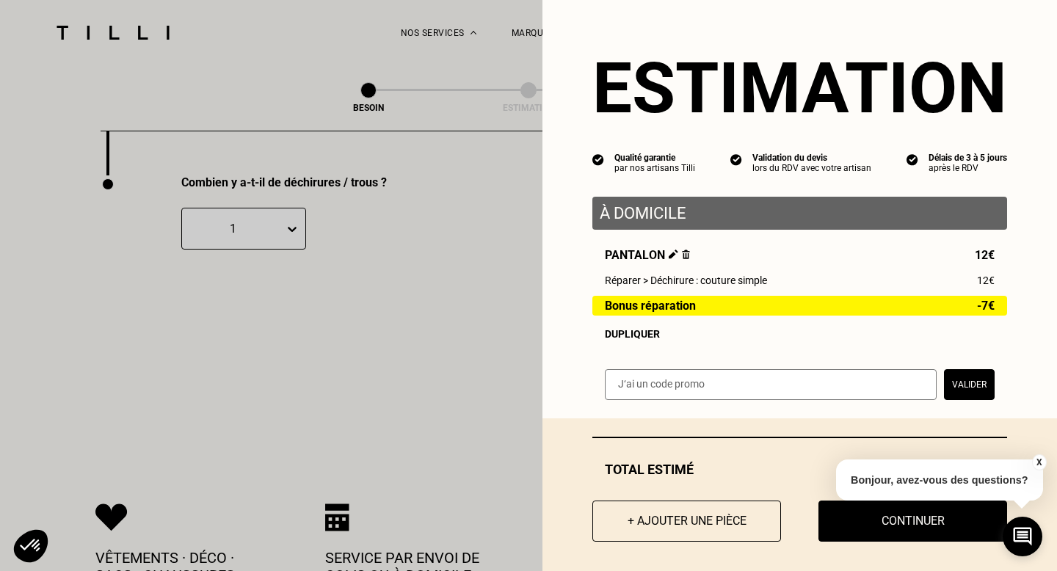
click at [1038, 460] on button "X" at bounding box center [1039, 462] width 15 height 16
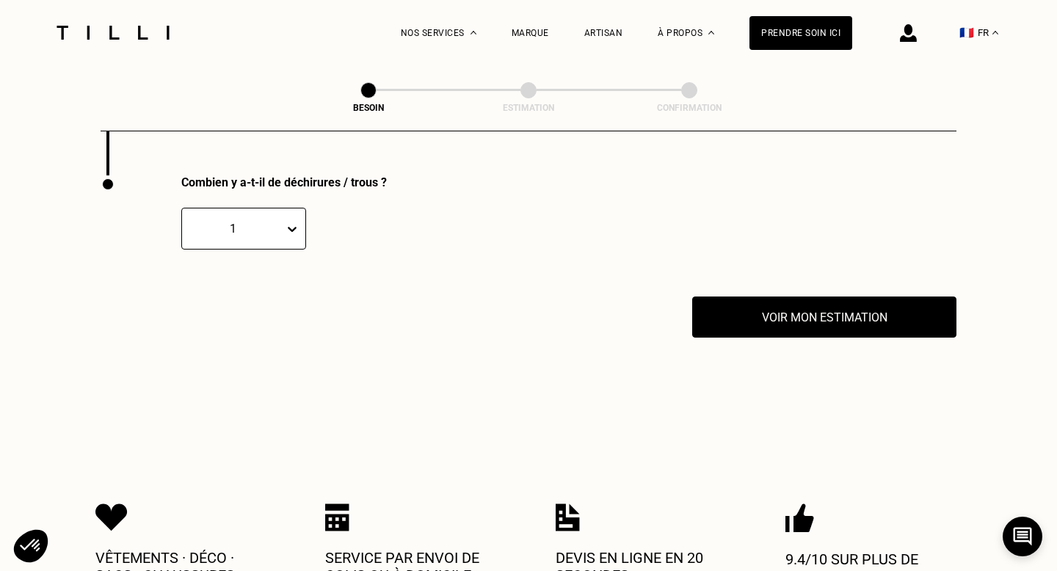
scroll to position [2434, 0]
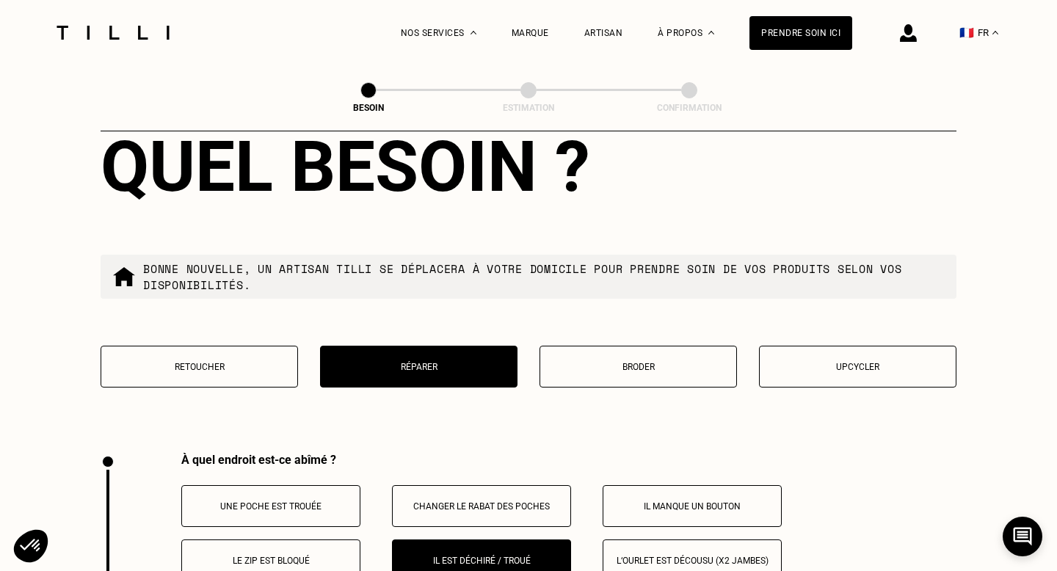
click at [168, 31] on img at bounding box center [112, 33] width 123 height 14
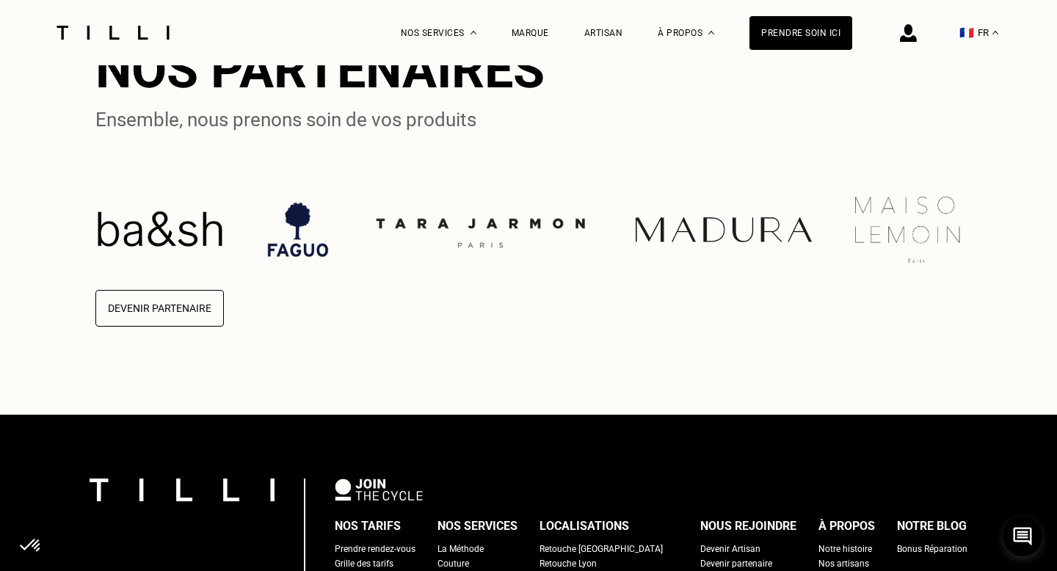
scroll to position [3246, 0]
